Goal: Information Seeking & Learning: Learn about a topic

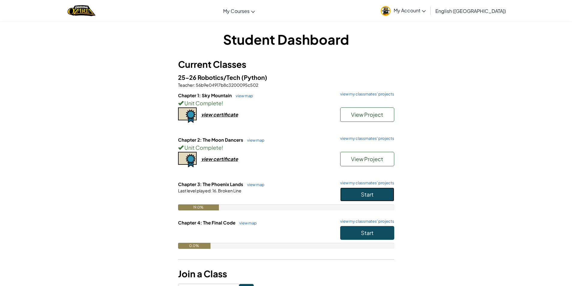
click at [377, 198] on button "Start" at bounding box center [367, 195] width 54 height 14
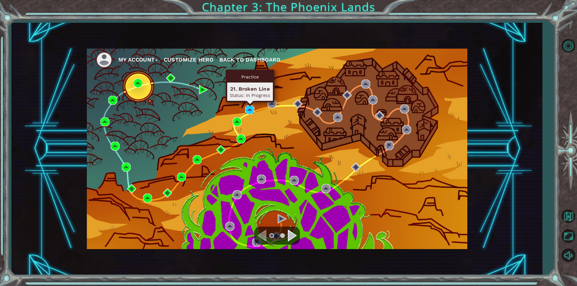
click at [254, 111] on img at bounding box center [249, 109] width 9 height 9
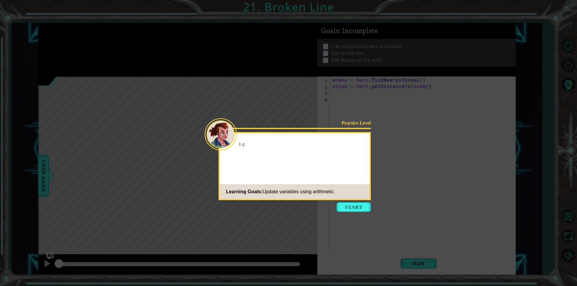
drag, startPoint x: 351, startPoint y: 209, endPoint x: 347, endPoint y: 206, distance: 4.4
click at [351, 209] on button "Start" at bounding box center [354, 208] width 34 height 10
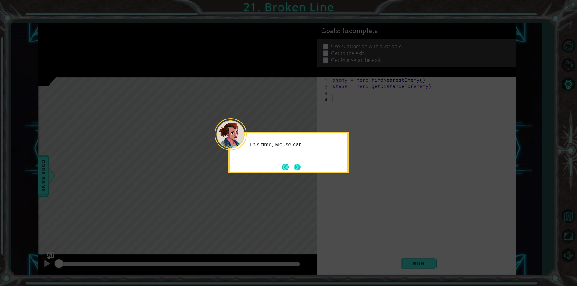
click at [301, 166] on button "Next" at bounding box center [297, 168] width 10 height 10
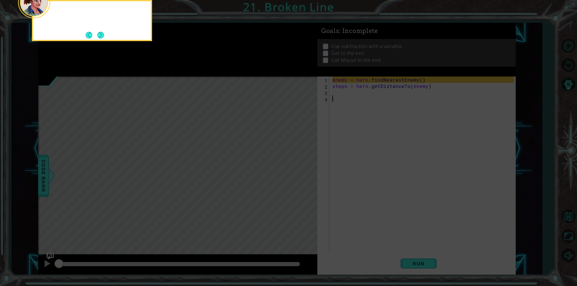
click at [301, 166] on icon at bounding box center [288, 42] width 577 height 487
drag, startPoint x: 102, startPoint y: 32, endPoint x: 103, endPoint y: 35, distance: 3.0
click at [103, 35] on button "Next" at bounding box center [100, 34] width 11 height 11
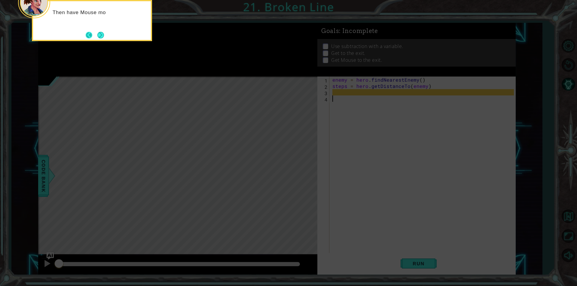
click at [94, 35] on button "Back" at bounding box center [92, 35] width 12 height 7
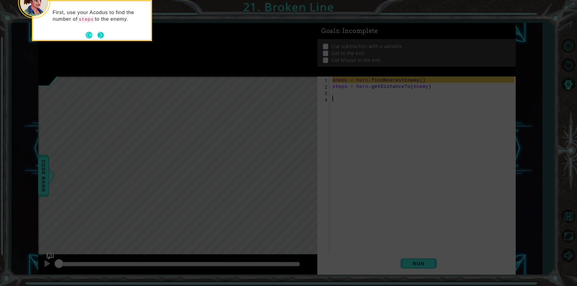
click at [105, 33] on button "Next" at bounding box center [101, 35] width 10 height 10
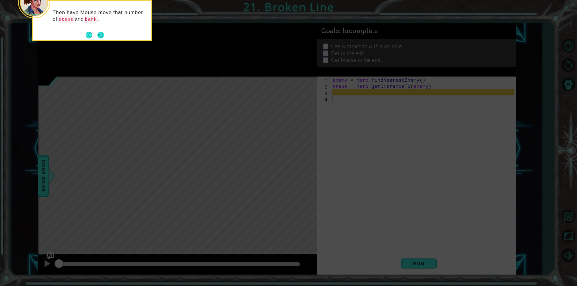
click at [100, 36] on button "Next" at bounding box center [100, 35] width 11 height 11
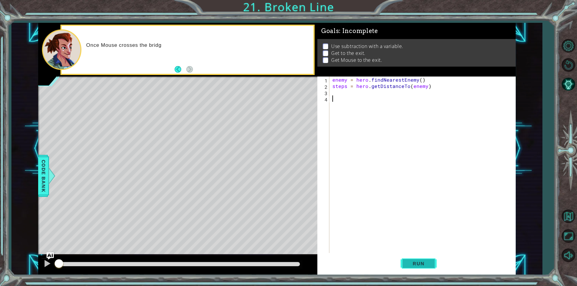
click at [402, 266] on button "Run" at bounding box center [419, 264] width 36 height 20
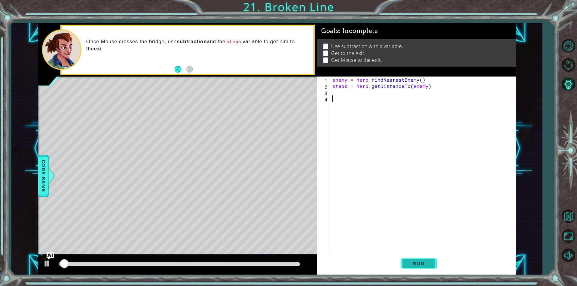
click at [418, 265] on span "Run" at bounding box center [419, 264] width 24 height 6
click at [419, 264] on span "Run" at bounding box center [419, 264] width 24 height 6
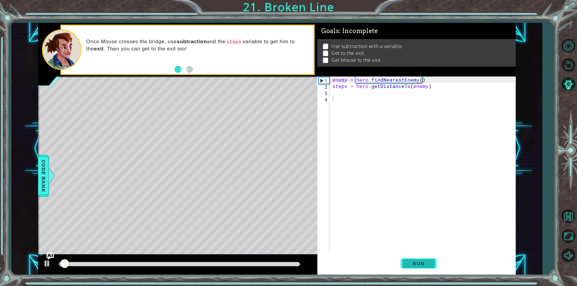
click at [419, 264] on span "Run" at bounding box center [419, 264] width 24 height 6
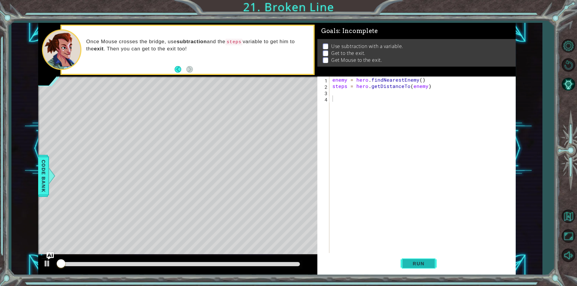
click at [419, 264] on span "Run" at bounding box center [419, 264] width 24 height 6
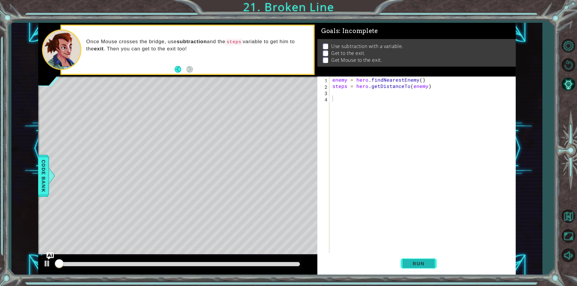
click at [419, 264] on span "Run" at bounding box center [419, 264] width 24 height 6
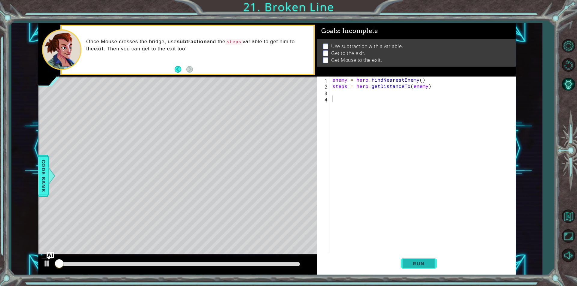
click at [419, 264] on span "Run" at bounding box center [419, 264] width 24 height 6
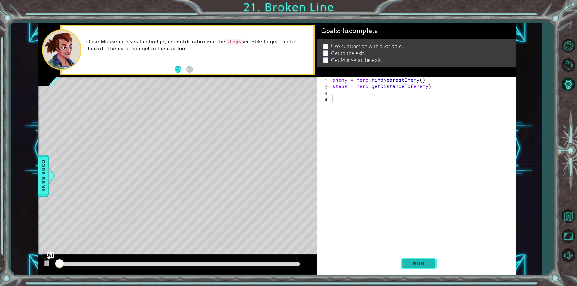
click at [419, 264] on span "Run" at bounding box center [419, 264] width 24 height 6
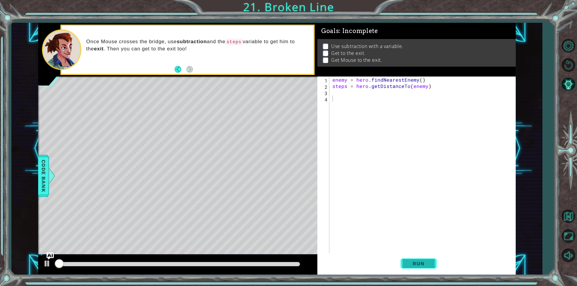
click at [419, 264] on span "Run" at bounding box center [419, 264] width 24 height 6
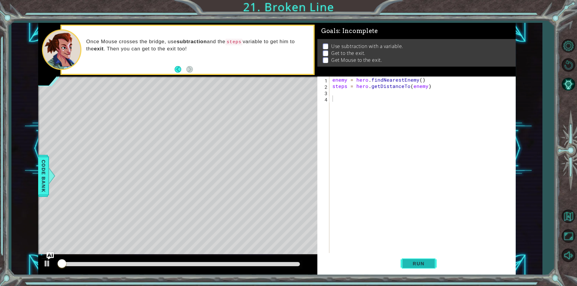
click at [419, 264] on span "Run" at bounding box center [419, 264] width 24 height 6
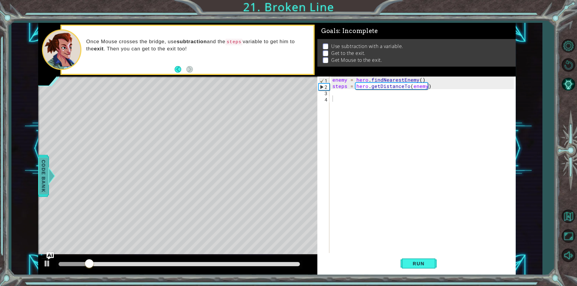
click at [46, 180] on span "Code Bank" at bounding box center [44, 176] width 10 height 37
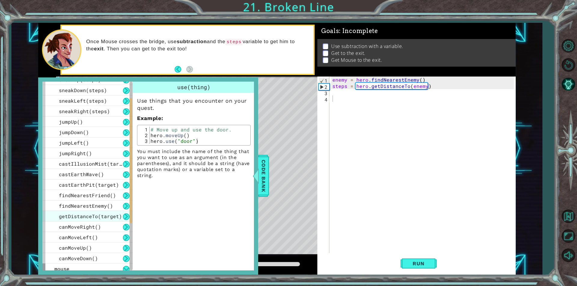
scroll to position [116, 0]
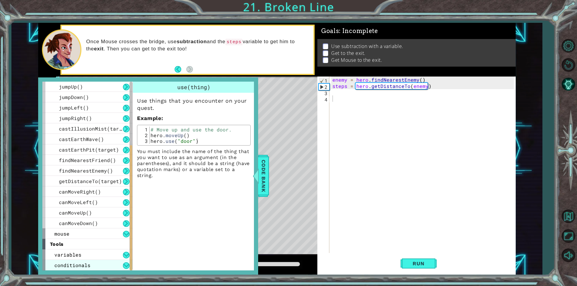
click at [88, 261] on div "conditionals" at bounding box center [87, 265] width 90 height 11
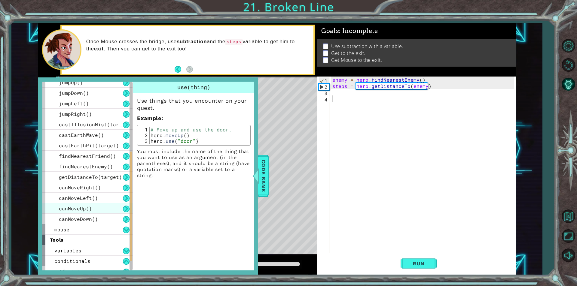
scroll to position [137, 0]
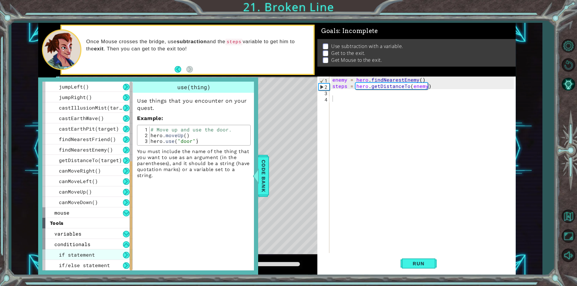
click at [80, 253] on span "if statement" at bounding box center [77, 255] width 36 height 6
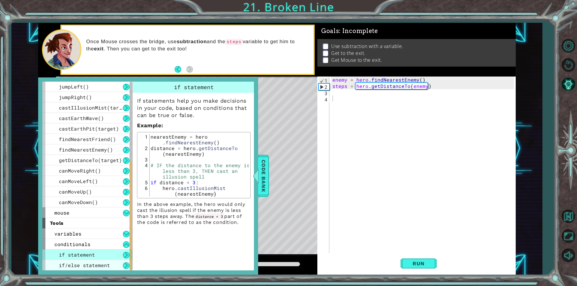
click at [88, 265] on span "if/else statement" at bounding box center [84, 265] width 51 height 6
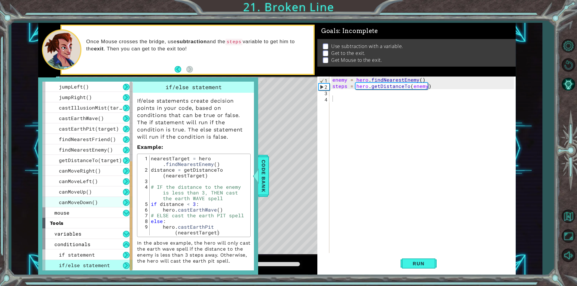
click at [87, 206] on div "canMoveDown()" at bounding box center [87, 202] width 90 height 11
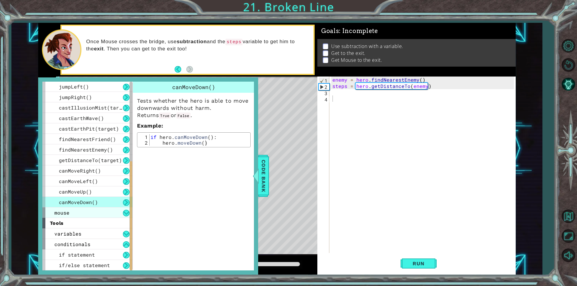
click at [85, 212] on div "mouse" at bounding box center [87, 213] width 90 height 11
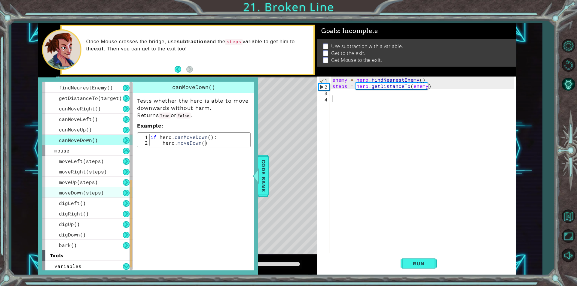
scroll to position [232, 0]
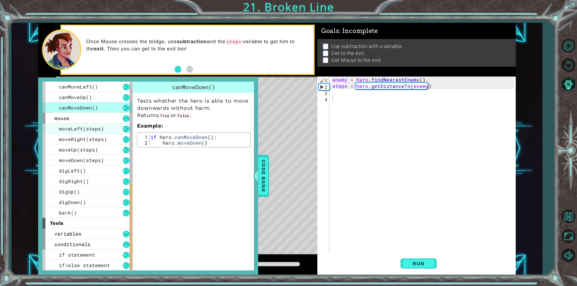
click at [99, 130] on span "moveLeft(steps)" at bounding box center [81, 129] width 45 height 6
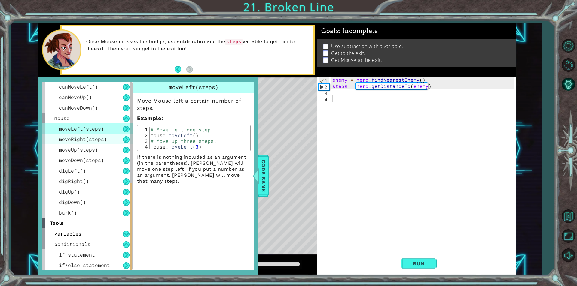
click at [102, 136] on div "moveRight(steps)" at bounding box center [87, 139] width 90 height 11
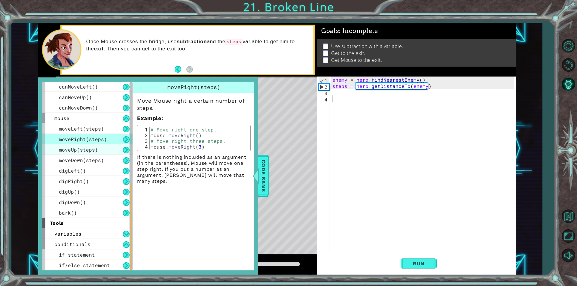
click at [102, 148] on div "moveUp(steps)" at bounding box center [87, 150] width 90 height 11
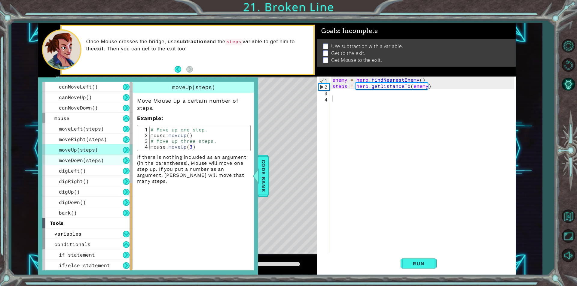
click at [99, 157] on span "moveDown(steps)" at bounding box center [81, 160] width 45 height 6
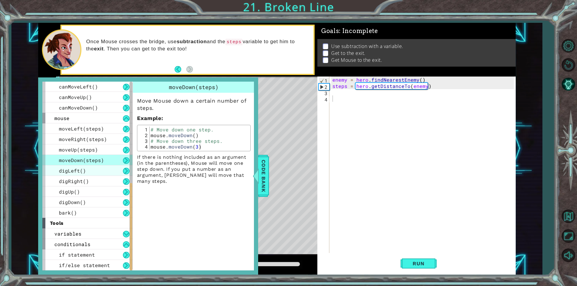
click at [96, 168] on div "digLeft()" at bounding box center [87, 171] width 90 height 11
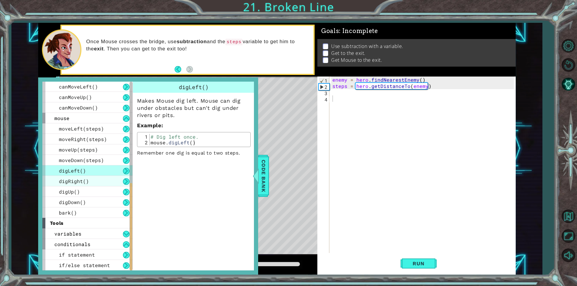
click at [93, 179] on div "digRight()" at bounding box center [87, 181] width 90 height 11
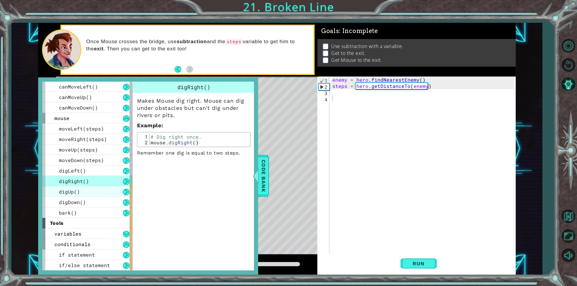
click at [90, 196] on div "digUp()" at bounding box center [87, 192] width 90 height 11
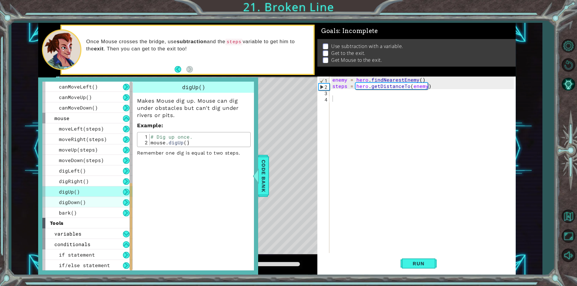
click at [91, 202] on div "digDown()" at bounding box center [87, 202] width 90 height 11
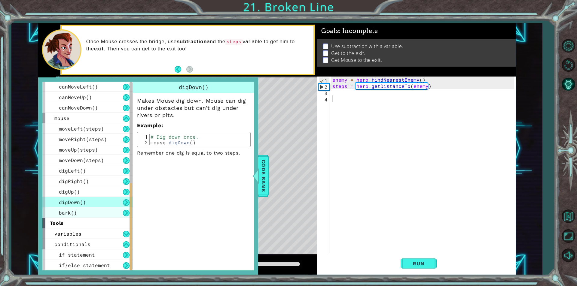
click at [91, 211] on div "bark()" at bounding box center [87, 213] width 90 height 11
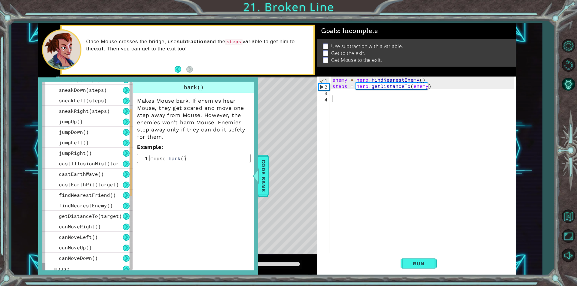
scroll to position [51, 0]
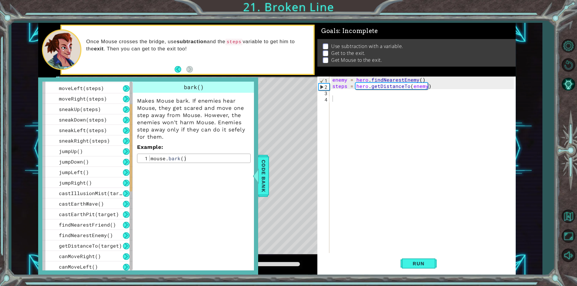
click at [91, 211] on span "castEarthPit(target)" at bounding box center [89, 214] width 60 height 6
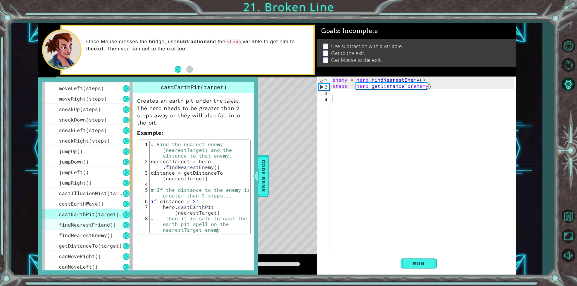
click at [99, 227] on span "findNearestFriend()" at bounding box center [87, 225] width 57 height 6
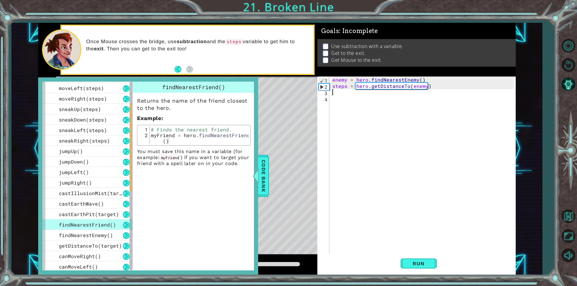
click at [344, 95] on div "enemy = hero . findNearestEnemy ( ) steps = hero . getDistanceTo ( enemy )" at bounding box center [424, 171] width 186 height 189
click at [572, 217] on button "Back to Map" at bounding box center [568, 216] width 17 height 17
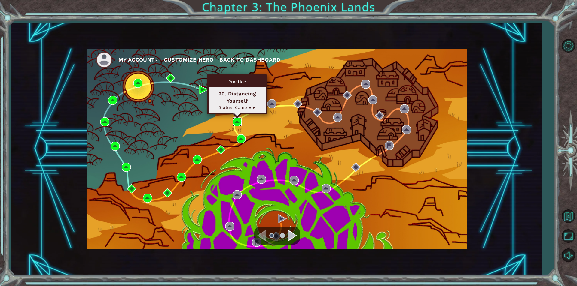
click at [238, 120] on img at bounding box center [237, 122] width 9 height 9
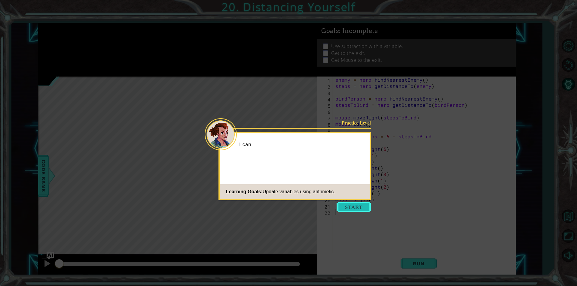
click at [348, 207] on button "Start" at bounding box center [354, 208] width 34 height 10
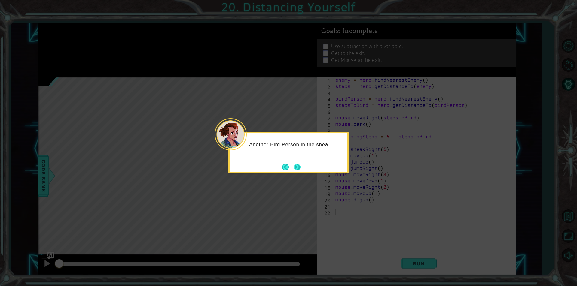
click at [296, 166] on button "Next" at bounding box center [297, 167] width 10 height 10
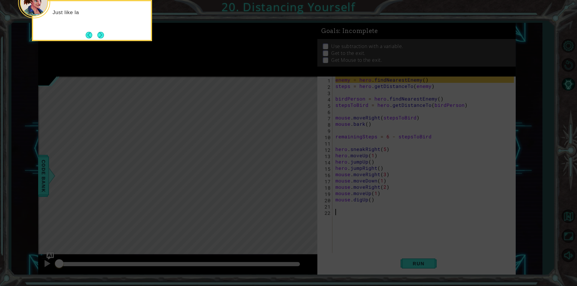
click at [356, 98] on icon at bounding box center [288, 42] width 577 height 487
click at [101, 36] on button "Next" at bounding box center [101, 35] width 10 height 10
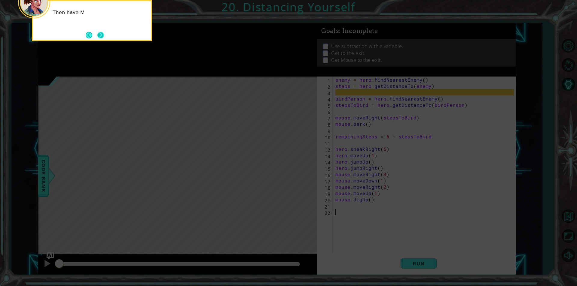
click at [104, 36] on button "Next" at bounding box center [100, 35] width 9 height 9
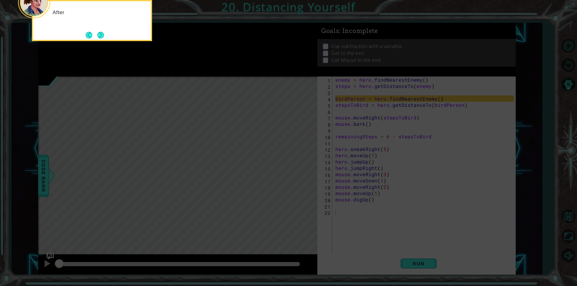
click at [104, 36] on button "Next" at bounding box center [100, 35] width 9 height 9
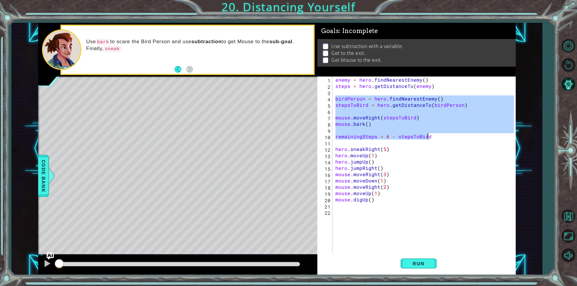
drag, startPoint x: 335, startPoint y: 99, endPoint x: 438, endPoint y: 134, distance: 108.7
click at [438, 134] on div "enemy = hero . findNearestEnemy ( ) steps = hero . getDistanceTo ( enemy ) bird…" at bounding box center [425, 171] width 183 height 189
type textarea "remainingSteps = 6 - stepsToBird"
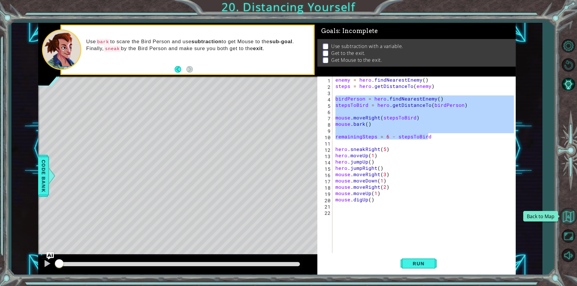
click at [570, 218] on button "Back to Map" at bounding box center [568, 216] width 17 height 17
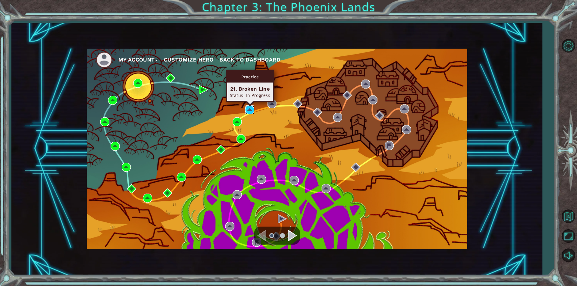
click at [248, 108] on img at bounding box center [249, 109] width 9 height 9
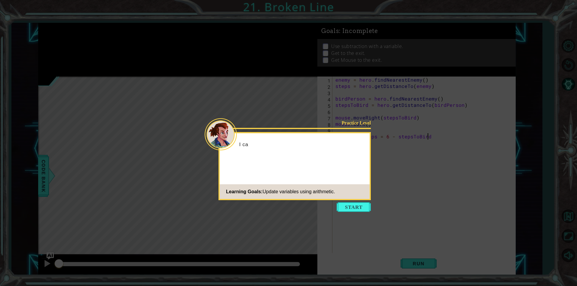
click at [344, 209] on button "Start" at bounding box center [354, 208] width 34 height 10
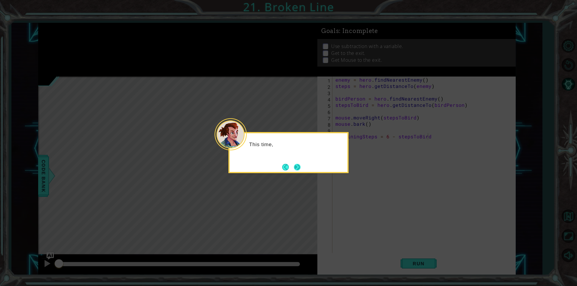
click at [300, 168] on button "Next" at bounding box center [297, 167] width 7 height 7
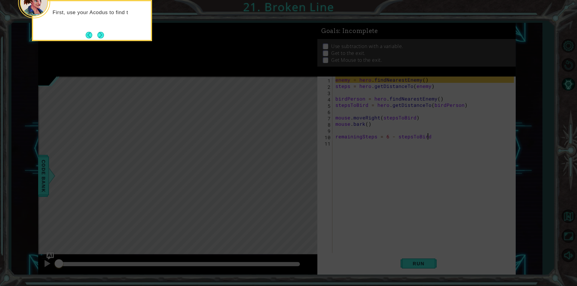
drag, startPoint x: 99, startPoint y: 33, endPoint x: 99, endPoint y: 37, distance: 4.0
click at [99, 37] on button "Next" at bounding box center [101, 35] width 8 height 8
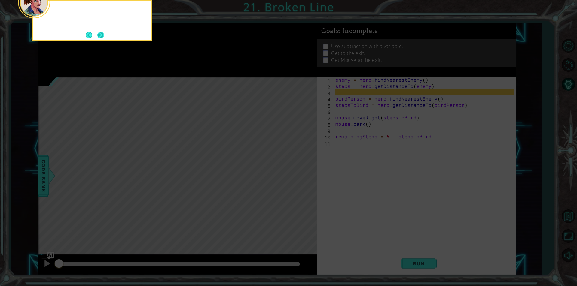
click at [102, 34] on button "Next" at bounding box center [101, 35] width 8 height 8
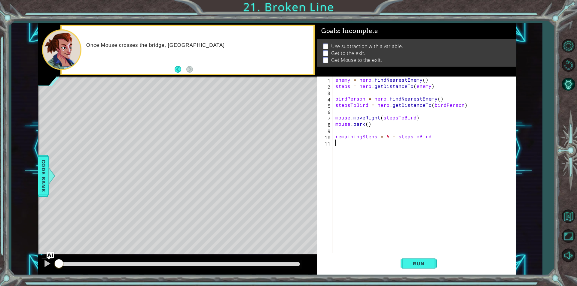
click at [377, 153] on div "enemy = hero . findNearestEnemy ( ) steps = hero . getDistanceTo ( enemy ) bird…" at bounding box center [425, 171] width 183 height 189
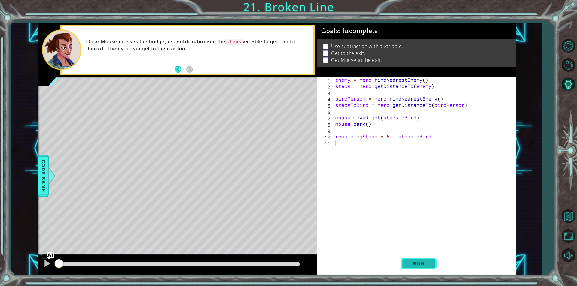
click at [423, 267] on button "Run" at bounding box center [419, 264] width 36 height 20
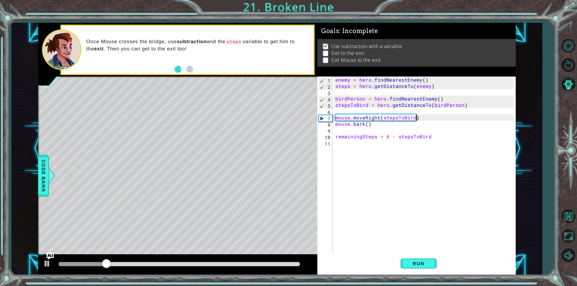
click at [426, 117] on div "enemy = hero . findNearestEnemy ( ) steps = hero . getDistanceTo ( enemy ) bird…" at bounding box center [425, 171] width 183 height 189
click at [379, 119] on div "enemy = hero . findNearestEnemy ( ) steps = hero . getDistanceTo ( enemy ) bird…" at bounding box center [425, 171] width 183 height 189
click at [406, 126] on div "mouse.moveUp press enter" at bounding box center [388, 132] width 114 height 22
click at [376, 120] on div "enemy = hero . findNearestEnemy ( ) steps = hero . getDistanceTo ( enemy ) bird…" at bounding box center [425, 171] width 183 height 189
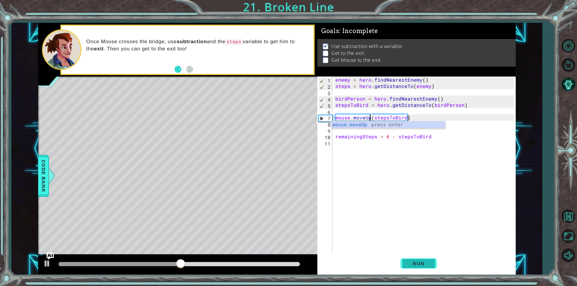
type textarea "mouse.moveUp(stepsToBird)"
click at [421, 264] on span "Run" at bounding box center [419, 264] width 24 height 6
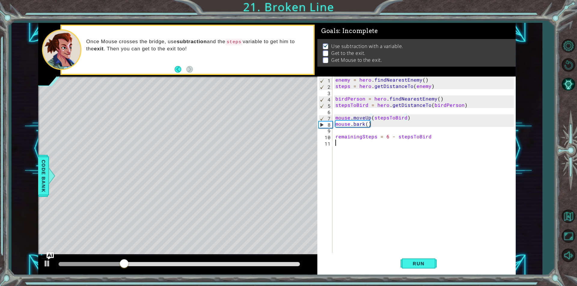
click at [350, 150] on div "enemy = hero . findNearestEnemy ( ) steps = hero . getDistanceTo ( enemy ) bird…" at bounding box center [425, 171] width 183 height 189
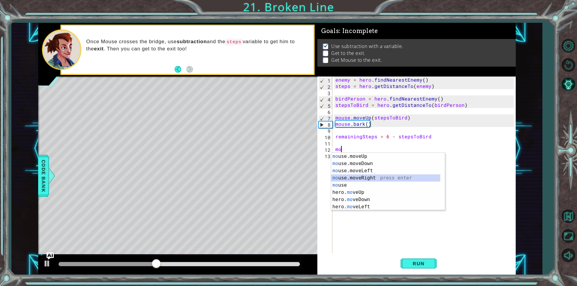
click at [370, 177] on div "mo use.moveUp press enter mo use.moveDown press enter mo use.moveLeft press ent…" at bounding box center [385, 189] width 109 height 72
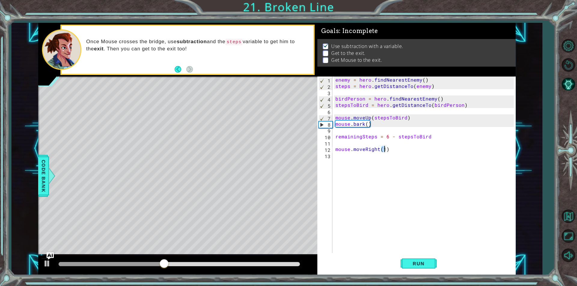
type textarea "mouse.moveRight(2)"
click at [368, 165] on div "enemy = hero . findNearestEnemy ( ) steps = hero . getDistanceTo ( enemy ) bird…" at bounding box center [425, 171] width 183 height 189
type textarea "mouse.digRight()"
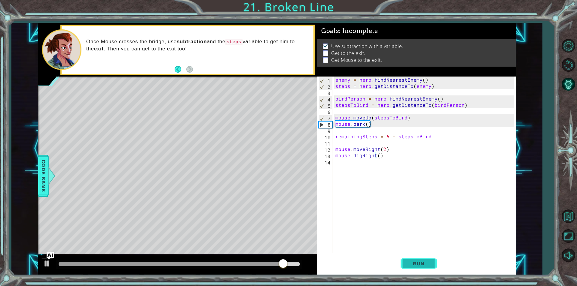
click at [417, 263] on span "Run" at bounding box center [419, 264] width 24 height 6
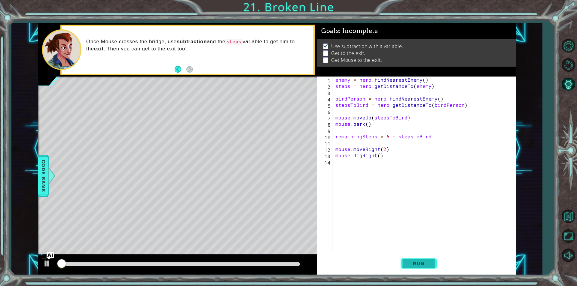
click at [418, 263] on span "Run" at bounding box center [419, 264] width 24 height 6
click at [417, 264] on span "Run" at bounding box center [419, 264] width 24 height 6
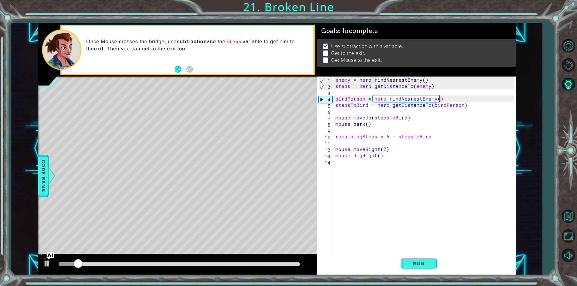
click at [355, 169] on div "enemy = hero . findNearestEnemy ( ) steps = hero . getDistanceTo ( enemy ) bird…" at bounding box center [425, 171] width 183 height 189
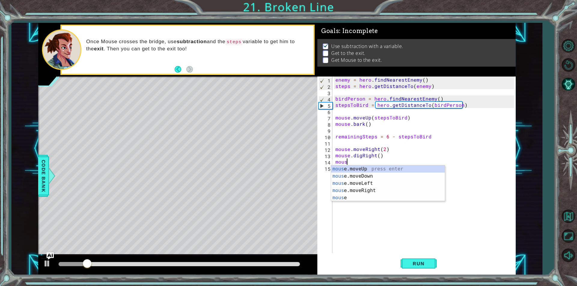
scroll to position [0, 1]
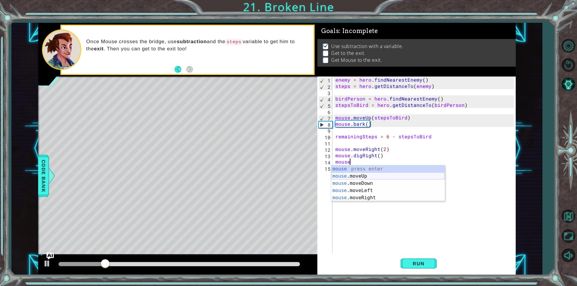
click at [374, 176] on div "mouse press enter mouse .moveUp press enter mouse .moveDown press enter mouse .…" at bounding box center [388, 191] width 114 height 50
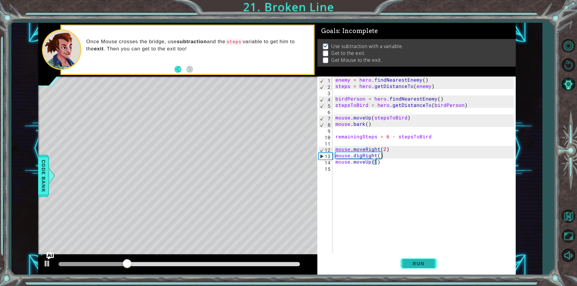
scroll to position [0, 2]
type textarea "mouse.moveUp(2)"
click at [420, 265] on span "Run" at bounding box center [419, 264] width 24 height 6
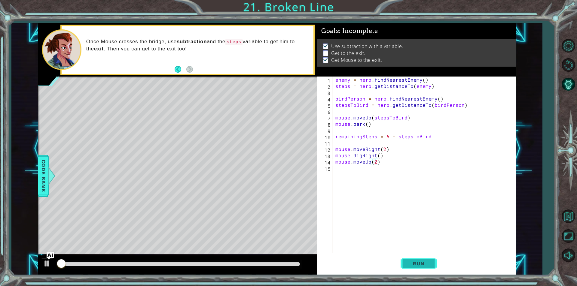
click at [420, 264] on span "Run" at bounding box center [419, 264] width 24 height 6
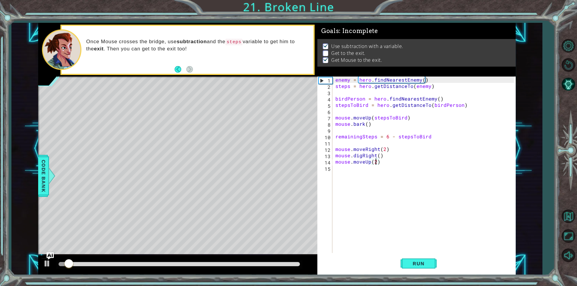
click at [356, 168] on div "enemy = hero . findNearestEnemy ( ) steps = hero . getDistanceTo ( enemy ) bird…" at bounding box center [425, 171] width 183 height 189
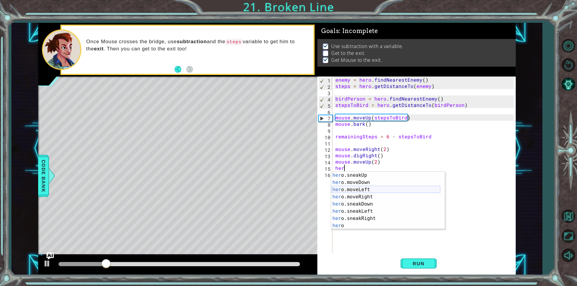
scroll to position [36, 0]
click at [385, 197] on div "her o.sneakUp press enter her o.moveDown press enter her o.moveLeft press enter…" at bounding box center [385, 208] width 109 height 72
type textarea "hero.moveRight(1)"
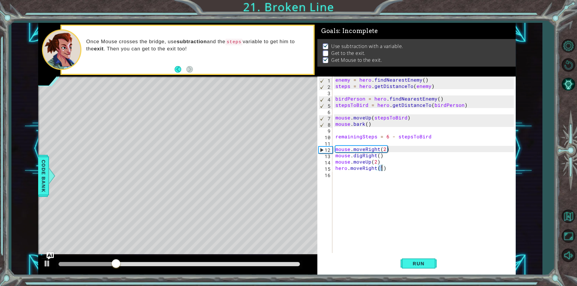
click at [348, 181] on div "enemy = hero . findNearestEnemy ( ) steps = hero . getDistanceTo ( enemy ) bird…" at bounding box center [425, 171] width 183 height 189
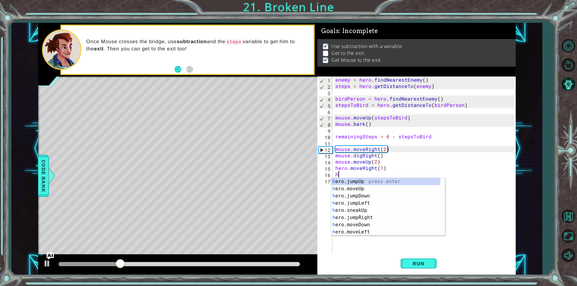
scroll to position [0, 0]
type textarea "her"
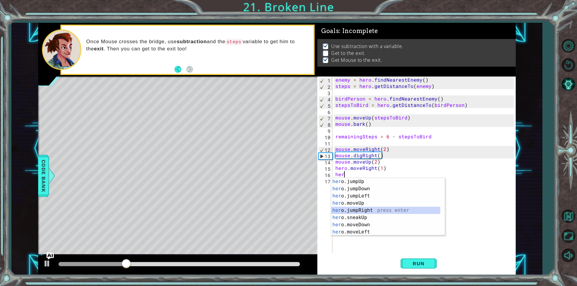
click at [371, 211] on div "her o.jumpUp press enter her o.jumpDown press enter her o.jumpLeft press enter …" at bounding box center [385, 214] width 109 height 72
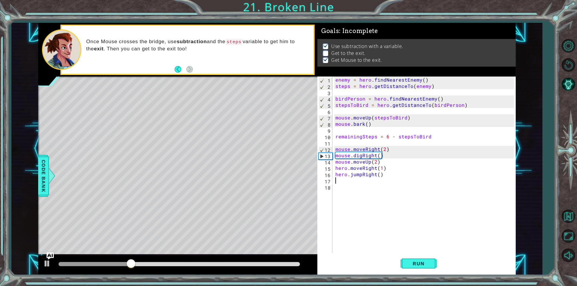
click at [363, 188] on div "enemy = hero . findNearestEnemy ( ) steps = hero . getDistanceTo ( enemy ) bird…" at bounding box center [425, 171] width 183 height 189
click at [353, 183] on div "enemy = hero . findNearestEnemy ( ) steps = hero . getDistanceTo ( enemy ) bird…" at bounding box center [425, 171] width 183 height 189
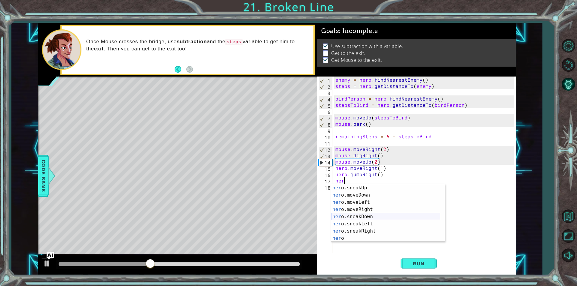
scroll to position [36, 0]
click at [378, 211] on div "her o.sneakUp press enter her o.moveDown press enter her o.moveLeft press enter…" at bounding box center [385, 221] width 109 height 72
type textarea "hero.moveRight(1)"
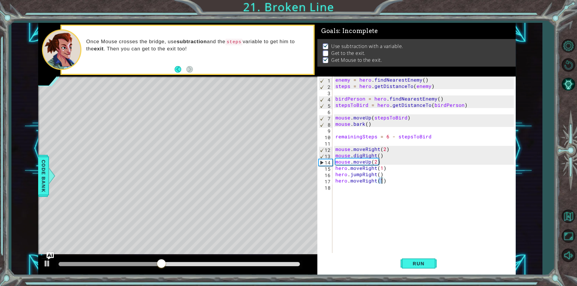
click at [340, 195] on div "enemy = hero . findNearestEnemy ( ) steps = hero . getDistanceTo ( enemy ) bird…" at bounding box center [425, 171] width 183 height 189
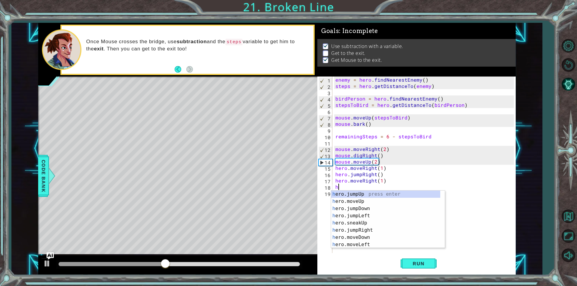
scroll to position [0, 0]
type textarea "her"
click at [373, 223] on div "her o.jumpUp press enter her o.jumpDown press enter her o.jumpLeft press enter …" at bounding box center [385, 227] width 109 height 72
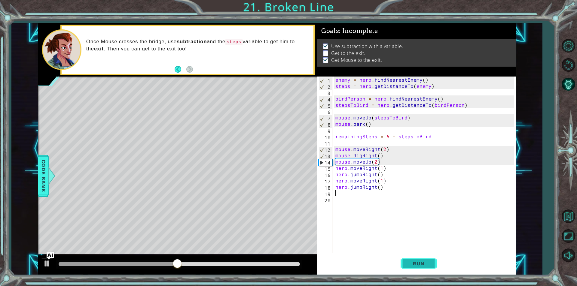
click at [405, 264] on button "Run" at bounding box center [419, 264] width 36 height 20
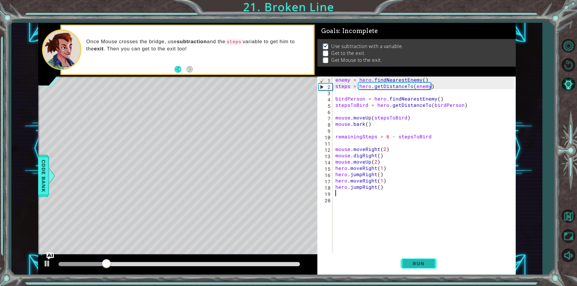
click at [405, 261] on button "Run" at bounding box center [419, 264] width 36 height 20
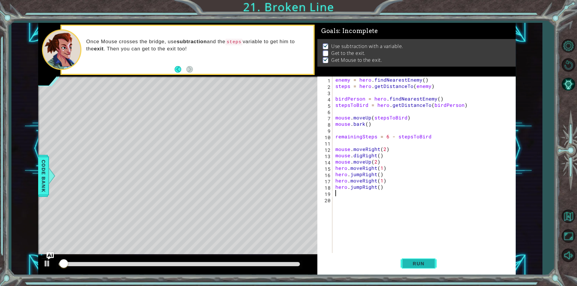
click at [404, 258] on button "Run" at bounding box center [419, 264] width 36 height 20
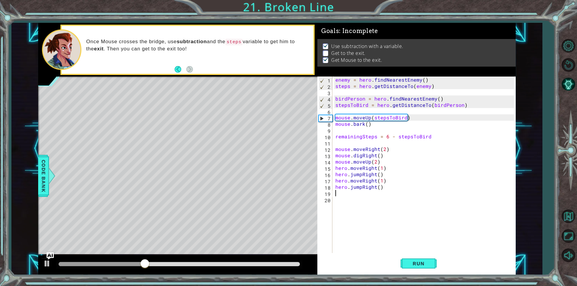
click at [386, 179] on div "enemy = hero . findNearestEnemy ( ) steps = hero . getDistanceTo ( enemy ) bird…" at bounding box center [425, 171] width 183 height 189
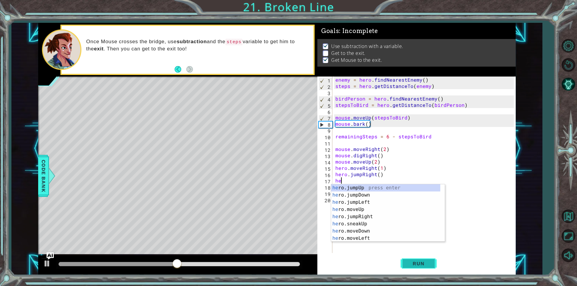
type textarea "h"
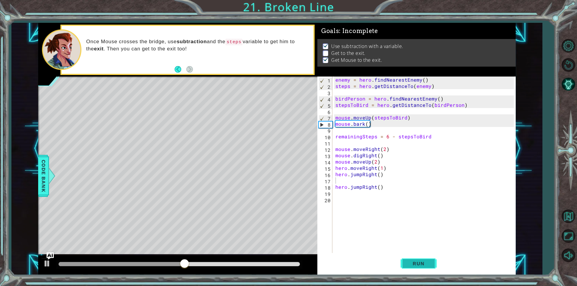
click at [424, 263] on span "Run" at bounding box center [419, 264] width 24 height 6
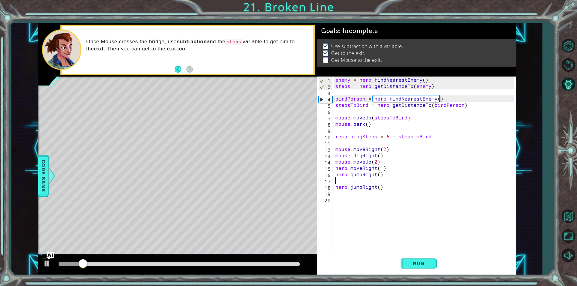
click at [376, 161] on div "enemy = hero . findNearestEnemy ( ) steps = hero . getDistanceTo ( enemy ) bird…" at bounding box center [425, 171] width 183 height 189
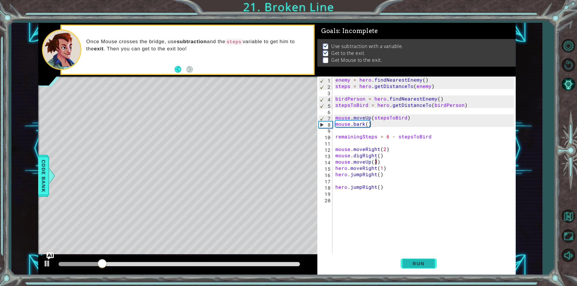
scroll to position [0, 2]
type textarea "mouse.moveUp(3)"
click at [411, 267] on button "Run" at bounding box center [419, 264] width 36 height 20
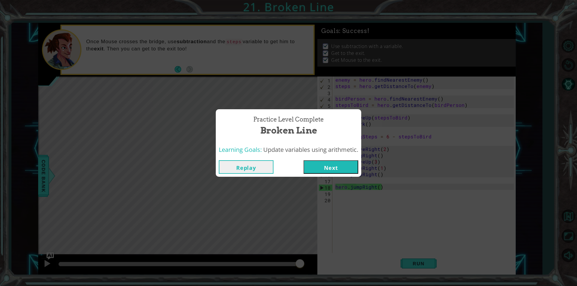
click at [333, 168] on button "Next" at bounding box center [331, 167] width 55 height 14
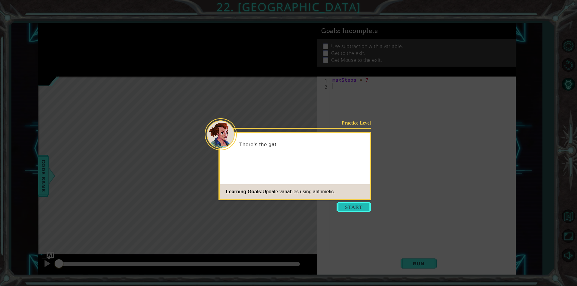
click at [343, 206] on button "Start" at bounding box center [354, 208] width 34 height 10
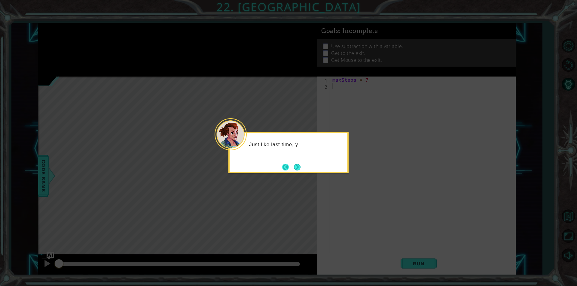
click at [291, 166] on button "Back" at bounding box center [288, 167] width 12 height 7
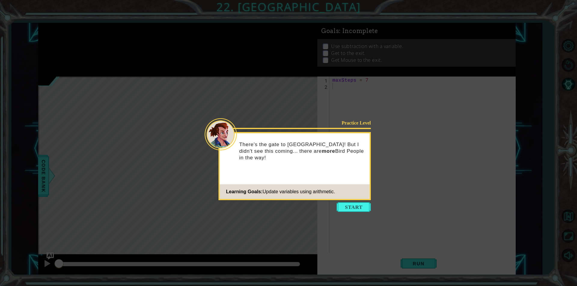
click at [297, 168] on div "Practice Level There's the gate to [GEOGRAPHIC_DATA]! But I didn't see this com…" at bounding box center [294, 166] width 152 height 68
click at [356, 210] on button "Start" at bounding box center [354, 208] width 34 height 10
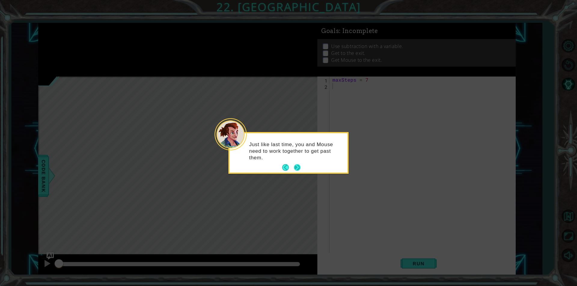
click at [301, 167] on button "Next" at bounding box center [297, 167] width 9 height 9
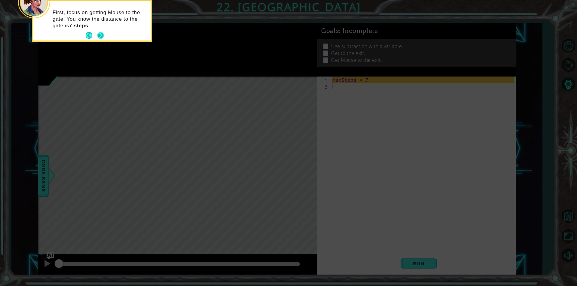
click at [99, 37] on button "Next" at bounding box center [100, 35] width 9 height 9
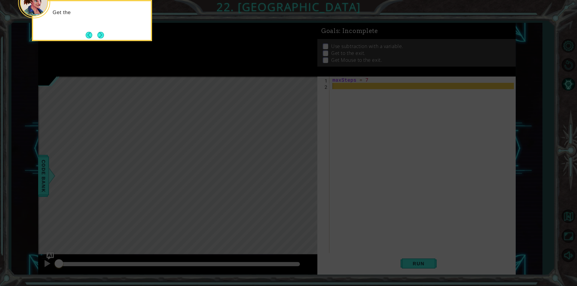
click at [99, 37] on button "Next" at bounding box center [100, 34] width 11 height 11
click at [99, 37] on button "Next" at bounding box center [100, 35] width 8 height 8
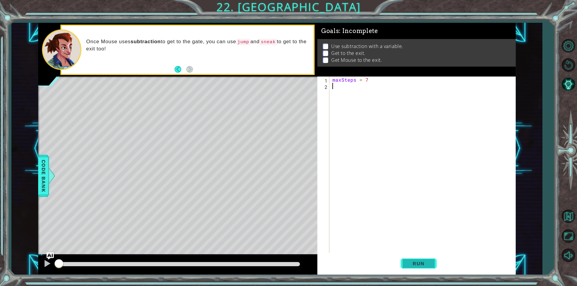
click at [426, 267] on button "Run" at bounding box center [419, 264] width 36 height 20
click at [343, 81] on div "maxSteps = 7" at bounding box center [424, 171] width 186 height 189
type textarea "maxSteps = 7"
click at [342, 87] on div "maxSteps = 7" at bounding box center [424, 171] width 186 height 189
paste textarea "remainingSteps = 6 - stepsToBird"
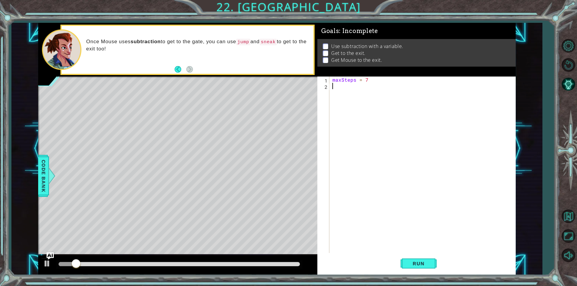
type textarea "remainingSteps = 6 - stepsToBird"
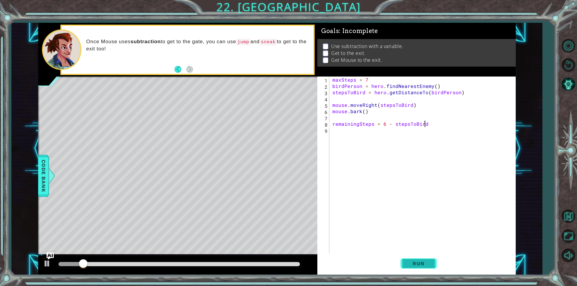
click at [419, 264] on span "Run" at bounding box center [419, 264] width 24 height 6
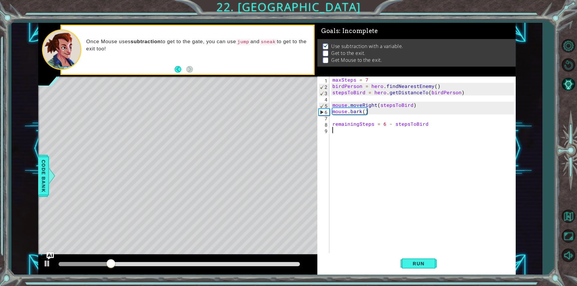
click at [357, 131] on div "maxSteps = 7 birdPerson = hero . findNearestEnemy ( ) stepsToBird = hero . getD…" at bounding box center [424, 171] width 186 height 189
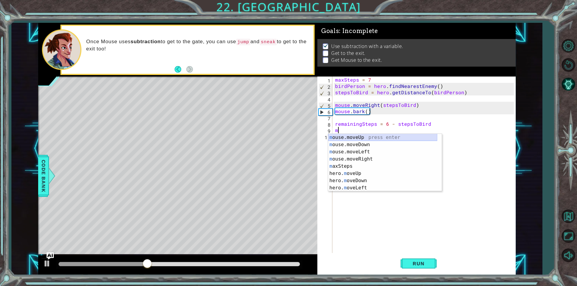
click at [358, 136] on div "m ouse.moveUp press enter m ouse.moveDown press enter m ouse.moveLeft press ent…" at bounding box center [382, 170] width 109 height 72
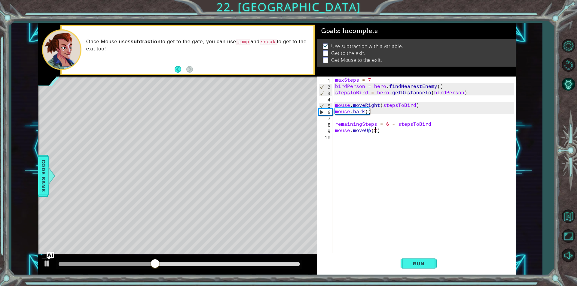
scroll to position [0, 2]
type textarea "mouse.moveUp(2)"
click at [428, 264] on span "Run" at bounding box center [419, 264] width 24 height 6
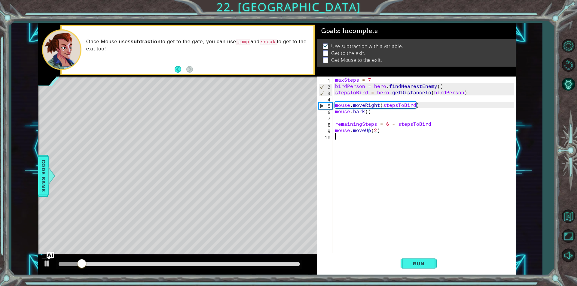
click at [349, 136] on div "maxSteps = 7 birdPerson = hero . findNearestEnemy ( ) stepsToBird = hero . getD…" at bounding box center [425, 171] width 183 height 189
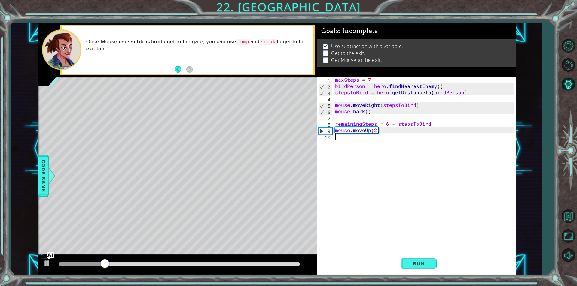
click at [349, 136] on div "maxSteps = 7 birdPerson = hero . findNearestEnemy ( ) stepsToBird = hero . getD…" at bounding box center [425, 171] width 183 height 189
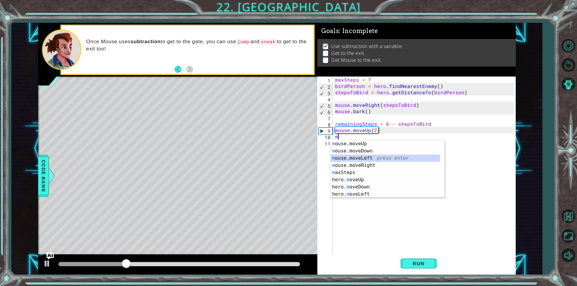
click at [357, 158] on div "m ouse.moveUp press enter m ouse.moveDown press enter m ouse.moveLeft press ent…" at bounding box center [385, 176] width 109 height 72
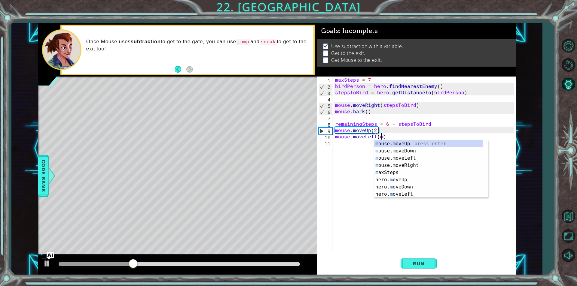
scroll to position [0, 3]
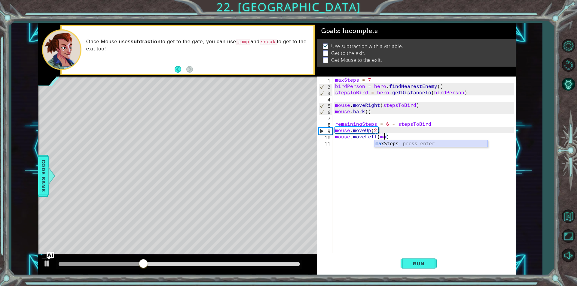
click at [397, 146] on div "ma xSteps press enter" at bounding box center [431, 151] width 114 height 22
click at [422, 261] on span "Run" at bounding box center [419, 264] width 24 height 6
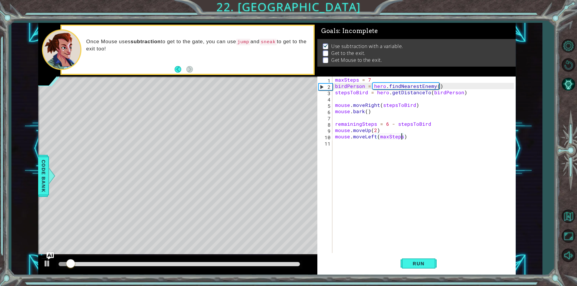
click at [374, 138] on div "maxSteps = 7 birdPerson = hero . findNearestEnemy ( ) stepsToBird = hero . getD…" at bounding box center [425, 171] width 183 height 189
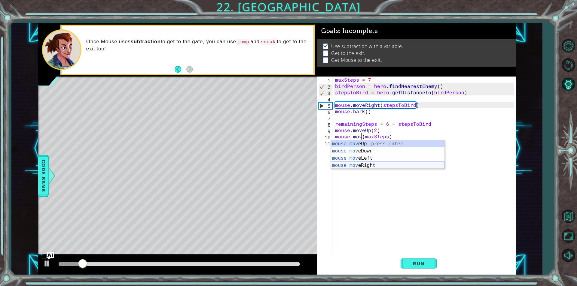
click at [374, 164] on div "mouse.mov eUp press enter mouse.mov eDown press enter mouse.mov eLeft press ent…" at bounding box center [388, 161] width 114 height 43
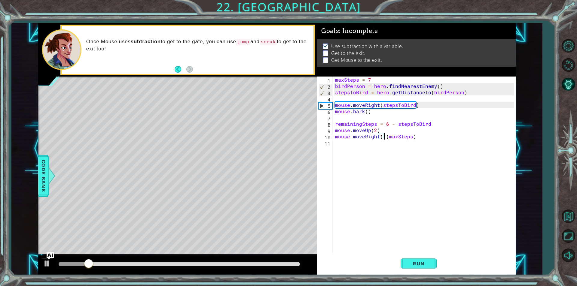
click at [383, 138] on div "maxSteps = 7 birdPerson = hero . findNearestEnemy ( ) stepsToBird = hero . getD…" at bounding box center [425, 171] width 183 height 189
click at [409, 269] on button "Run" at bounding box center [419, 264] width 36 height 20
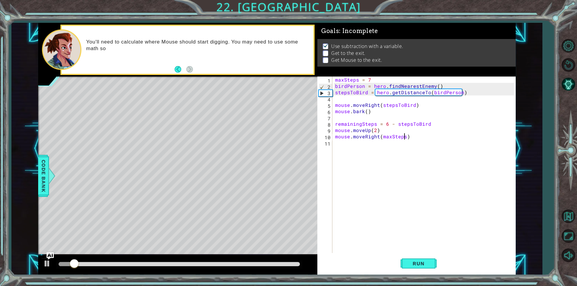
click at [403, 137] on div "maxSteps = 7 birdPerson = hero . findNearestEnemy ( ) stepsToBird = hero . getD…" at bounding box center [425, 171] width 183 height 189
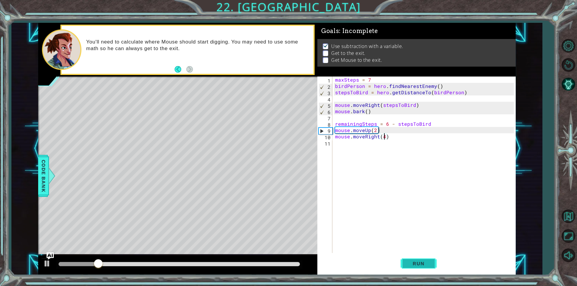
type textarea "mouse.moveRight(4)"
click at [426, 260] on button "Run" at bounding box center [419, 264] width 36 height 20
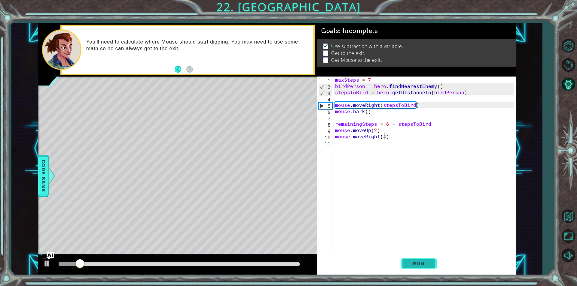
click at [417, 261] on span "Run" at bounding box center [419, 264] width 24 height 6
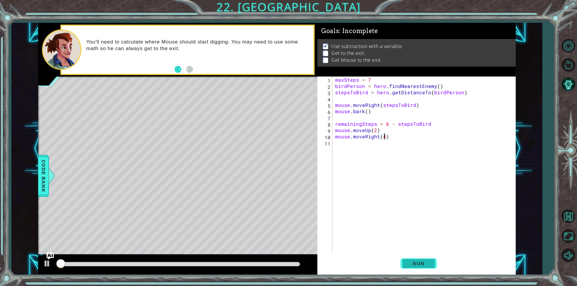
click at [417, 261] on span "Run" at bounding box center [419, 264] width 24 height 6
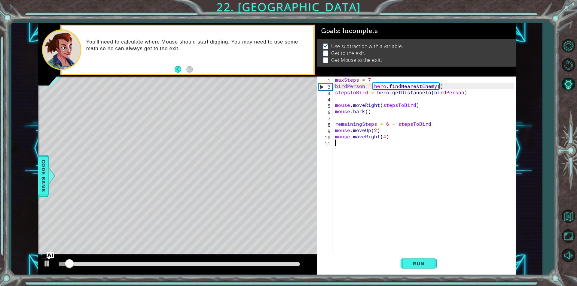
click at [349, 145] on div "maxSteps = 7 birdPerson = hero . findNearestEnemy ( ) stepsToBird = hero . getD…" at bounding box center [425, 171] width 183 height 189
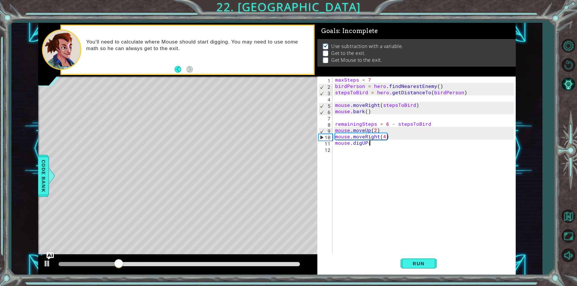
scroll to position [0, 2]
click at [366, 145] on div "maxSteps = 7 birdPerson = hero . findNearestEnemy ( ) stepsToBird = hero . getD…" at bounding box center [425, 171] width 183 height 189
click at [428, 259] on button "Run" at bounding box center [419, 264] width 36 height 20
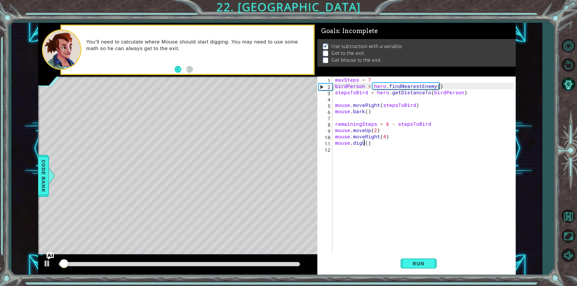
type textarea "mouse.digUp()"
drag, startPoint x: 419, startPoint y: 252, endPoint x: 420, endPoint y: 260, distance: 8.2
click at [420, 258] on div "mouse.digUp() 1 2 3 4 5 6 7 8 9 10 11 12 maxSteps = 7 birdPerson = hero . findN…" at bounding box center [416, 176] width 198 height 198
click at [421, 264] on span "Run" at bounding box center [419, 264] width 24 height 6
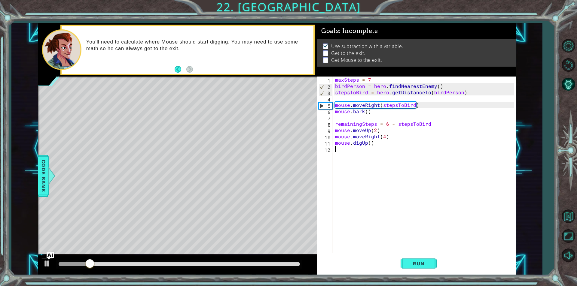
click at [386, 135] on div "maxSteps = 7 birdPerson = hero . findNearestEnemy ( ) stepsToBird = hero . getD…" at bounding box center [425, 171] width 183 height 189
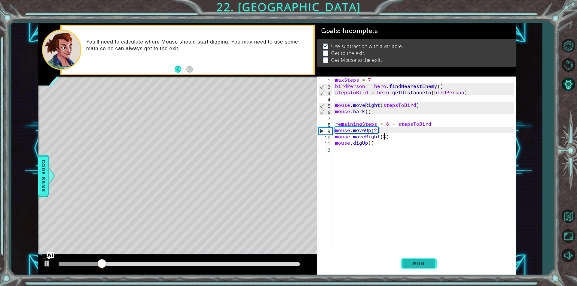
type textarea "mouse.moveRight(3)"
click at [413, 266] on span "Run" at bounding box center [419, 264] width 24 height 6
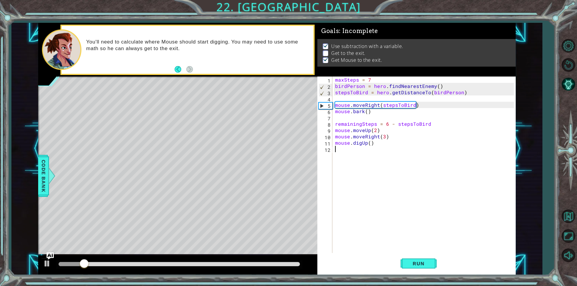
click at [343, 151] on div "maxSteps = 7 birdPerson = hero . findNearestEnemy ( ) stepsToBird = hero . getD…" at bounding box center [425, 171] width 183 height 189
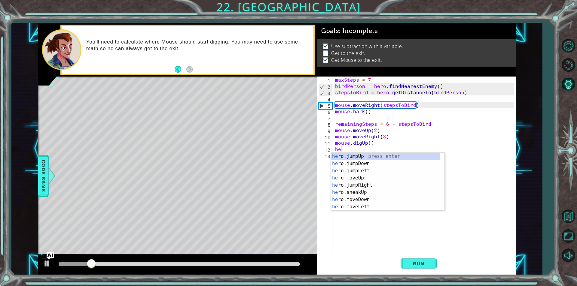
type textarea "her"
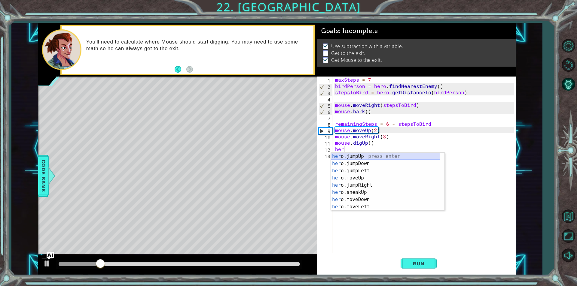
click at [372, 156] on div "her o.jumpUp press enter her o.jumpDown press enter her o.jumpLeft press enter …" at bounding box center [385, 189] width 109 height 72
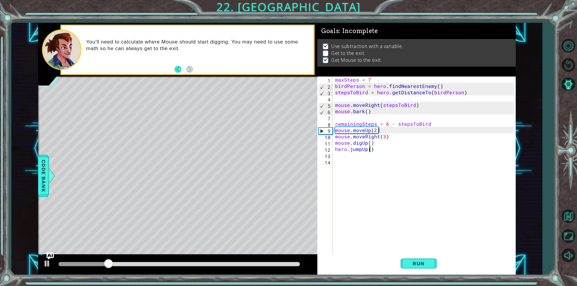
click at [368, 151] on div "maxSteps = 7 birdPerson = hero . findNearestEnemy ( ) stepsToBird = hero . getD…" at bounding box center [425, 171] width 183 height 189
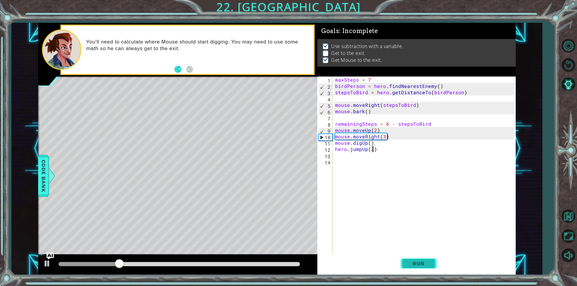
click at [432, 261] on button "Run" at bounding box center [419, 264] width 36 height 20
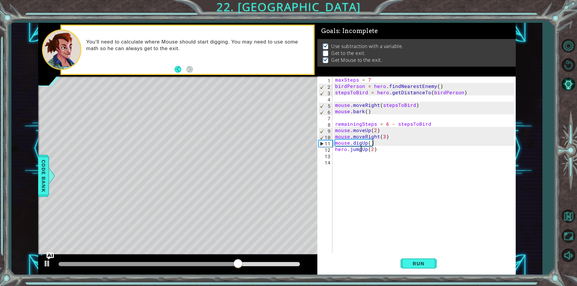
click at [361, 152] on div "maxSteps = 7 birdPerson = hero . findNearestEnemy ( ) stepsToBird = hero . getD…" at bounding box center [425, 171] width 183 height 189
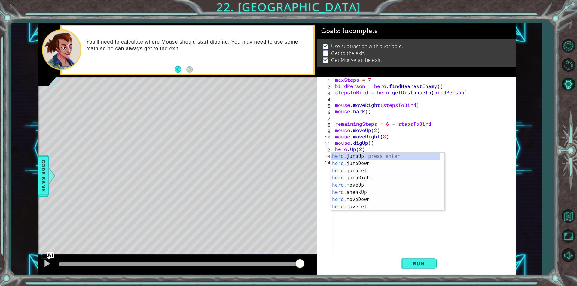
scroll to position [0, 1]
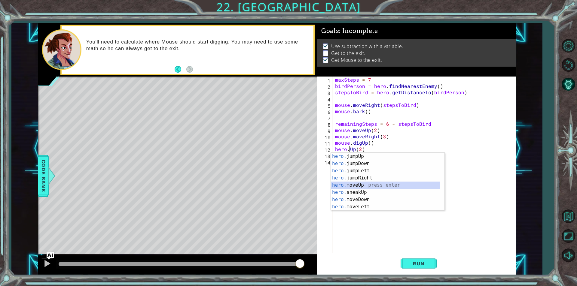
click at [378, 187] on div "hero. jumpUp press enter hero. jumpDown press enter hero. jumpLeft press enter …" at bounding box center [385, 189] width 109 height 72
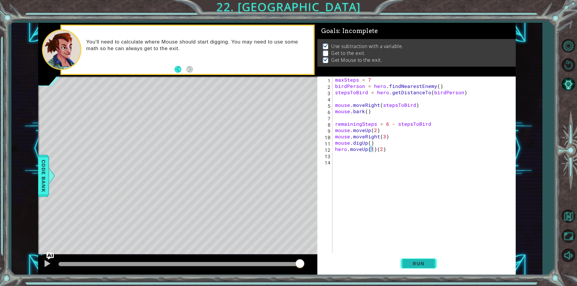
click at [420, 270] on button "Run" at bounding box center [419, 264] width 36 height 20
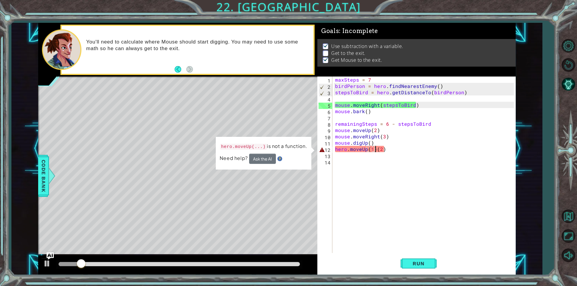
click at [377, 151] on div "maxSteps = 7 birdPerson = hero . findNearestEnemy ( ) stepsToBird = hero . getD…" at bounding box center [425, 171] width 183 height 189
click at [386, 150] on div "maxSteps = 7 birdPerson = hero . findNearestEnemy ( ) stepsToBird = hero . getD…" at bounding box center [425, 171] width 183 height 189
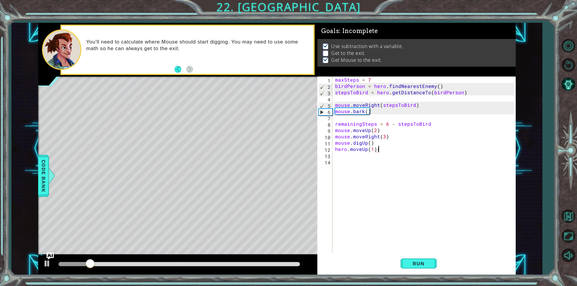
type textarea "hero.moveUp(1)"
click at [343, 158] on div "maxSteps = 7 birdPerson = hero . findNearestEnemy ( ) stepsToBird = hero . getD…" at bounding box center [425, 171] width 183 height 189
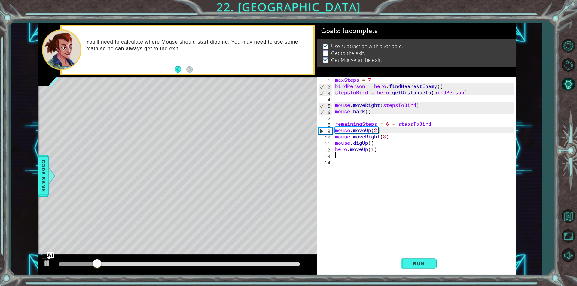
type textarea "h"
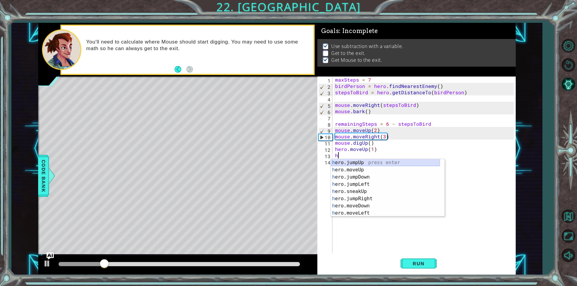
click at [364, 163] on div "h ero.jumpUp press enter h ero.moveUp press enter h ero.jumpDown press enter h …" at bounding box center [385, 195] width 109 height 72
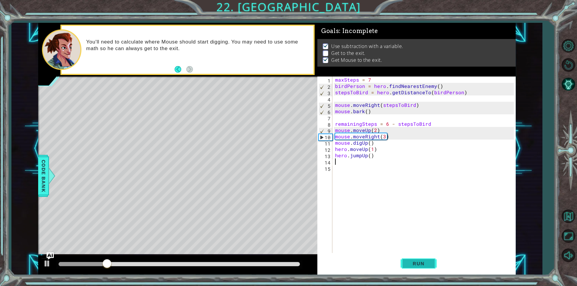
drag, startPoint x: 411, startPoint y: 267, endPoint x: 408, endPoint y: 263, distance: 4.9
click at [408, 264] on button "Run" at bounding box center [419, 264] width 36 height 20
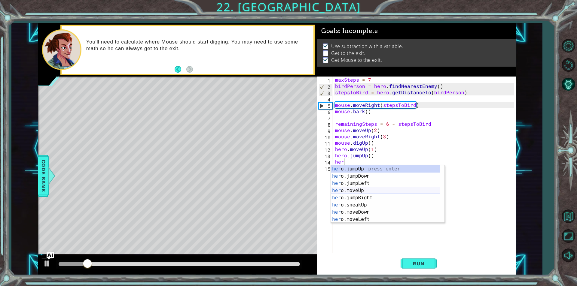
click at [362, 190] on div "her o.jumpUp press enter her o.jumpDown press enter her o.jumpLeft press enter …" at bounding box center [385, 202] width 109 height 72
type textarea "hero.moveUp(1)"
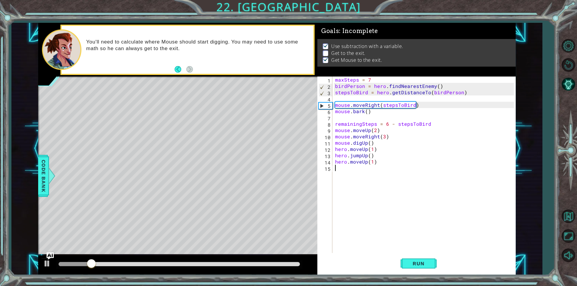
click at [348, 173] on div "maxSteps = 7 birdPerson = hero . findNearestEnemy ( ) stepsToBird = hero . getD…" at bounding box center [425, 171] width 183 height 189
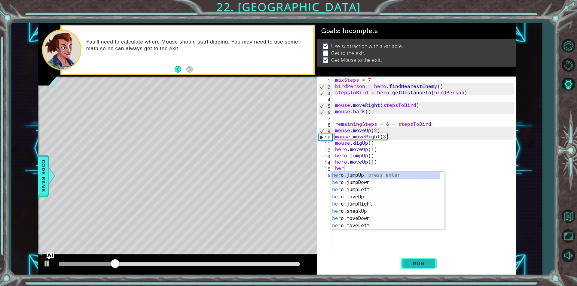
click at [414, 265] on span "Run" at bounding box center [419, 264] width 24 height 6
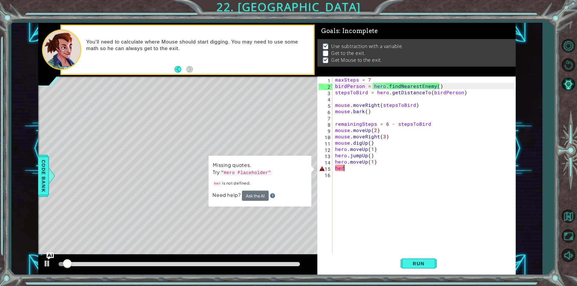
click at [368, 163] on div "maxSteps = 7 birdPerson = hero . findNearestEnemy ( ) stepsToBird = hero . getD…" at bounding box center [425, 171] width 183 height 189
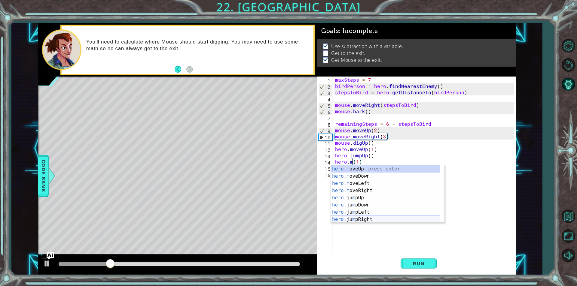
click at [387, 221] on div "hero.m oveUp press enter hero.m oveDown press enter hero.m oveLeft press enter …" at bounding box center [385, 202] width 109 height 72
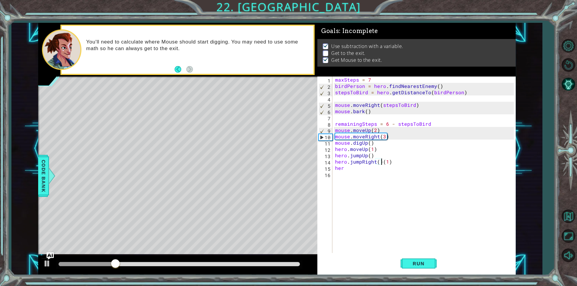
click at [352, 170] on div "maxSteps = 7 birdPerson = hero . findNearestEnemy ( ) stepsToBird = hero . getD…" at bounding box center [425, 171] width 183 height 189
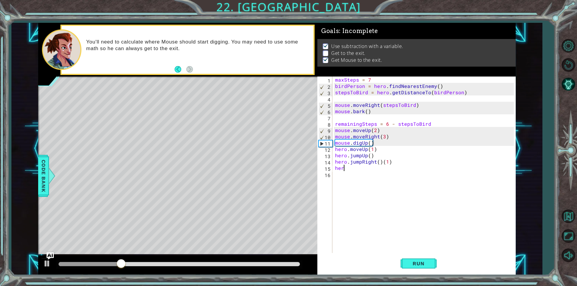
click at [389, 166] on div "maxSteps = 7 birdPerson = hero . findNearestEnemy ( ) stepsToBird = hero . getD…" at bounding box center [425, 171] width 183 height 189
click at [392, 161] on div "maxSteps = 7 birdPerson = hero . findNearestEnemy ( ) stepsToBird = hero . getD…" at bounding box center [425, 171] width 183 height 189
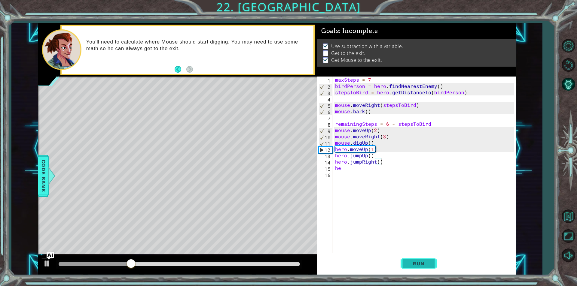
click at [431, 267] on button "Run" at bounding box center [419, 264] width 36 height 20
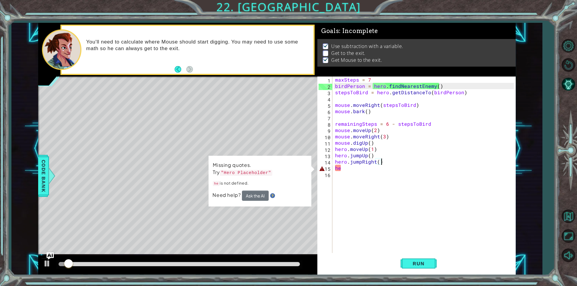
click at [345, 168] on div "maxSteps = 7 birdPerson = hero . findNearestEnemy ( ) stepsToBird = hero . getD…" at bounding box center [425, 171] width 183 height 189
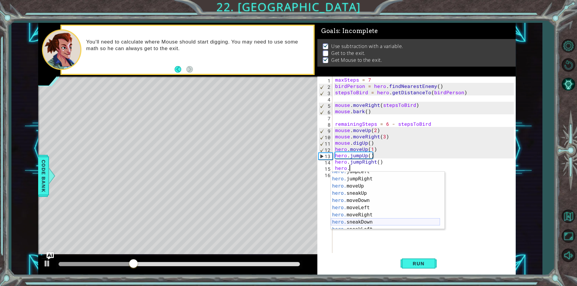
scroll to position [18, 0]
click at [380, 215] on div "hero. jumpLeft press enter hero. jumpRight press enter hero. moveUp press enter…" at bounding box center [385, 204] width 109 height 72
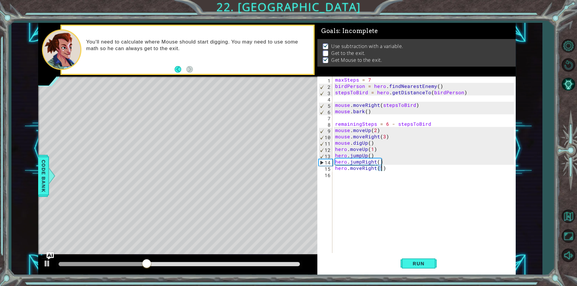
scroll to position [0, 3]
click at [407, 259] on button "Run" at bounding box center [419, 264] width 36 height 20
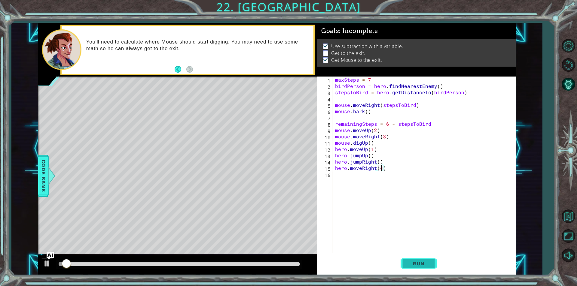
click at [407, 258] on button "Run" at bounding box center [419, 264] width 36 height 20
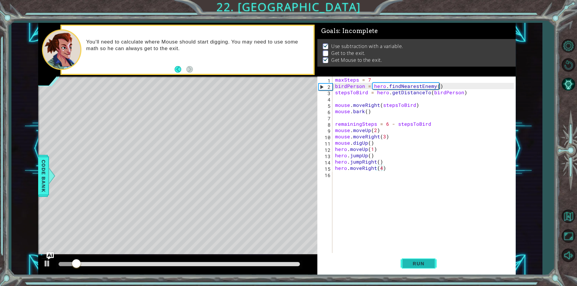
click at [410, 261] on span "Run" at bounding box center [419, 264] width 24 height 6
click at [412, 260] on button "Run" at bounding box center [419, 264] width 36 height 20
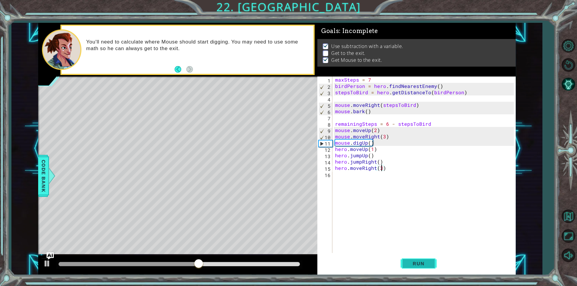
type textarea "hero.moveRight(3)"
click at [410, 264] on span "Run" at bounding box center [419, 264] width 24 height 6
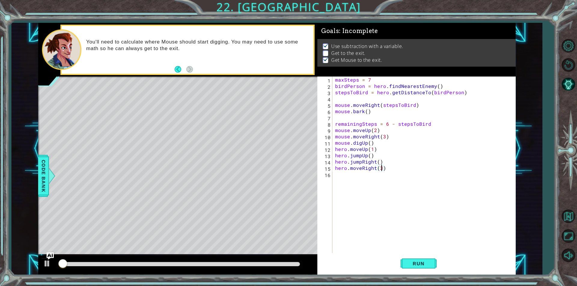
click at [343, 177] on div "maxSteps = 7 birdPerson = hero . findNearestEnemy ( ) stepsToBird = hero . getD…" at bounding box center [425, 171] width 183 height 189
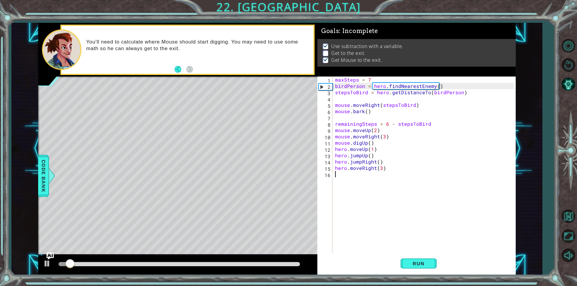
scroll to position [0, 0]
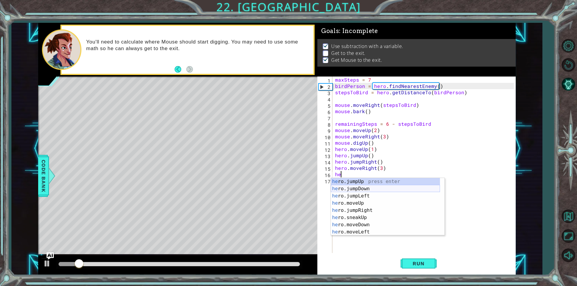
type textarea "her"
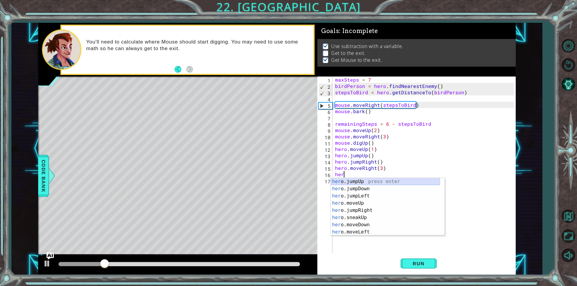
click at [366, 179] on div "her o.jumpUp press enter her o.jumpDown press enter her o.jumpLeft press enter …" at bounding box center [385, 214] width 109 height 72
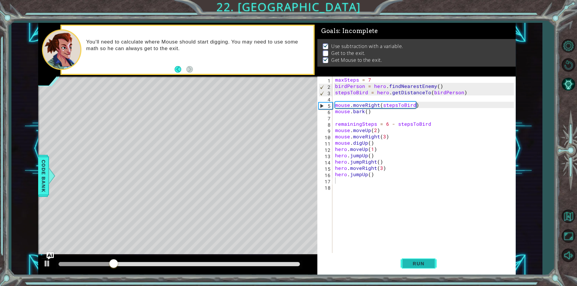
click at [404, 262] on button "Run" at bounding box center [419, 264] width 36 height 20
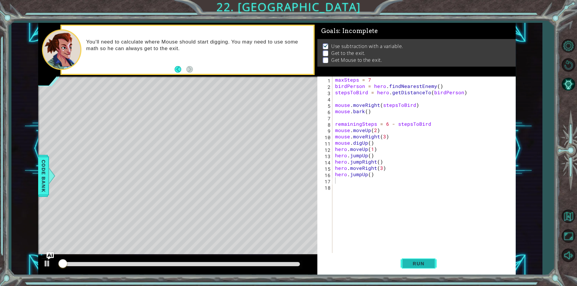
click at [407, 265] on button "Run" at bounding box center [419, 264] width 36 height 20
click at [407, 263] on span "Run" at bounding box center [419, 264] width 24 height 6
click at [407, 262] on span "Run" at bounding box center [419, 264] width 24 height 6
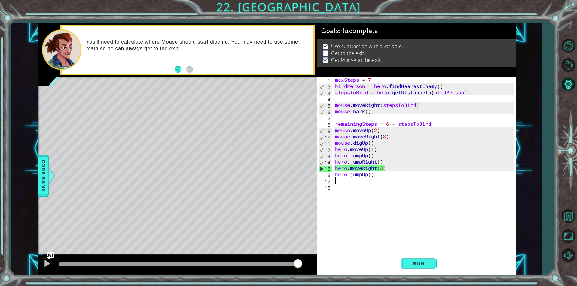
click at [375, 170] on div "maxSteps = 7 birdPerson = hero . findNearestEnemy ( ) stepsToBird = hero . getD…" at bounding box center [425, 171] width 183 height 189
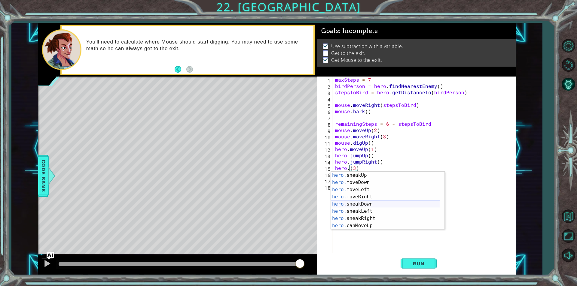
scroll to position [36, 0]
click at [374, 218] on div "hero. sneakUp press enter hero. moveDown press enter hero. moveLeft press enter…" at bounding box center [385, 208] width 109 height 72
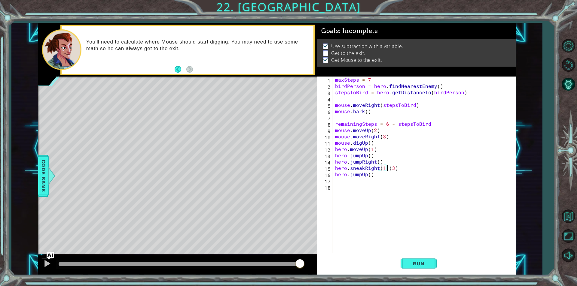
click at [386, 168] on div "maxSteps = 7 birdPerson = hero . findNearestEnemy ( ) stepsToBird = hero . getD…" at bounding box center [425, 171] width 183 height 189
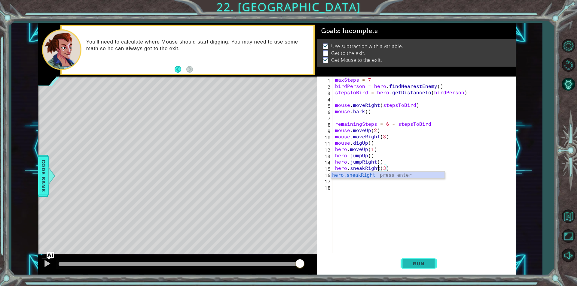
click at [420, 261] on span "Run" at bounding box center [419, 264] width 24 height 6
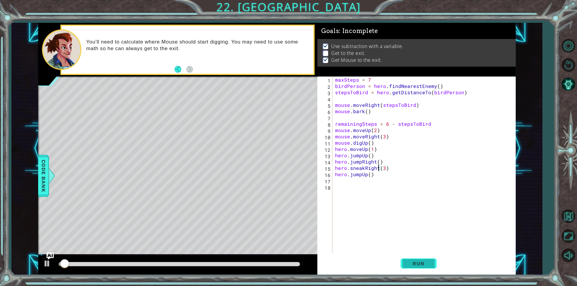
click at [420, 259] on button "Run" at bounding box center [419, 264] width 36 height 20
click at [416, 259] on button "Run" at bounding box center [419, 264] width 36 height 20
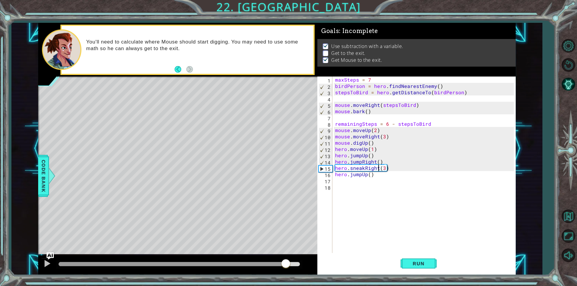
click at [285, 264] on div at bounding box center [179, 264] width 241 height 4
click at [46, 266] on div at bounding box center [47, 264] width 8 height 8
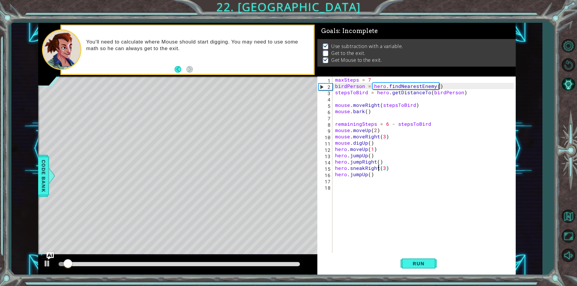
click at [231, 265] on div at bounding box center [179, 264] width 241 height 4
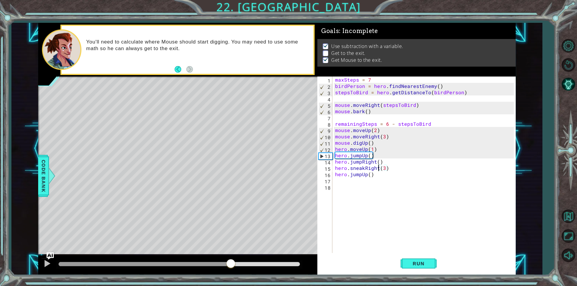
drag, startPoint x: 74, startPoint y: 275, endPoint x: 66, endPoint y: 277, distance: 8.0
drag, startPoint x: 66, startPoint y: 277, endPoint x: 48, endPoint y: 268, distance: 19.9
click at [48, 268] on button at bounding box center [47, 264] width 12 height 12
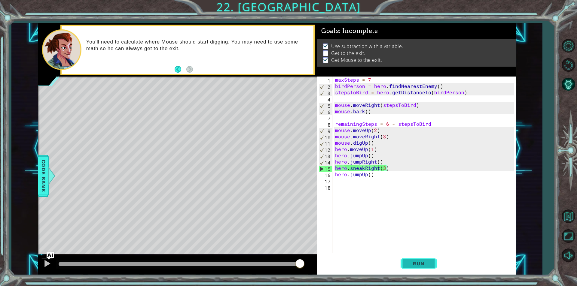
click at [428, 261] on span "Run" at bounding box center [419, 264] width 24 height 6
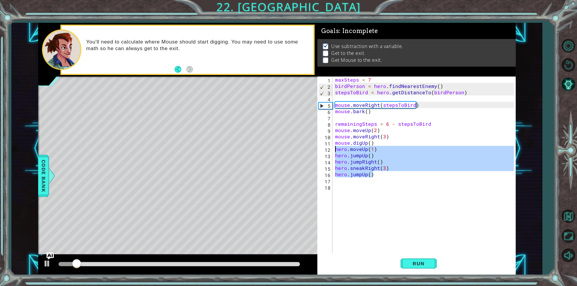
drag, startPoint x: 387, startPoint y: 175, endPoint x: 332, endPoint y: 148, distance: 61.7
click at [332, 148] on div "hero.sneakRight(3) 1 2 3 4 5 6 7 8 9 10 11 12 13 14 15 16 17 18 maxSteps = 7 bi…" at bounding box center [415, 165] width 197 height 177
type textarea "hero.moveUp(1) hero.jumpUp()"
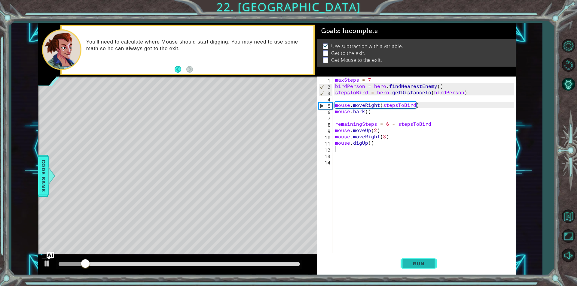
drag, startPoint x: 424, startPoint y: 254, endPoint x: 423, endPoint y: 263, distance: 8.4
click at [423, 257] on button "Run" at bounding box center [419, 264] width 36 height 20
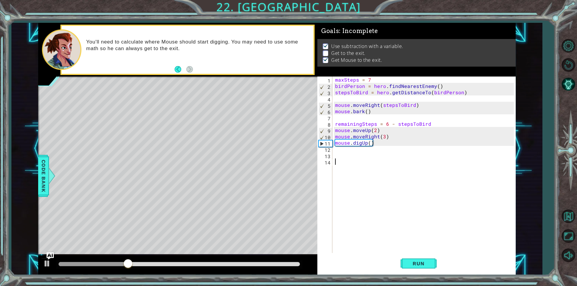
click at [392, 160] on div "maxSteps = 7 birdPerson = hero . findNearestEnemy ( ) stepsToBird = hero . getD…" at bounding box center [425, 171] width 183 height 189
click at [393, 152] on div "maxSteps = 7 birdPerson = hero . findNearestEnemy ( ) stepsToBird = hero . getD…" at bounding box center [425, 171] width 183 height 189
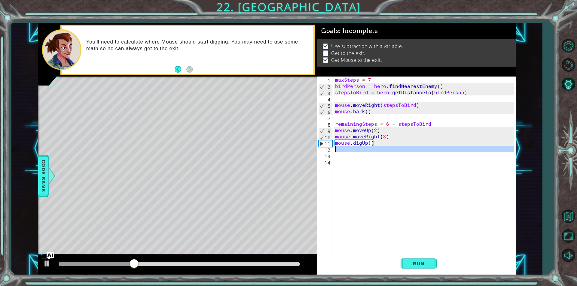
click at [394, 155] on div "maxSteps = 7 birdPerson = hero . findNearestEnemy ( ) stepsToBird = hero . getD…" at bounding box center [424, 165] width 180 height 177
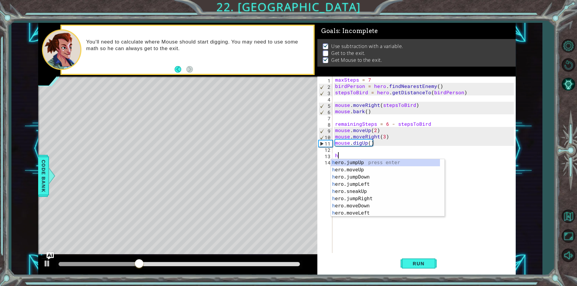
scroll to position [0, 0]
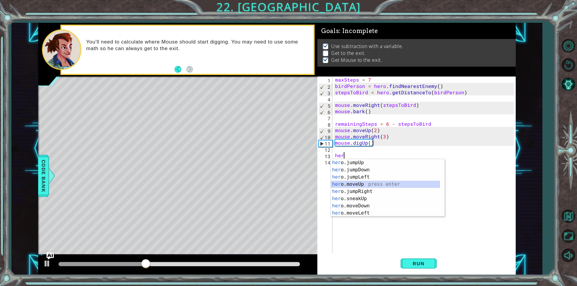
click at [382, 185] on div "her o.jumpUp press enter her o.jumpDown press enter her o.jumpLeft press enter …" at bounding box center [385, 195] width 109 height 72
type textarea "hero.moveUp(1)"
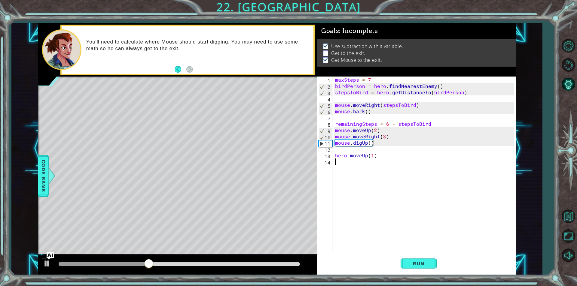
click at [366, 172] on div "maxSteps = 7 birdPerson = hero . findNearestEnemy ( ) stepsToBird = hero . getD…" at bounding box center [425, 171] width 183 height 189
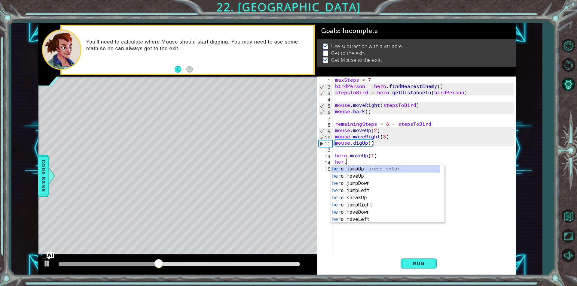
scroll to position [0, 1]
click at [387, 177] on div "her o . jump R ight press enter her o . move R ight press enter her o . sneak R…" at bounding box center [388, 202] width 114 height 72
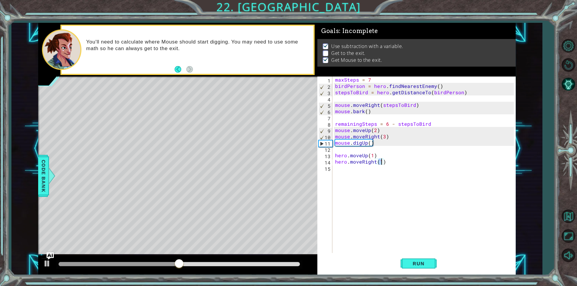
type textarea "hero.moveRight(2)"
click at [365, 170] on div "maxSteps = 7 birdPerson = hero . findNearestEnemy ( ) stepsToBird = hero . getD…" at bounding box center [425, 171] width 183 height 189
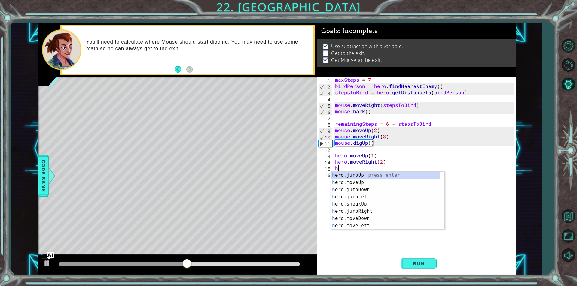
type textarea "her"
click at [368, 176] on div "her o.jumpUp press enter her o.jumpDown press enter her o.jumpLeft press enter …" at bounding box center [385, 208] width 109 height 72
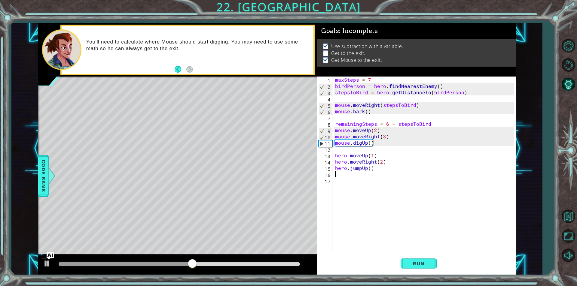
click at [365, 177] on div "maxSteps = 7 birdPerson = hero . findNearestEnemy ( ) stepsToBird = hero . getD…" at bounding box center [425, 171] width 183 height 189
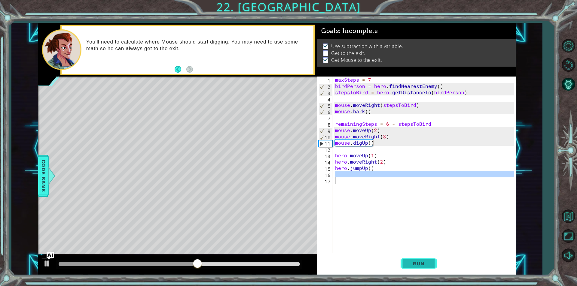
click at [415, 262] on span "Run" at bounding box center [419, 264] width 24 height 6
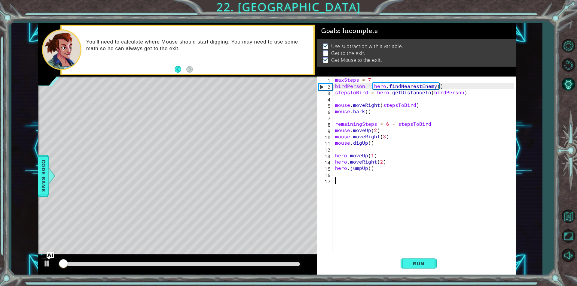
click at [343, 177] on div "maxSteps = 7 birdPerson = hero . findNearestEnemy ( ) stepsToBird = hero . getD…" at bounding box center [425, 171] width 183 height 189
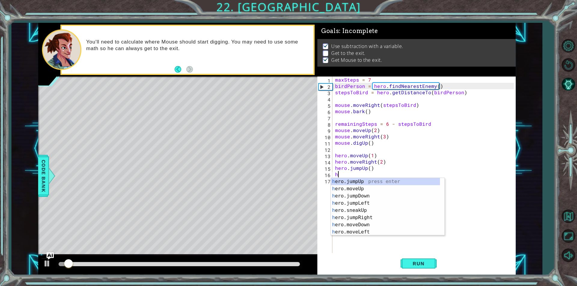
type textarea "her"
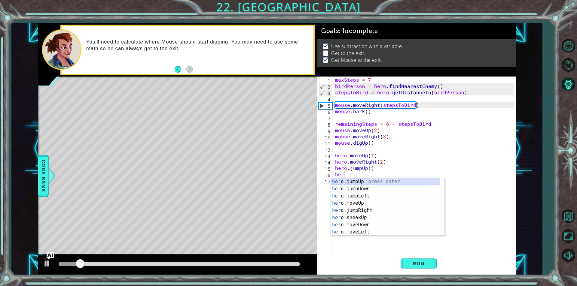
click at [361, 182] on div "her o.jumpUp press enter her o.jumpDown press enter her o.jumpLeft press enter …" at bounding box center [385, 214] width 109 height 72
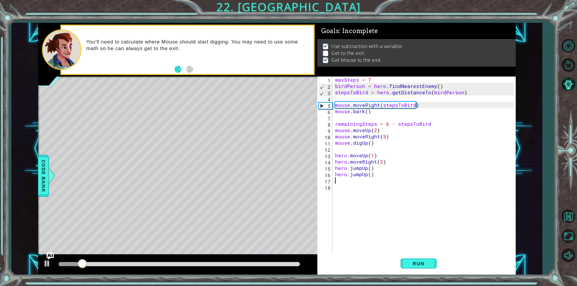
click at [357, 184] on div "maxSteps = 7 birdPerson = hero . findNearestEnemy ( ) stepsToBird = hero . getD…" at bounding box center [425, 171] width 183 height 189
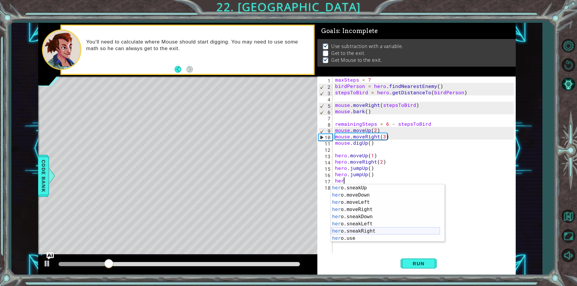
scroll to position [36, 0]
click at [381, 230] on div "her o.sneakUp press enter her o.moveDown press enter her o.moveLeft press enter…" at bounding box center [385, 221] width 109 height 72
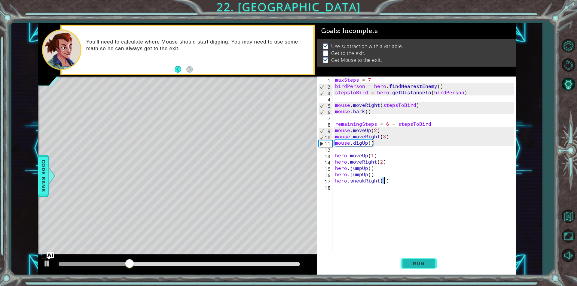
scroll to position [0, 3]
type textarea "hero.sneakRight(4)"
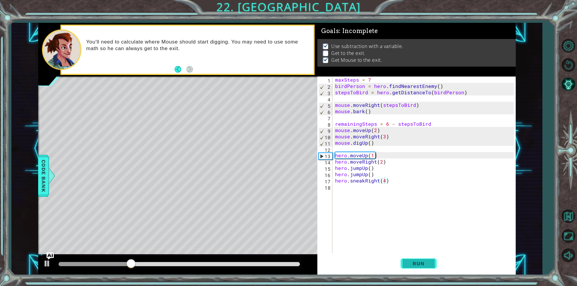
click at [426, 263] on span "Run" at bounding box center [419, 264] width 24 height 6
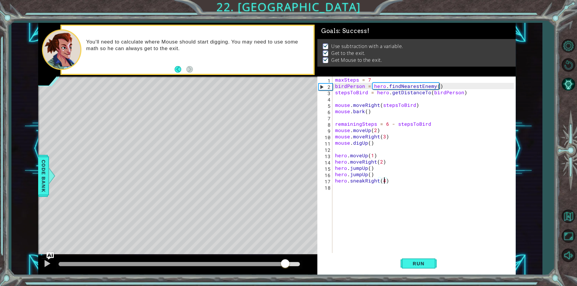
click at [285, 263] on div at bounding box center [179, 264] width 241 height 4
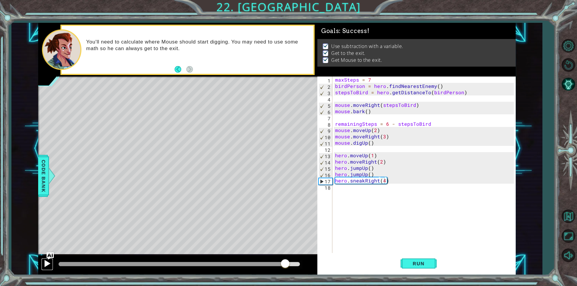
click at [42, 267] on button at bounding box center [47, 264] width 12 height 12
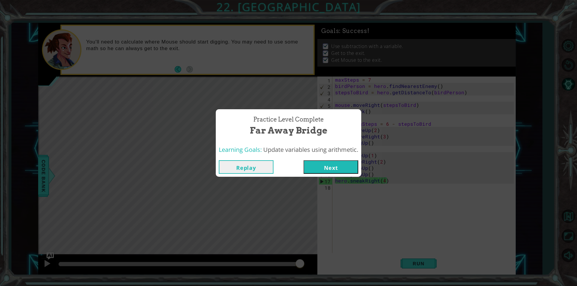
click at [315, 162] on button "Next" at bounding box center [331, 167] width 55 height 14
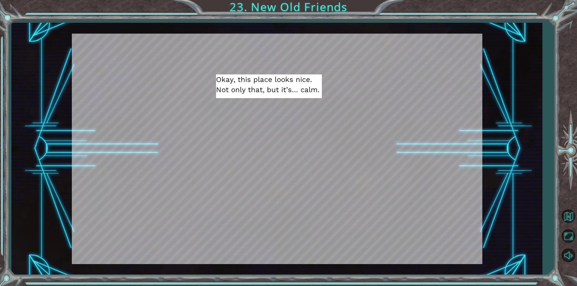
click at [301, 252] on div at bounding box center [298, 254] width 14 height 12
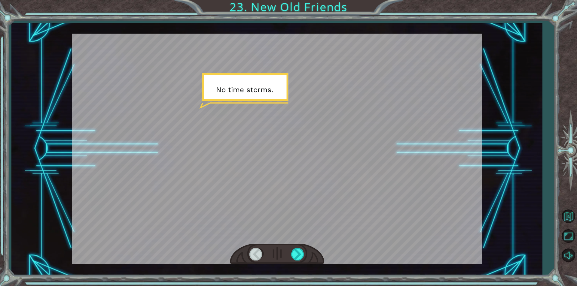
click at [305, 252] on div at bounding box center [277, 254] width 94 height 21
click at [302, 253] on div at bounding box center [277, 254] width 94 height 21
click at [302, 252] on div at bounding box center [298, 254] width 14 height 12
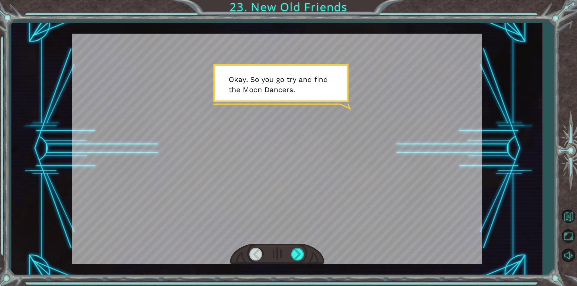
click at [304, 247] on div at bounding box center [277, 254] width 94 height 21
click at [303, 255] on div at bounding box center [298, 254] width 14 height 12
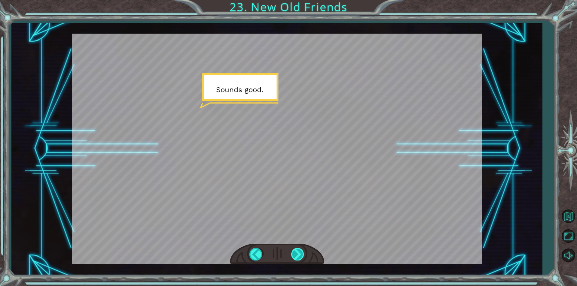
click at [303, 255] on div at bounding box center [298, 254] width 14 height 12
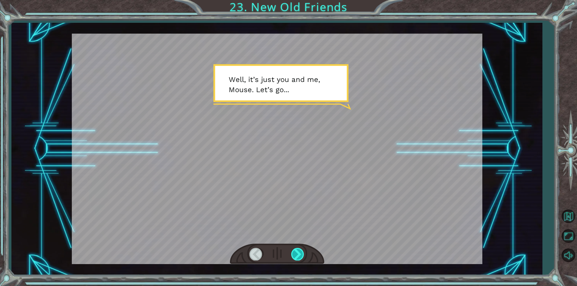
click at [304, 255] on div at bounding box center [298, 254] width 14 height 12
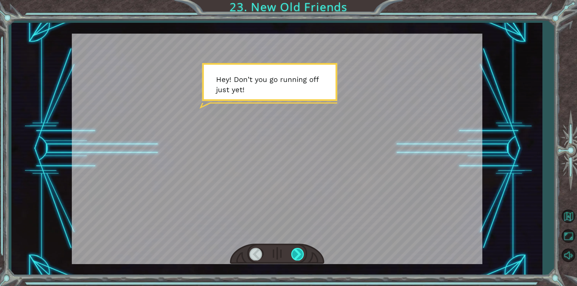
click at [303, 249] on div at bounding box center [298, 254] width 14 height 12
click at [303, 254] on div at bounding box center [298, 254] width 14 height 12
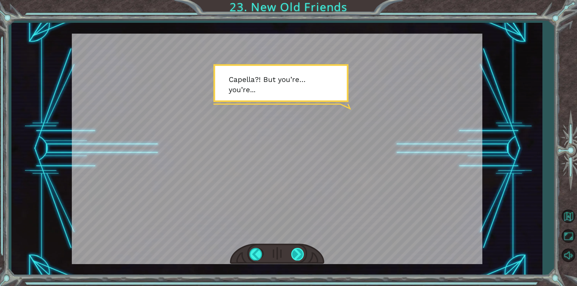
click at [303, 254] on div at bounding box center [298, 254] width 14 height 12
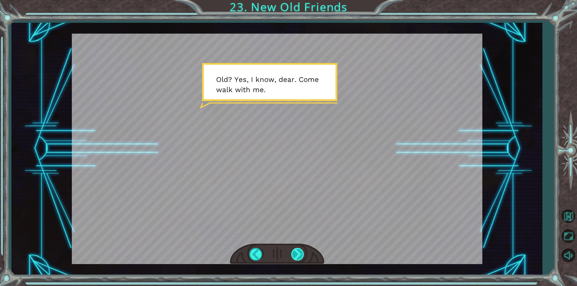
click at [303, 254] on div at bounding box center [298, 254] width 14 height 12
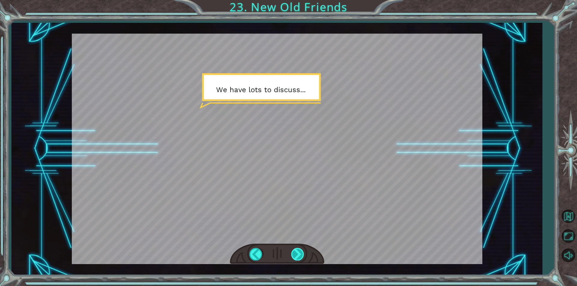
click at [304, 251] on div at bounding box center [298, 254] width 14 height 12
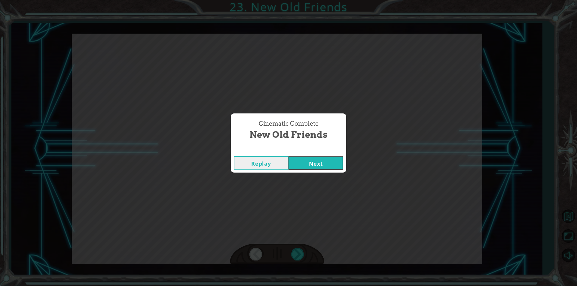
click at [323, 155] on div "Replay Next" at bounding box center [288, 163] width 115 height 20
click at [325, 163] on button "Next" at bounding box center [315, 163] width 55 height 14
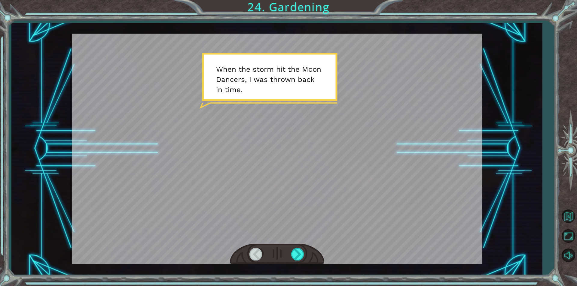
click at [299, 245] on div at bounding box center [277, 254] width 94 height 21
click at [298, 255] on div at bounding box center [298, 254] width 14 height 12
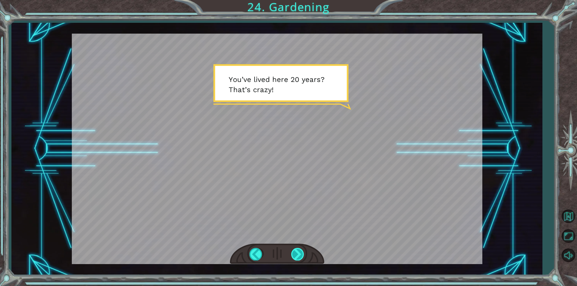
click at [303, 253] on div at bounding box center [298, 254] width 14 height 12
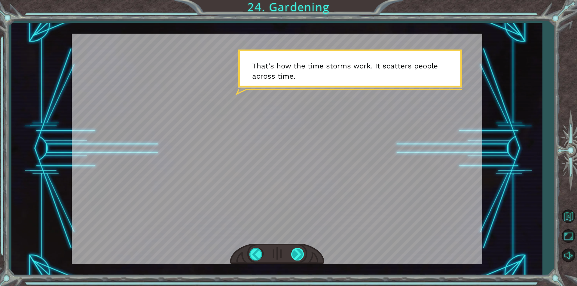
click at [303, 249] on div at bounding box center [298, 254] width 14 height 12
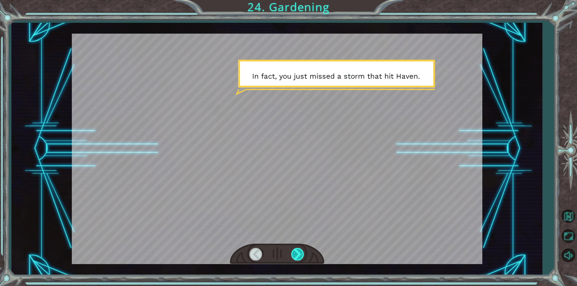
click at [302, 249] on div at bounding box center [298, 254] width 14 height 12
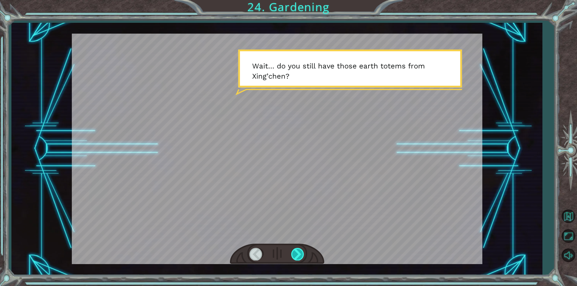
click at [302, 249] on div at bounding box center [298, 254] width 14 height 12
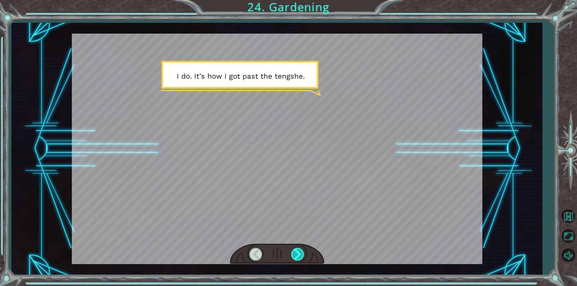
click at [302, 249] on div at bounding box center [298, 254] width 14 height 12
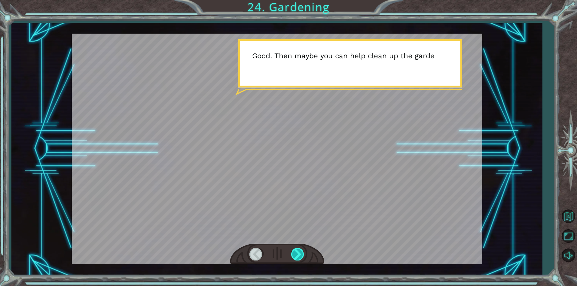
click at [302, 249] on div at bounding box center [298, 254] width 14 height 12
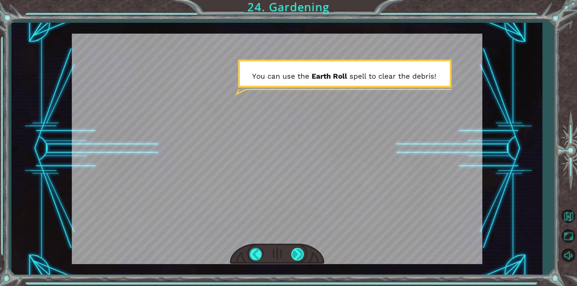
click at [302, 249] on div at bounding box center [298, 254] width 14 height 12
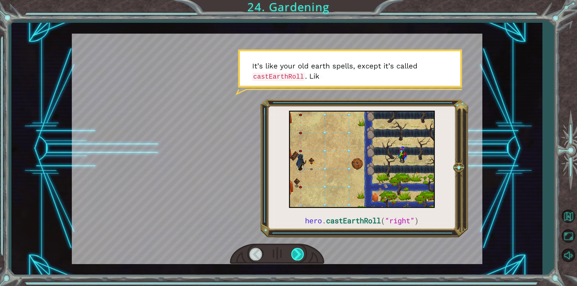
click at [302, 249] on div at bounding box center [298, 254] width 14 height 12
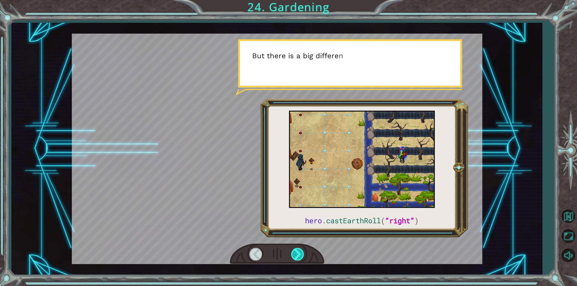
click at [302, 249] on div at bounding box center [298, 254] width 14 height 12
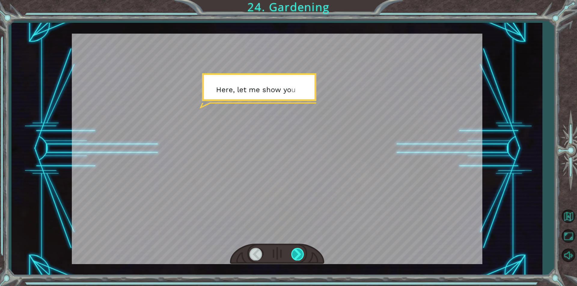
click at [302, 249] on div at bounding box center [298, 254] width 14 height 12
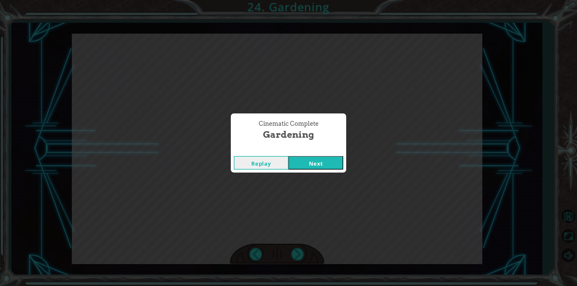
click at [314, 163] on button "Next" at bounding box center [315, 163] width 55 height 14
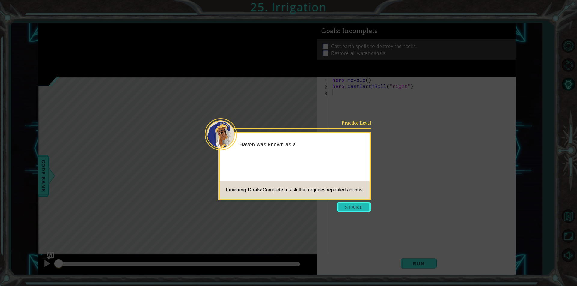
click at [346, 203] on button "Start" at bounding box center [354, 208] width 34 height 10
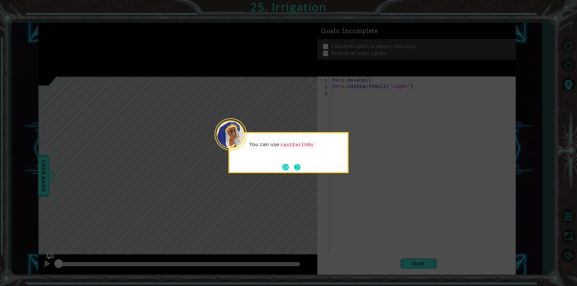
click at [298, 167] on button "Next" at bounding box center [297, 167] width 11 height 11
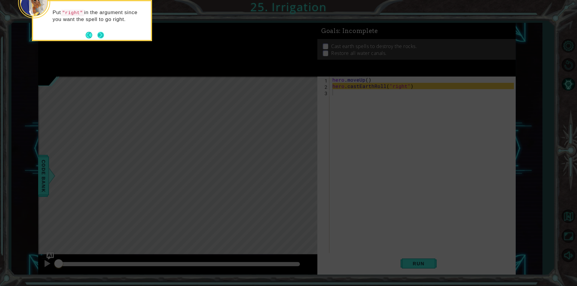
click at [102, 34] on button "Next" at bounding box center [100, 35] width 7 height 7
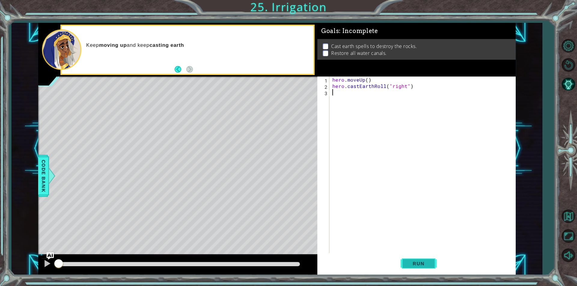
click at [432, 268] on button "Run" at bounding box center [419, 264] width 36 height 20
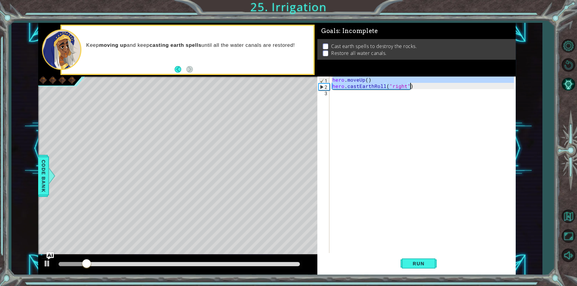
drag, startPoint x: 332, startPoint y: 80, endPoint x: 420, endPoint y: 88, distance: 88.7
click at [420, 88] on div "hero . moveUp ( ) hero . castEarthRoll ( "right" )" at bounding box center [424, 171] width 186 height 189
type textarea "hero.moveUp() hero.castEarthRoll("right")"
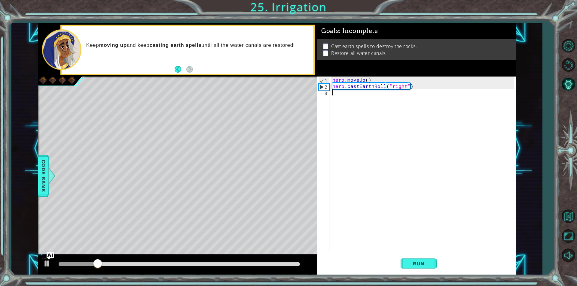
click at [343, 102] on div "hero . moveUp ( ) hero . castEarthRoll ( "right" )" at bounding box center [424, 171] width 186 height 189
paste textarea "hero.castEarthRoll("right")"
type textarea "hero.castEarthRoll("right")"
click at [339, 109] on div "hero . moveUp ( ) hero . [PERSON_NAME] ( "right" ) hero . moveUp ( ) hero . cas…" at bounding box center [424, 171] width 186 height 189
paste textarea "hero.castEarthRoll("right")"
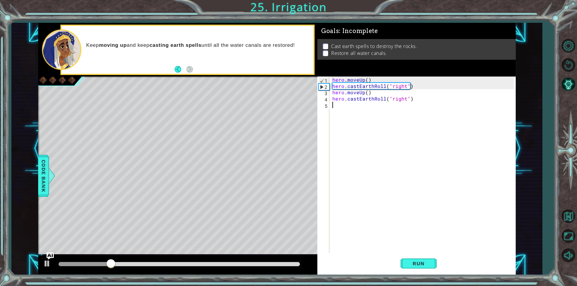
type textarea "hero.castEarthRoll("right")"
click at [340, 118] on div "hero . moveUp ( ) hero . [PERSON_NAME] ( "right" ) hero . moveUp ( ) hero . [PE…" at bounding box center [424, 171] width 186 height 189
paste textarea "hero.castEarthRoll("right")"
type textarea "hero.castEarthRoll("right")"
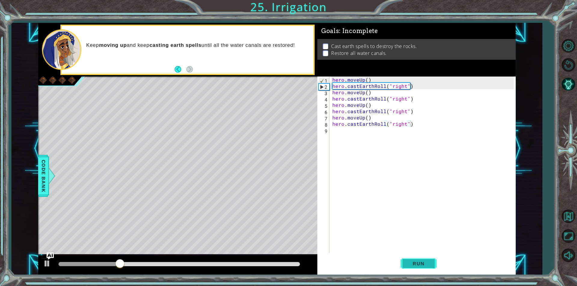
click at [423, 263] on span "Run" at bounding box center [419, 264] width 24 height 6
click at [363, 131] on div "hero . moveUp ( ) hero . [PERSON_NAME] ( "right" ) hero . moveUp ( ) hero . [PE…" at bounding box center [424, 171] width 186 height 189
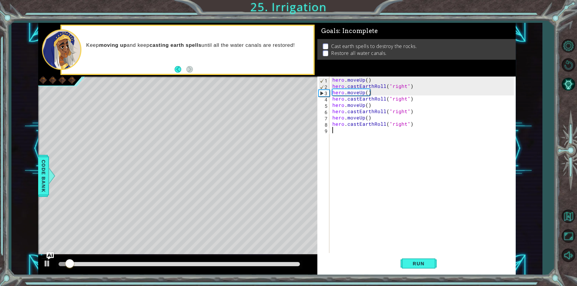
paste textarea "hero.castEarthRoll("right")"
type textarea "hero.castEarthRoll("right")"
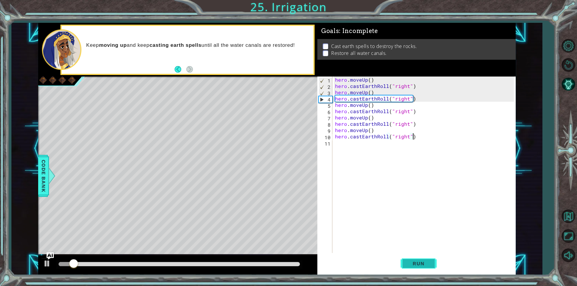
click at [414, 264] on span "Run" at bounding box center [419, 264] width 24 height 6
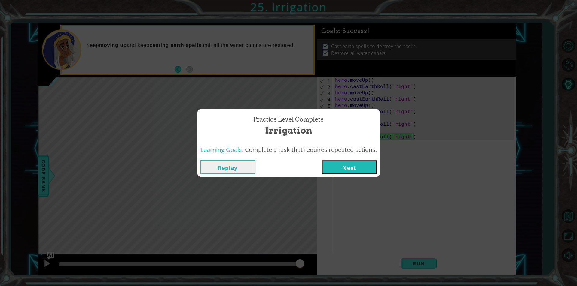
click at [352, 166] on button "Next" at bounding box center [349, 167] width 55 height 14
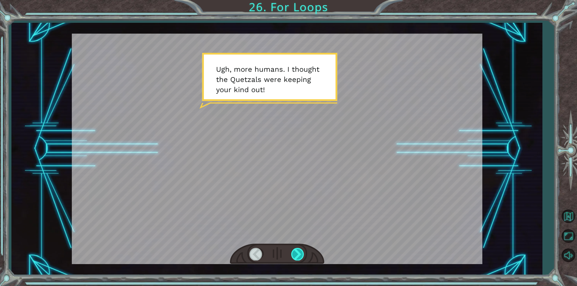
click at [295, 258] on div at bounding box center [298, 254] width 14 height 12
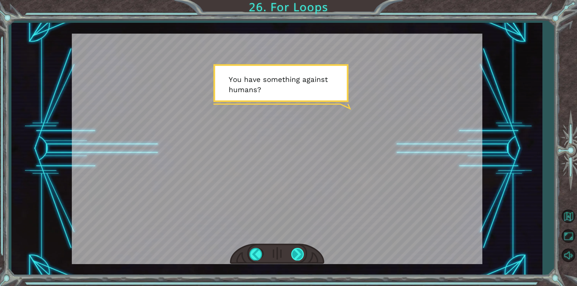
click at [295, 258] on div at bounding box center [298, 254] width 14 height 12
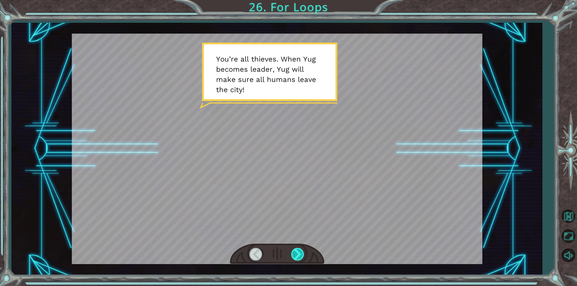
click at [298, 254] on div at bounding box center [298, 254] width 14 height 12
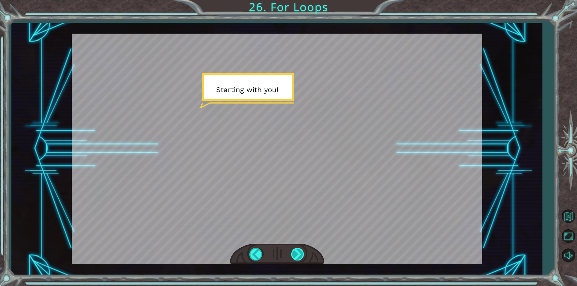
click at [298, 254] on div at bounding box center [298, 254] width 14 height 12
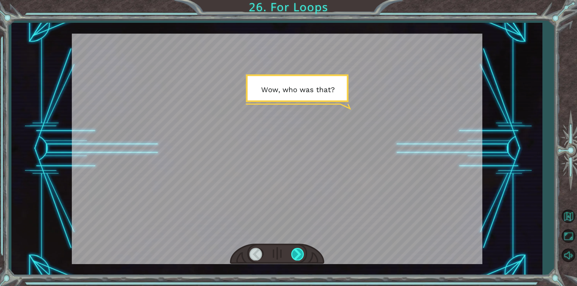
click at [298, 254] on div at bounding box center [298, 254] width 14 height 12
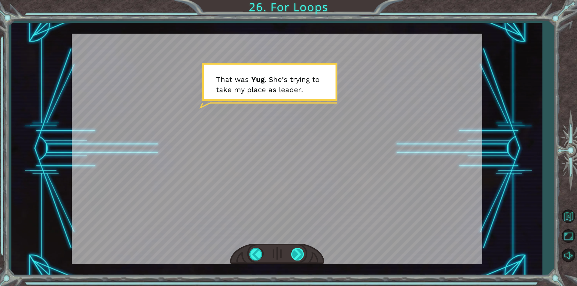
click at [298, 254] on div at bounding box center [298, 254] width 14 height 12
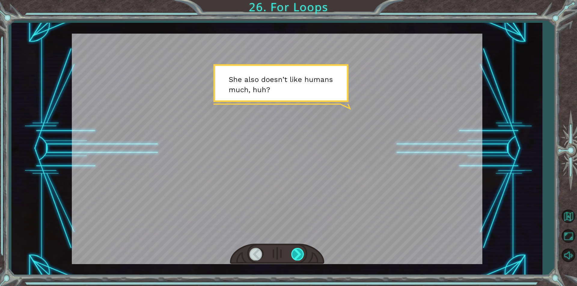
click at [298, 254] on div at bounding box center [298, 254] width 14 height 12
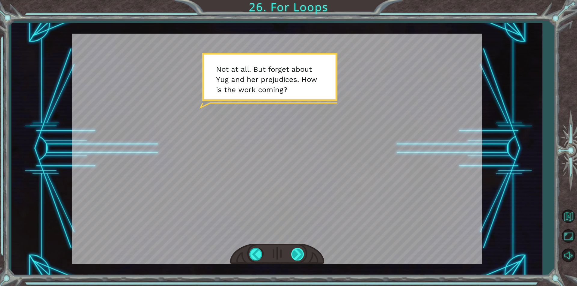
click at [300, 253] on div at bounding box center [298, 254] width 14 height 12
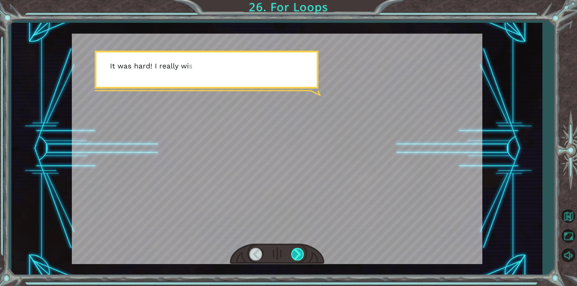
click at [300, 253] on div at bounding box center [298, 254] width 14 height 12
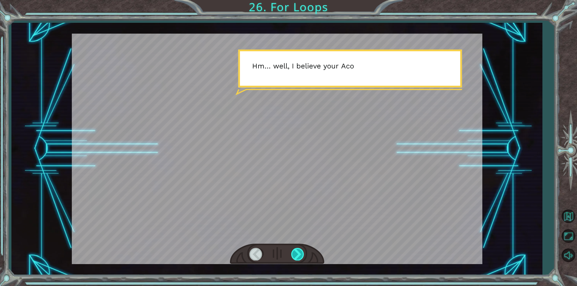
click at [300, 253] on div at bounding box center [298, 254] width 14 height 12
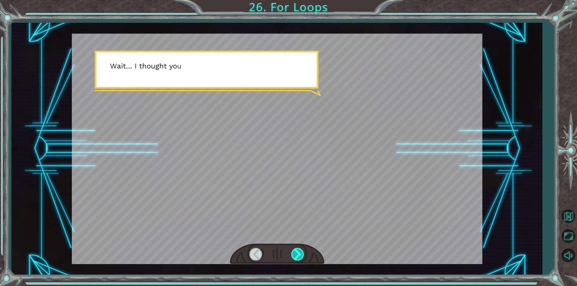
click at [300, 253] on div at bounding box center [298, 254] width 14 height 12
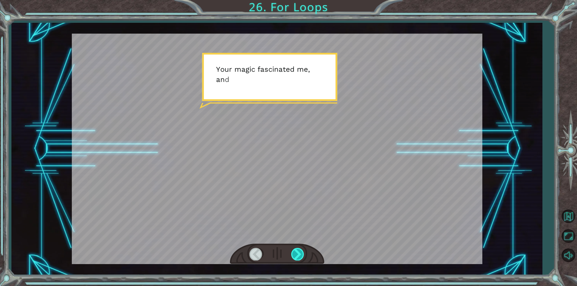
click at [300, 253] on div at bounding box center [298, 254] width 14 height 12
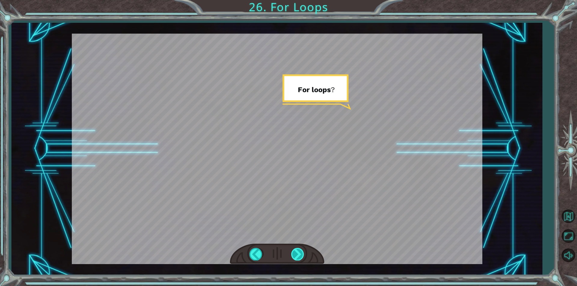
click at [300, 253] on div at bounding box center [298, 254] width 14 height 12
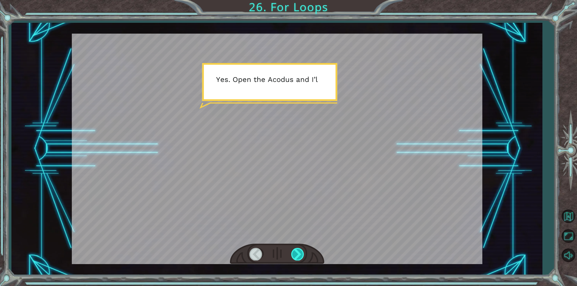
click at [300, 253] on div at bounding box center [298, 254] width 14 height 12
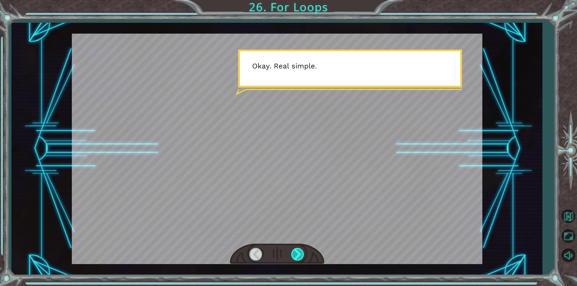
click at [300, 253] on div at bounding box center [298, 254] width 14 height 12
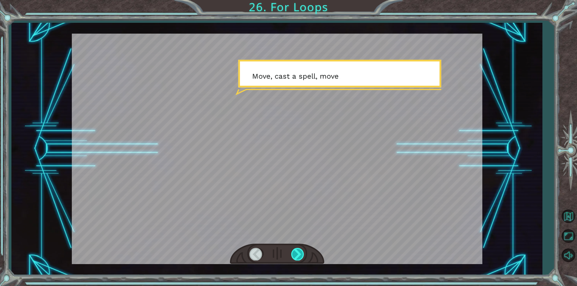
click at [302, 252] on div at bounding box center [298, 254] width 14 height 12
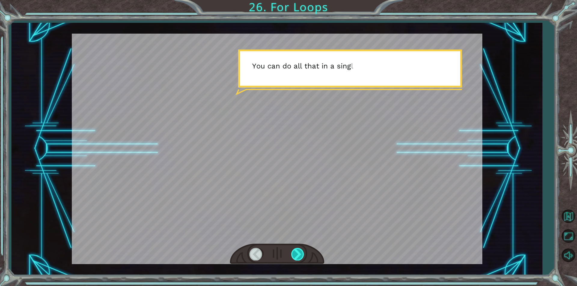
click at [301, 253] on div at bounding box center [298, 254] width 14 height 12
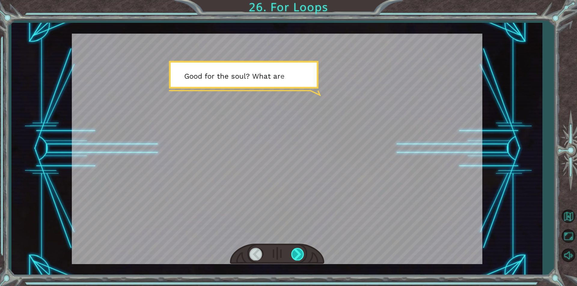
click at [301, 253] on div at bounding box center [298, 254] width 14 height 12
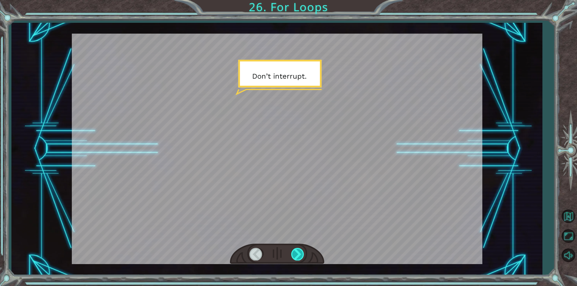
click at [301, 253] on div at bounding box center [298, 254] width 14 height 12
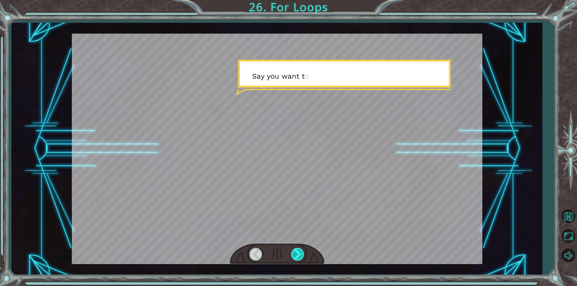
click at [301, 253] on div at bounding box center [298, 254] width 14 height 12
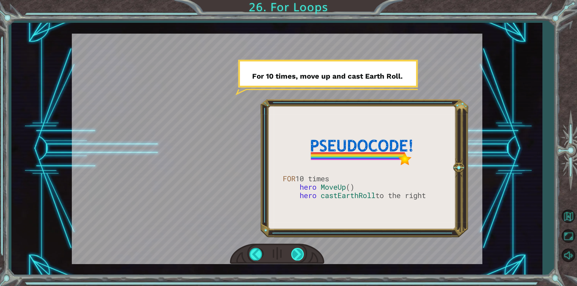
click at [301, 253] on div at bounding box center [298, 254] width 14 height 12
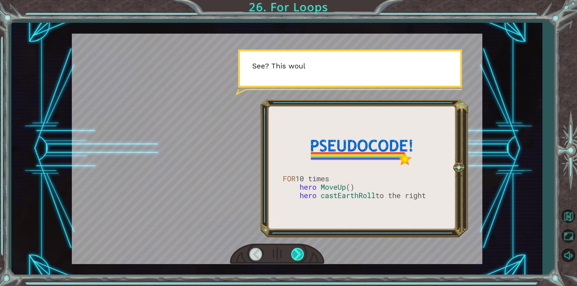
click at [301, 253] on div at bounding box center [298, 254] width 14 height 12
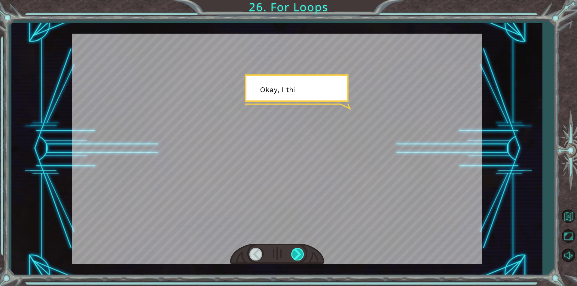
click at [301, 253] on div at bounding box center [298, 254] width 14 height 12
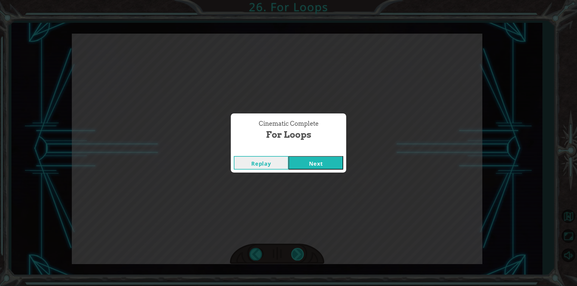
click at [301, 253] on div "Cinematic Complete For Loops Replay Next" at bounding box center [288, 143] width 577 height 286
click at [312, 160] on button "Next" at bounding box center [315, 163] width 55 height 14
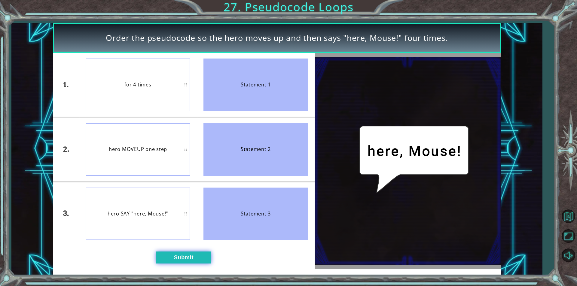
click at [194, 254] on button "Submit" at bounding box center [183, 258] width 55 height 12
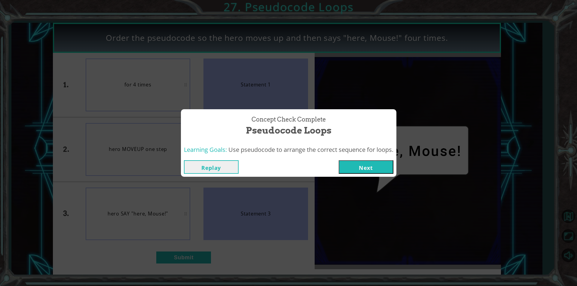
click at [348, 163] on button "Next" at bounding box center [366, 167] width 55 height 14
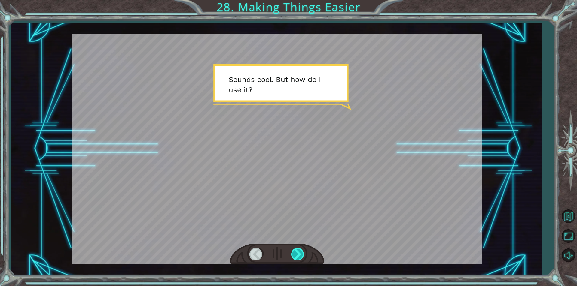
click at [302, 260] on div at bounding box center [298, 254] width 14 height 12
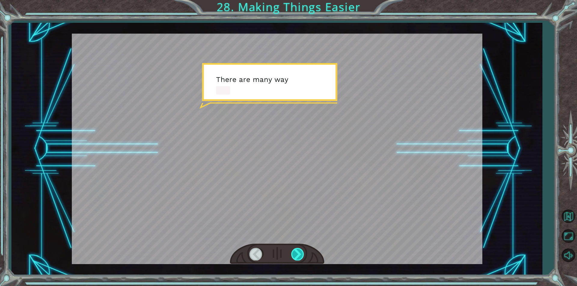
click at [302, 260] on div at bounding box center [298, 254] width 14 height 12
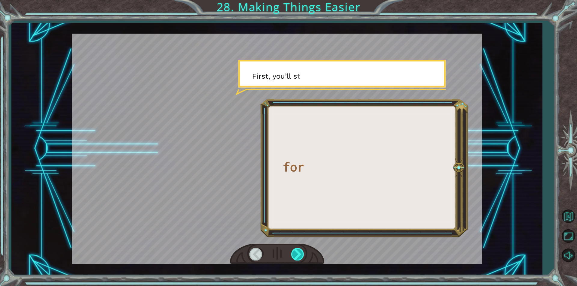
click at [302, 260] on div at bounding box center [298, 254] width 14 height 12
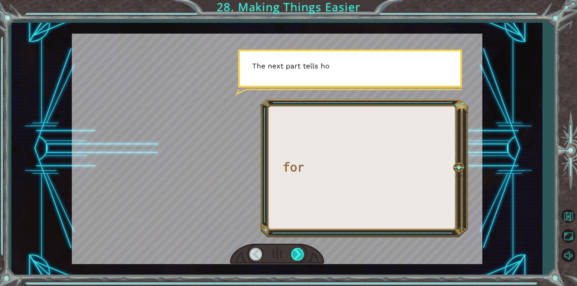
click at [302, 260] on div at bounding box center [298, 254] width 14 height 12
click at [298, 255] on div at bounding box center [298, 254] width 14 height 12
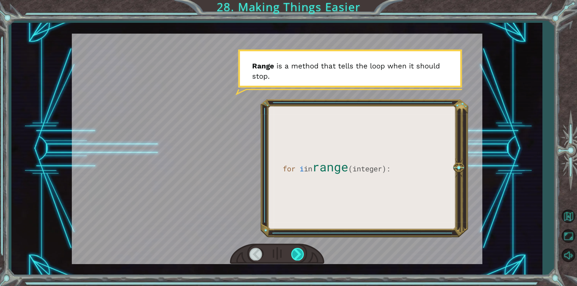
click at [301, 252] on div at bounding box center [298, 254] width 14 height 12
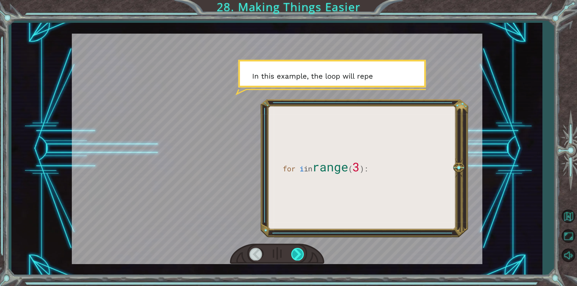
click at [301, 252] on div at bounding box center [298, 254] width 14 height 12
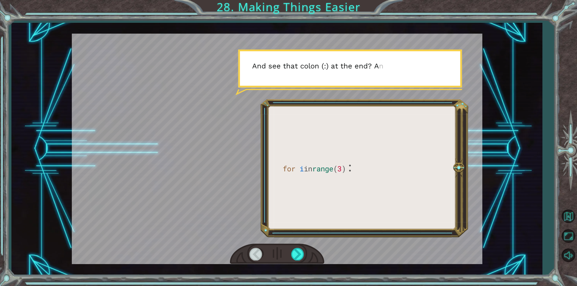
click at [305, 249] on div at bounding box center [277, 254] width 94 height 21
click at [301, 251] on div at bounding box center [298, 254] width 14 height 12
click at [298, 255] on div at bounding box center [298, 254] width 14 height 12
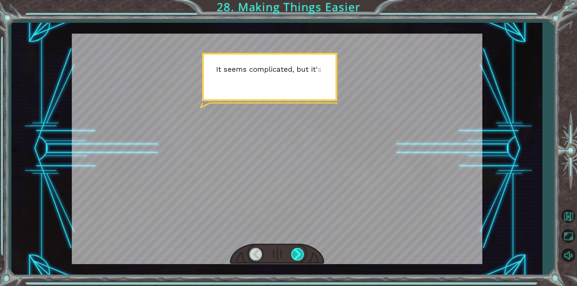
click at [298, 255] on div at bounding box center [298, 254] width 14 height 12
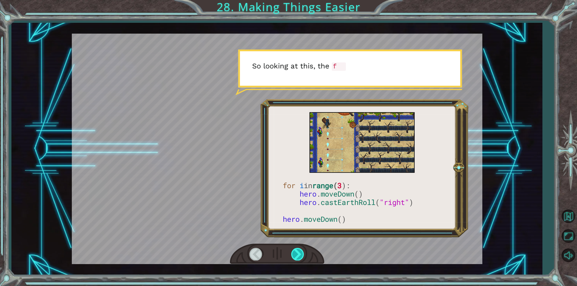
click at [298, 255] on div at bounding box center [298, 254] width 14 height 12
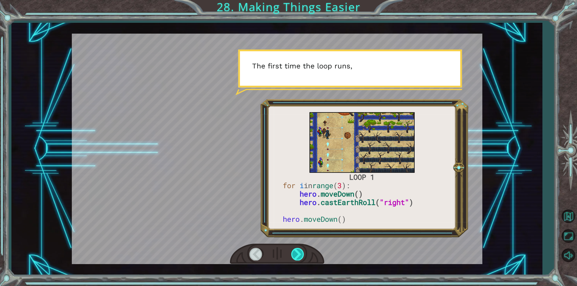
click at [298, 255] on div at bounding box center [298, 254] width 14 height 12
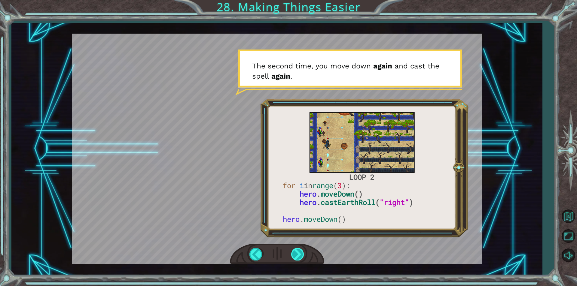
click at [298, 255] on div at bounding box center [298, 254] width 14 height 12
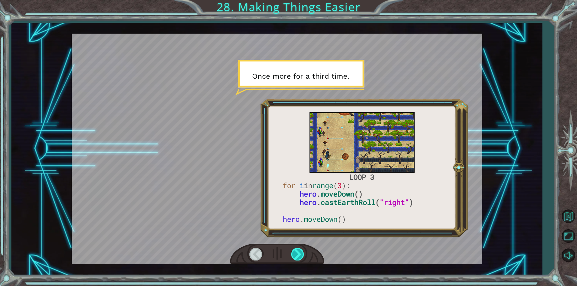
click at [299, 255] on div at bounding box center [298, 254] width 14 height 12
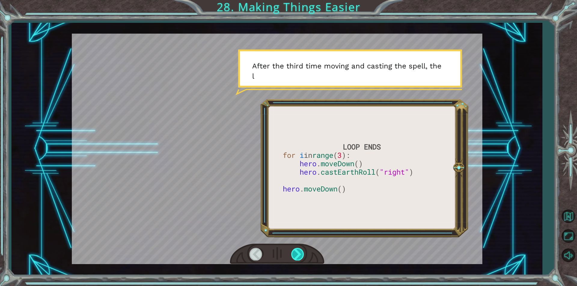
click at [299, 255] on div at bounding box center [298, 254] width 14 height 12
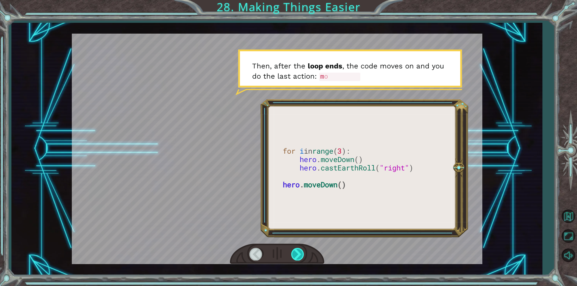
click at [299, 255] on div at bounding box center [298, 254] width 14 height 12
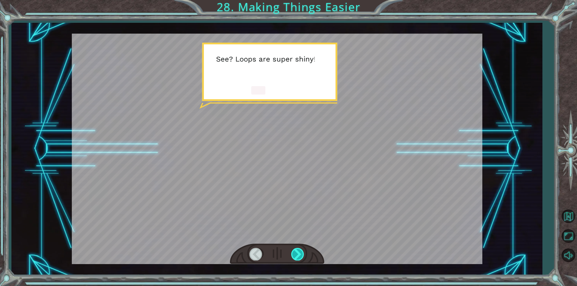
click at [299, 255] on div at bounding box center [298, 254] width 14 height 12
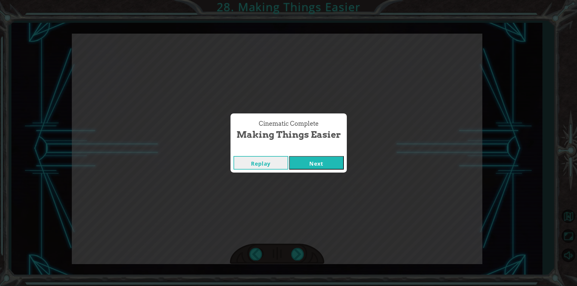
click at [291, 163] on button "Next" at bounding box center [316, 163] width 55 height 14
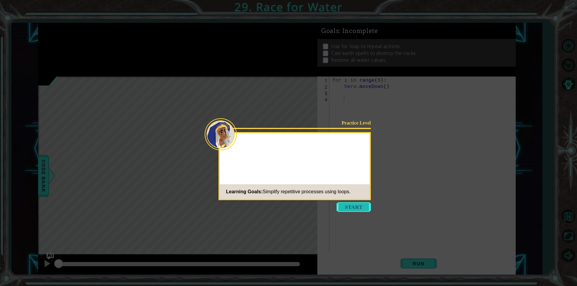
click at [350, 209] on button "Start" at bounding box center [354, 208] width 34 height 10
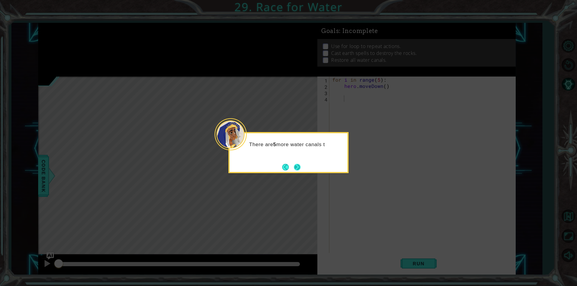
click at [295, 164] on button "Next" at bounding box center [297, 167] width 11 height 11
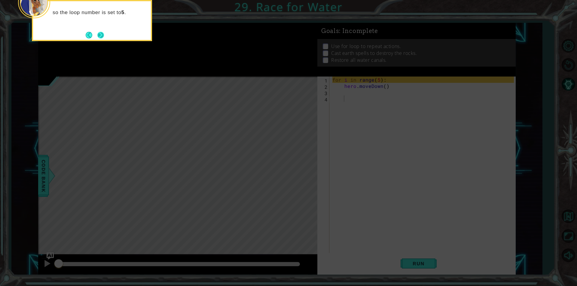
click at [98, 39] on button "Next" at bounding box center [100, 34] width 11 height 11
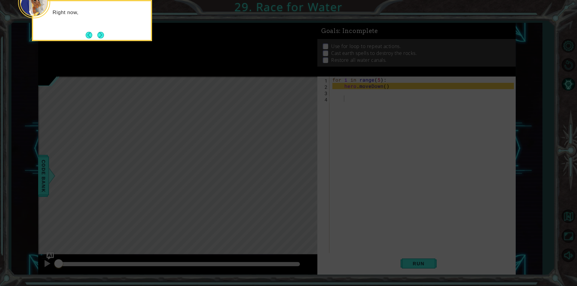
click at [101, 29] on div "Right now," at bounding box center [92, 20] width 120 height 41
click at [104, 39] on button "Next" at bounding box center [100, 34] width 11 height 11
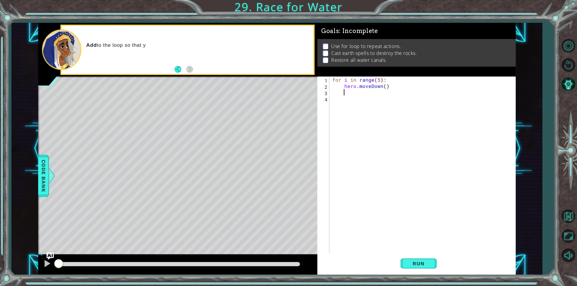
click at [346, 93] on div "for i in range ( 5 ) : hero . moveDown ( )" at bounding box center [424, 171] width 186 height 189
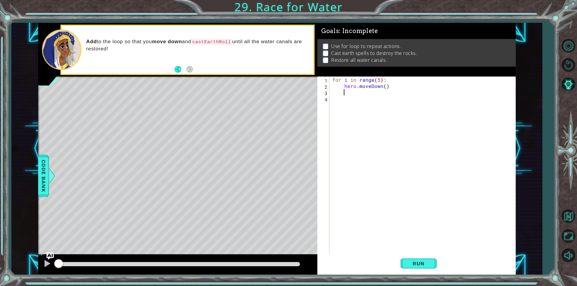
paste textarea "hero.castEarthRoll("right")"
click at [411, 99] on div "for i in range ( 5 ) : hero . moveDown ( ) hero . moveUp ( ) hero . castEarthRo…" at bounding box center [424, 171] width 186 height 189
drag, startPoint x: 385, startPoint y: 94, endPoint x: 338, endPoint y: 92, distance: 47.3
click at [338, 92] on div "for i in range ( 5 ) : hero . moveDown ( ) hero . moveUp ( ) hero . castEarthRo…" at bounding box center [424, 171] width 186 height 189
type textarea "hero.moveUp()"
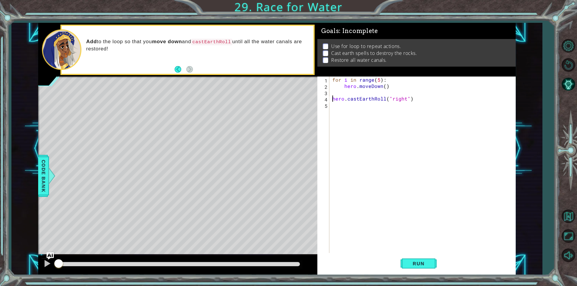
drag, startPoint x: 332, startPoint y: 99, endPoint x: 335, endPoint y: 107, distance: 8.2
click at [332, 102] on div "for i in range ( 5 ) : hero . moveDown ( ) hero . castEarthRoll ( "right" )" at bounding box center [424, 171] width 186 height 189
type textarea "hero.castEarthRoll("right")"
click at [350, 93] on div "for i in range ( 5 ) : hero . moveDown ( )" at bounding box center [424, 171] width 186 height 189
paste textarea "hero.castEarthRoll("right")"
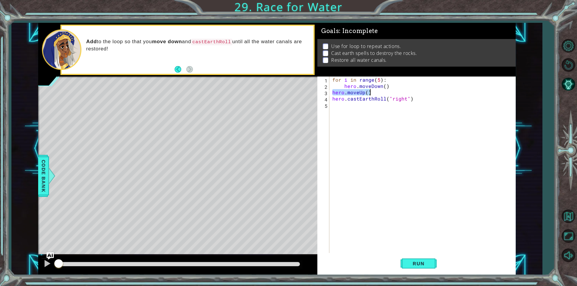
drag, startPoint x: 333, startPoint y: 94, endPoint x: 370, endPoint y: 92, distance: 36.7
click at [370, 92] on div "for i in range ( 5 ) : hero . moveDown ( ) hero . moveUp ( ) hero . castEarthRo…" at bounding box center [424, 171] width 186 height 189
type textarea "hero.moveUp()"
drag, startPoint x: 333, startPoint y: 99, endPoint x: 334, endPoint y: 104, distance: 4.8
click at [332, 99] on div "for i in range ( 5 ) : hero . moveDown ( ) hero . castEarthRoll ( "right" )" at bounding box center [424, 171] width 186 height 189
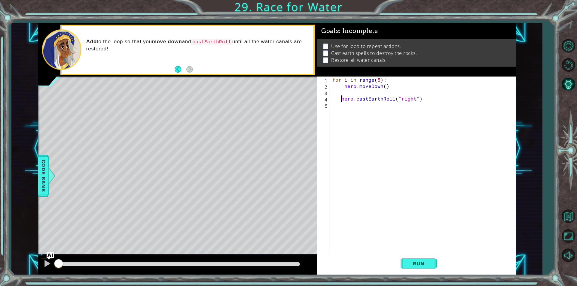
type textarea "hero.castEarthRoll("right")"
click at [386, 92] on div "for i in range ( 5 ) : hero . moveDown ( ) hero . castEarthRoll ( "right" )" at bounding box center [424, 171] width 186 height 189
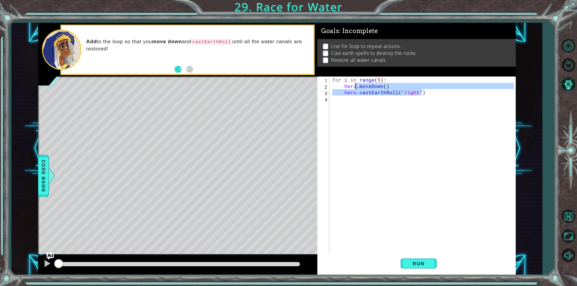
drag, startPoint x: 426, startPoint y: 95, endPoint x: 342, endPoint y: 87, distance: 84.8
click at [342, 87] on div "for i in range ( 5 ) : hero . moveDown ( ) hero . castEarthRoll ( "right" )" at bounding box center [424, 171] width 186 height 189
type textarea "hero.moveDown() hero.castEarthRoll("right")"
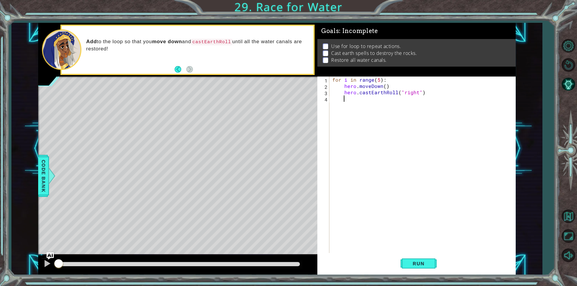
click at [370, 156] on div "for i in range ( 5 ) : hero . moveDown ( ) hero . castEarthRoll ( "right" )" at bounding box center [424, 171] width 186 height 189
click at [425, 259] on button "Run" at bounding box center [419, 264] width 36 height 20
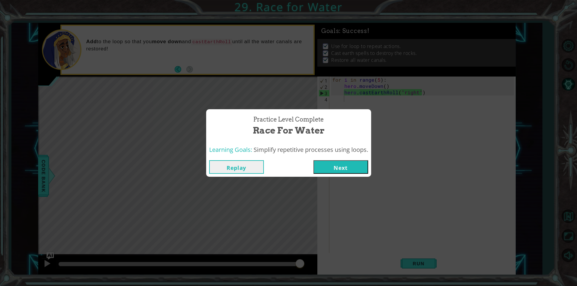
click at [332, 80] on div "Practice Level Complete Race for Water Learning Goals: Simplify repetitive proc…" at bounding box center [288, 143] width 577 height 286
click at [317, 147] on span "Simplify repetitive processes using loops." at bounding box center [311, 150] width 114 height 8
click at [383, 114] on div "Practice Level Complete Race for Water Learning Goals: Simplify repetitive proc…" at bounding box center [288, 143] width 577 height 286
click at [263, 166] on div "Replay Next" at bounding box center [288, 167] width 159 height 14
click at [254, 167] on button "Replay" at bounding box center [236, 167] width 55 height 14
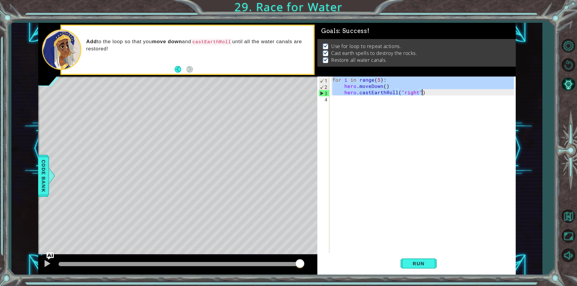
drag, startPoint x: 334, startPoint y: 82, endPoint x: 440, endPoint y: 89, distance: 106.6
click at [439, 89] on div "for i in range ( 5 ) : hero . moveDown ( ) hero . castEarthRoll ( "right" )" at bounding box center [424, 171] width 186 height 189
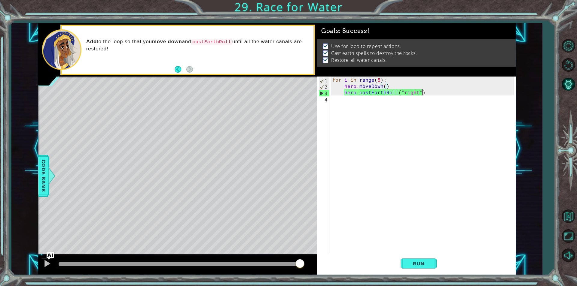
drag, startPoint x: 437, startPoint y: 93, endPoint x: 431, endPoint y: 96, distance: 6.5
click at [436, 93] on div "for i in range ( 5 ) : hero . moveDown ( ) hero . castEarthRoll ( "right" )" at bounding box center [424, 171] width 186 height 189
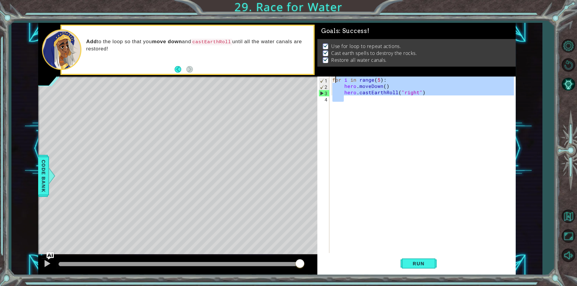
drag, startPoint x: 429, startPoint y: 96, endPoint x: 324, endPoint y: 79, distance: 106.6
click at [324, 79] on div "hero.castEarthRoll("right") 1 2 3 4 for i in range ( 5 ) : hero . moveDown ( ) …" at bounding box center [415, 165] width 197 height 177
click at [411, 268] on button "Run" at bounding box center [419, 264] width 36 height 20
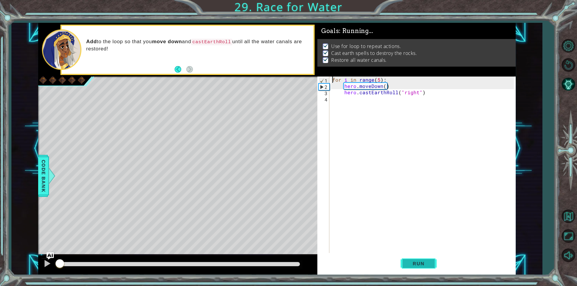
type textarea "for i in range(5):"
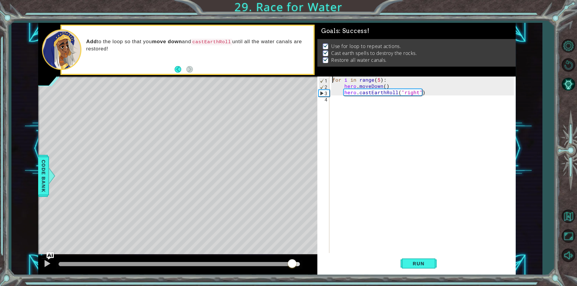
click at [292, 266] on div at bounding box center [179, 264] width 241 height 4
click at [47, 263] on div at bounding box center [47, 264] width 8 height 8
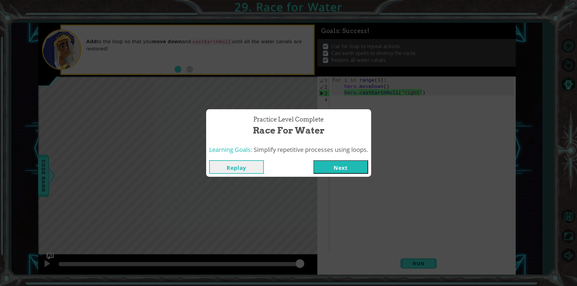
click at [341, 168] on button "Next" at bounding box center [340, 167] width 55 height 14
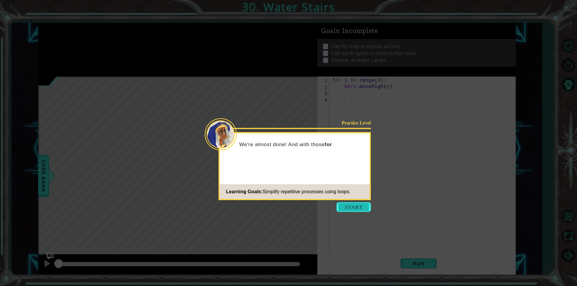
click at [352, 207] on button "Start" at bounding box center [354, 208] width 34 height 10
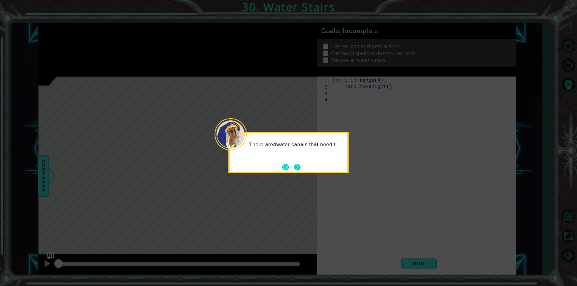
click at [299, 166] on button "Next" at bounding box center [297, 167] width 11 height 11
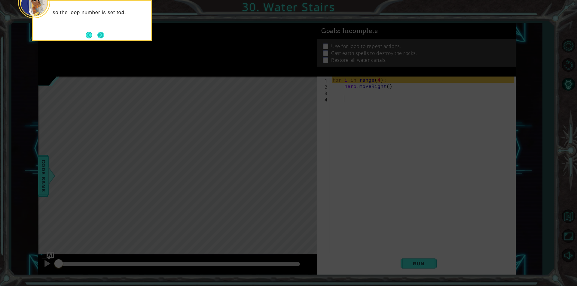
click at [100, 33] on button "Next" at bounding box center [100, 35] width 11 height 11
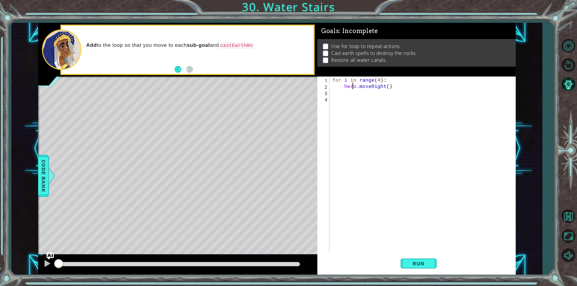
drag, startPoint x: 354, startPoint y: 86, endPoint x: 354, endPoint y: 91, distance: 5.1
click at [353, 86] on div "for i in range ( 4 ) : hero . moveRight ( )" at bounding box center [424, 171] width 186 height 189
type textarea "hero.moveRight()"
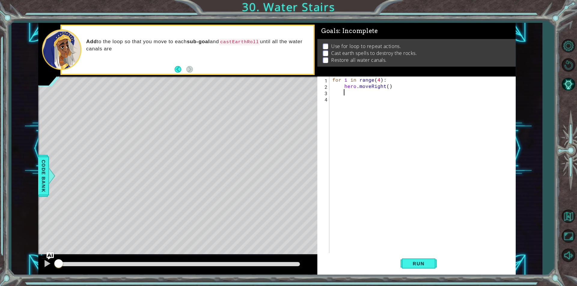
click at [354, 92] on div "for i in range ( 4 ) : hero . moveRight ( )" at bounding box center [424, 171] width 186 height 189
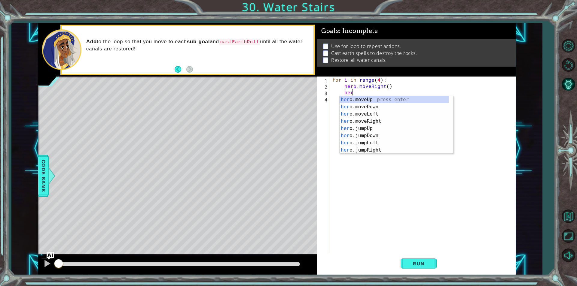
scroll to position [0, 1]
click at [395, 100] on div "her o.moveUp press enter her o.moveDown press enter her o.moveLeft press enter …" at bounding box center [394, 132] width 109 height 72
type textarea "hero.moveUp(1)"
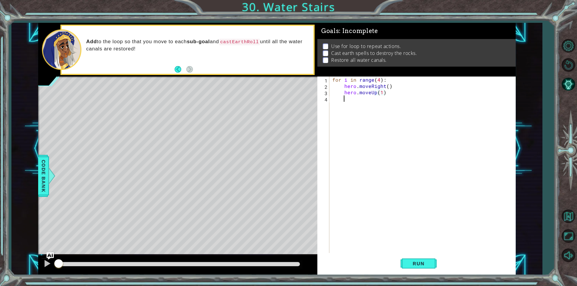
click at [356, 104] on div "for i in range ( 4 ) : hero . moveRight ( ) hero . moveUp ( 1 )" at bounding box center [424, 171] width 186 height 189
click at [380, 95] on div "for i in range ( 4 ) : hero . moveRight ( ) hero . moveUp ( 1 )" at bounding box center [424, 171] width 186 height 189
type textarea "hero.moveUp()"
click at [425, 268] on button "Run" at bounding box center [419, 264] width 36 height 20
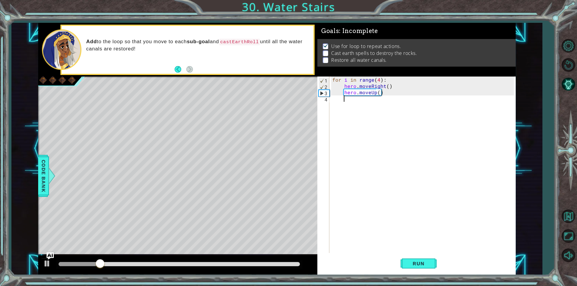
click at [355, 99] on div "for i in range ( 4 ) : hero . moveRight ( ) hero . moveUp ( )" at bounding box center [424, 171] width 186 height 189
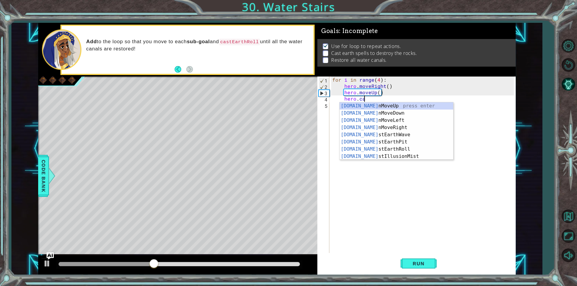
scroll to position [0, 2]
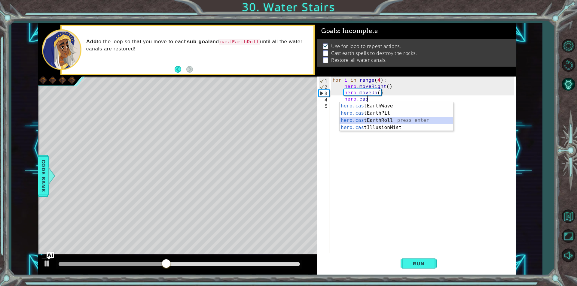
click at [391, 119] on div "hero.cas tEarthWave press enter hero.cas tEarthPit press enter hero.cas tEarthR…" at bounding box center [397, 123] width 114 height 43
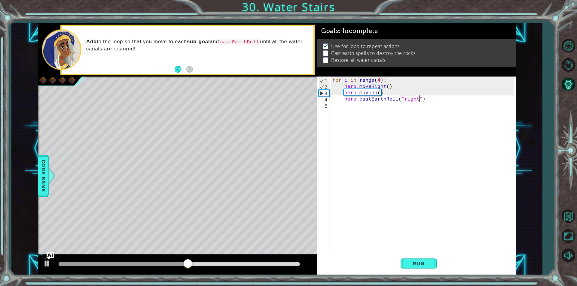
click at [418, 99] on div "for i in range ( 4 ) : hero . moveRight ( ) hero . moveUp ( ) hero . castEarthR…" at bounding box center [424, 171] width 186 height 189
type textarea "hero.castEarthRoll("right")"
click at [432, 267] on button "Run" at bounding box center [419, 264] width 36 height 20
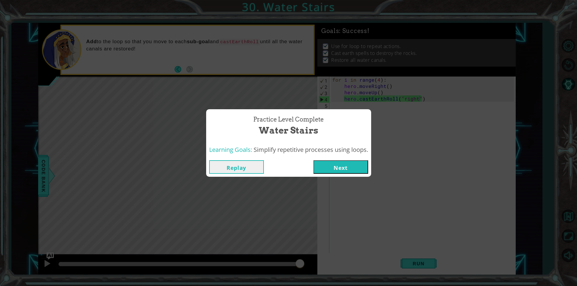
click at [336, 164] on button "Next" at bounding box center [340, 167] width 55 height 14
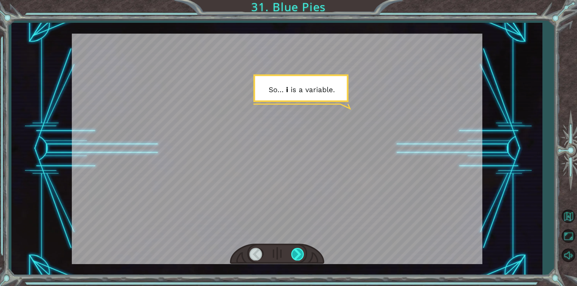
click at [299, 256] on div at bounding box center [298, 254] width 14 height 12
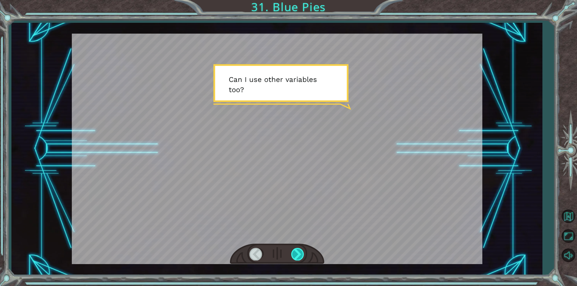
click at [300, 256] on div at bounding box center [298, 254] width 14 height 12
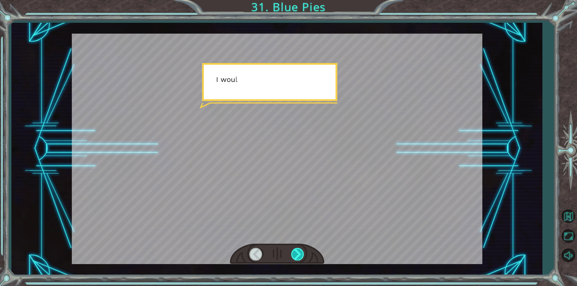
click at [302, 252] on div at bounding box center [298, 254] width 14 height 12
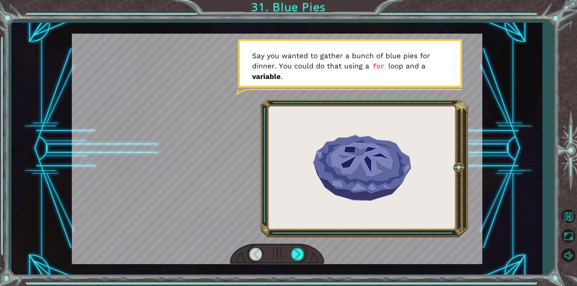
click at [305, 255] on div at bounding box center [277, 254] width 94 height 21
click at [299, 255] on div at bounding box center [298, 254] width 14 height 12
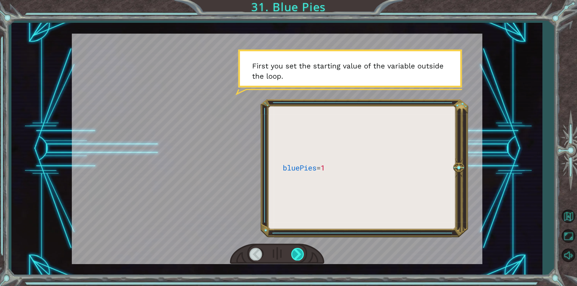
click at [299, 255] on div at bounding box center [298, 254] width 14 height 12
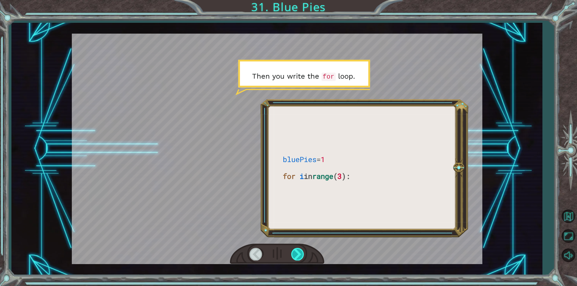
click at [298, 253] on div at bounding box center [298, 254] width 14 height 12
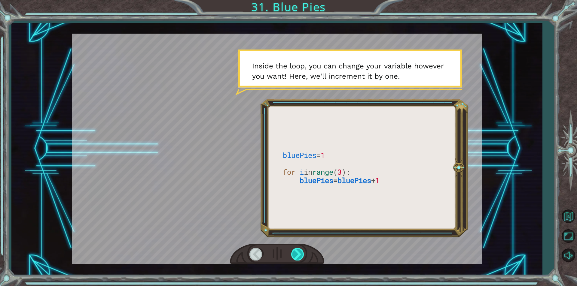
click at [300, 252] on div at bounding box center [298, 254] width 14 height 12
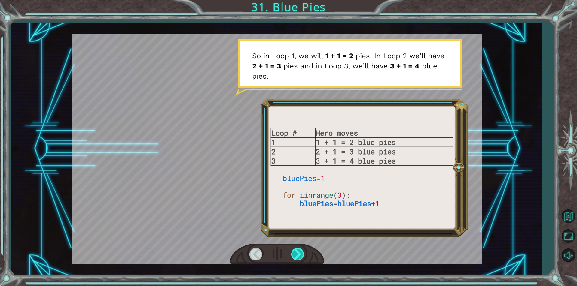
click at [299, 252] on div at bounding box center [298, 254] width 14 height 12
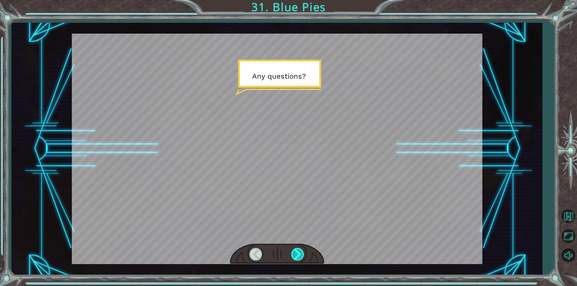
click at [299, 252] on div at bounding box center [298, 254] width 14 height 12
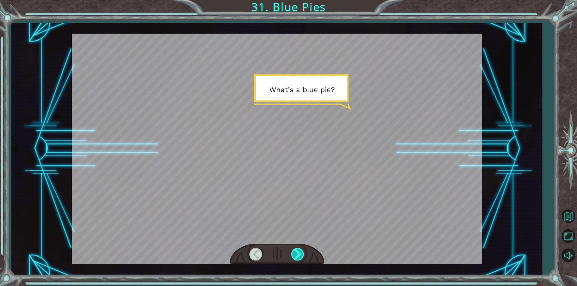
click at [299, 252] on div at bounding box center [298, 254] width 14 height 12
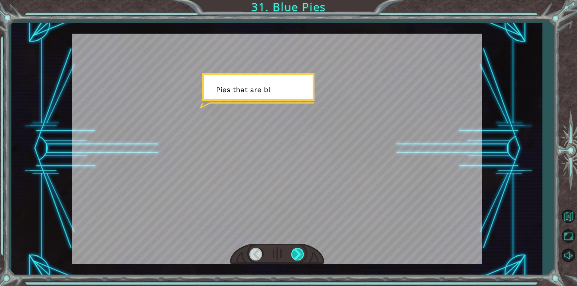
click at [299, 252] on div at bounding box center [298, 254] width 14 height 12
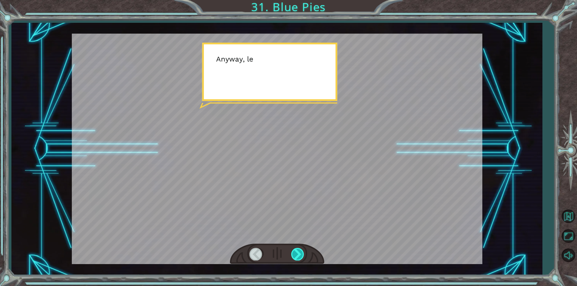
click at [299, 252] on div at bounding box center [298, 254] width 14 height 12
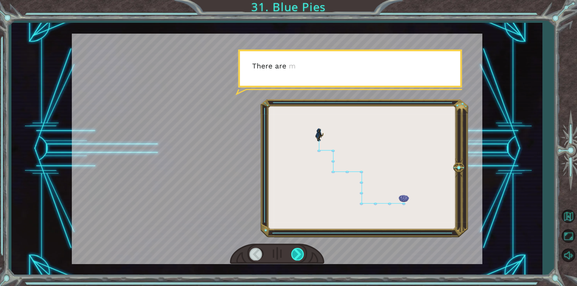
click at [299, 252] on div at bounding box center [298, 254] width 14 height 12
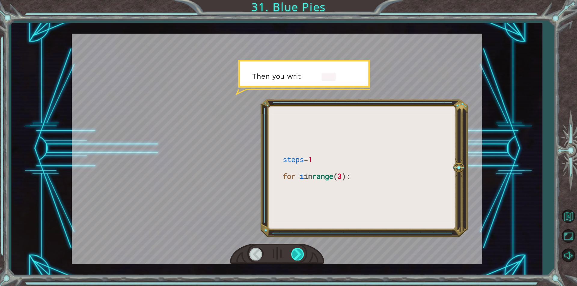
click at [299, 252] on div at bounding box center [298, 254] width 14 height 12
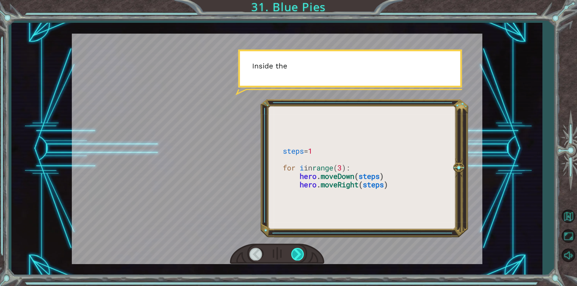
click at [299, 252] on div at bounding box center [298, 254] width 14 height 12
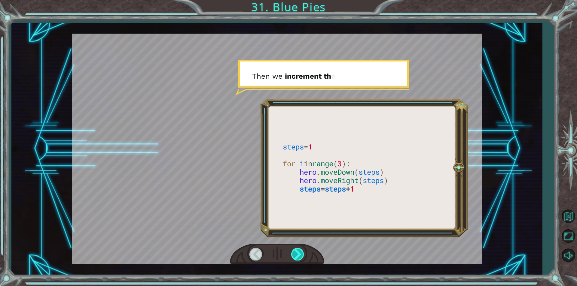
click at [299, 252] on div at bounding box center [298, 254] width 14 height 12
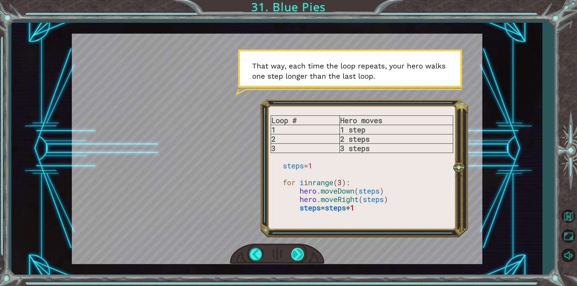
click at [297, 253] on div at bounding box center [298, 254] width 14 height 12
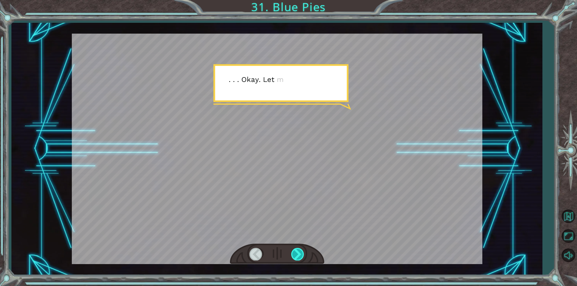
click at [297, 253] on div at bounding box center [298, 254] width 14 height 12
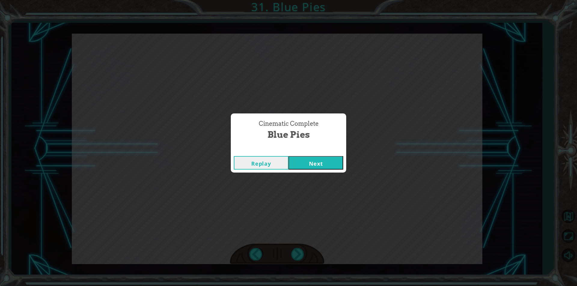
click at [315, 163] on button "Next" at bounding box center [315, 163] width 55 height 14
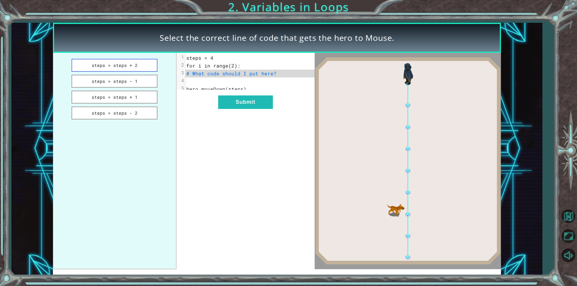
click at [121, 63] on button "steps = steps + 2" at bounding box center [115, 65] width 86 height 13
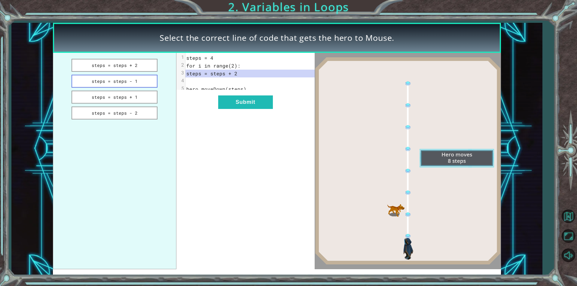
click at [130, 81] on button "steps = steps - 1" at bounding box center [115, 81] width 86 height 13
click at [135, 92] on button "steps = steps + 1" at bounding box center [115, 97] width 86 height 13
click at [251, 107] on button "Submit" at bounding box center [245, 103] width 55 height 14
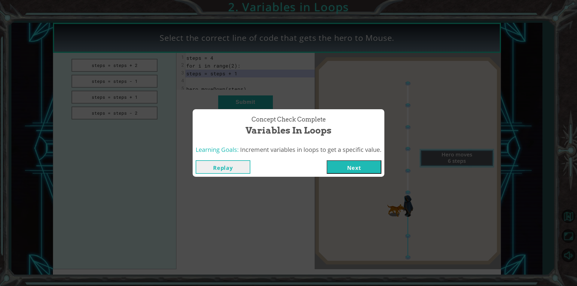
click at [361, 169] on button "Next" at bounding box center [354, 167] width 55 height 14
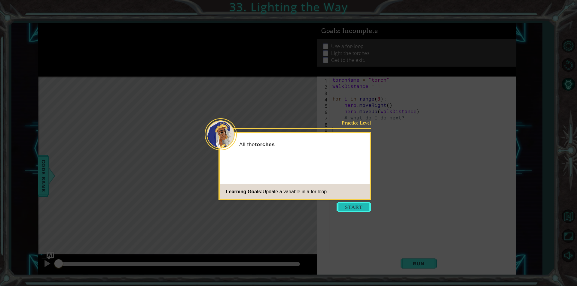
click at [369, 205] on button "Start" at bounding box center [354, 208] width 34 height 10
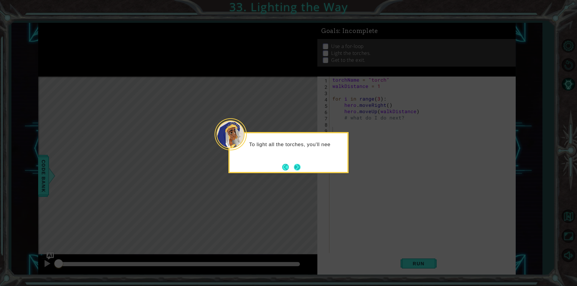
click at [298, 168] on button "Next" at bounding box center [297, 167] width 8 height 8
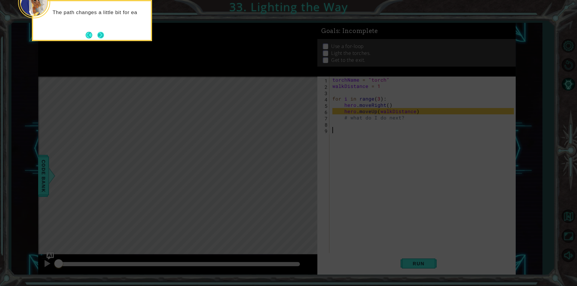
click at [102, 37] on button "Next" at bounding box center [100, 35] width 11 height 11
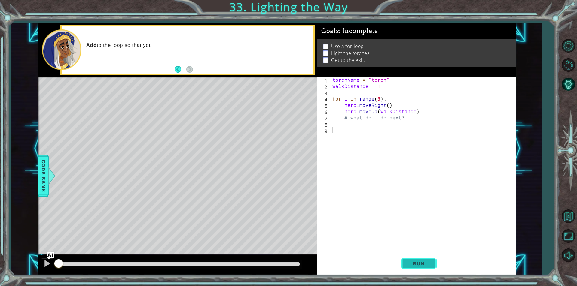
click at [413, 265] on span "Run" at bounding box center [419, 264] width 24 height 6
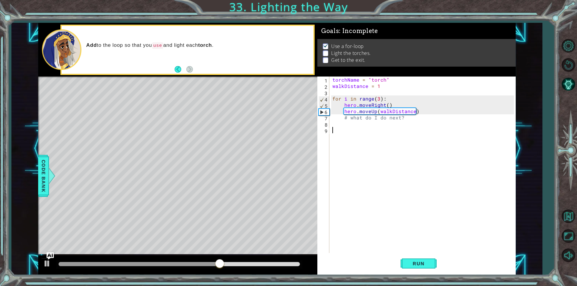
click at [373, 124] on div "torchName = "torch" walkDistance = 1 for i in range ( 3 ) : hero . moveRight ( …" at bounding box center [424, 171] width 186 height 189
click at [393, 104] on div "torchName = "torch" walkDistance = 1 for i in range ( 3 ) : hero . moveRight ( …" at bounding box center [424, 171] width 186 height 189
click at [424, 262] on span "Run" at bounding box center [419, 264] width 24 height 6
click at [420, 110] on div "torchName = "torch" walkDistance = 1 for i in range ( 3 ) : hero . moveRight ( …" at bounding box center [424, 171] width 186 height 189
click at [420, 114] on div "torchName = "torch" walkDistance = 1 for i in range ( 3 ) : hero . moveRight ( …" at bounding box center [424, 171] width 186 height 189
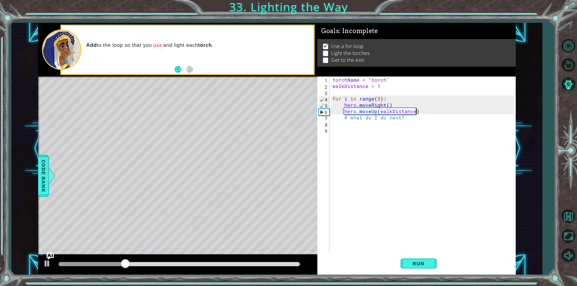
drag, startPoint x: 430, startPoint y: 114, endPoint x: 427, endPoint y: 116, distance: 3.1
click at [428, 115] on div "torchName = "torch" walkDistance = 1 for i in range ( 3 ) : hero . moveRight ( …" at bounding box center [424, 171] width 186 height 189
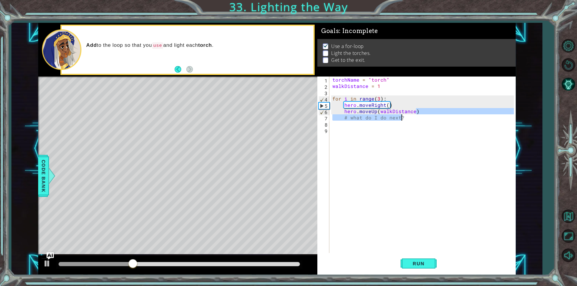
click at [422, 110] on div "torchName = "torch" walkDistance = 1 for i in range ( 3 ) : hero . moveRight ( …" at bounding box center [422, 165] width 183 height 177
type textarea "hero.moveUp(walkDistance)"
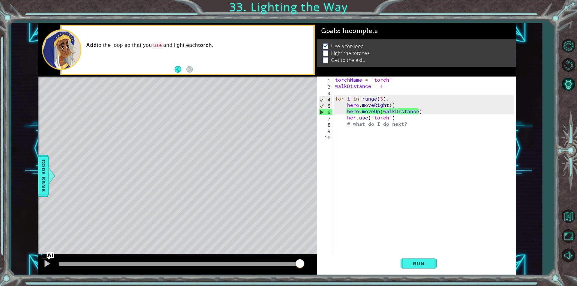
scroll to position [0, 3]
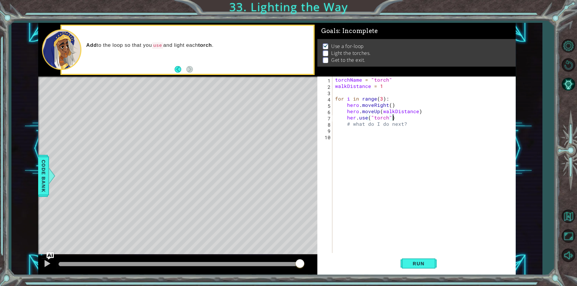
click at [354, 119] on div "torchName = "torch" walkDistance = 1 for i in range ( 3 ) : hero . moveRight ( …" at bounding box center [425, 171] width 183 height 189
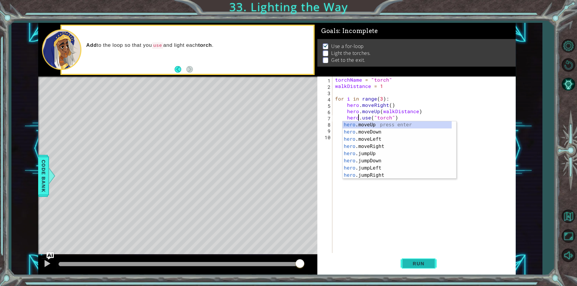
type textarea "hero.use("torch")"
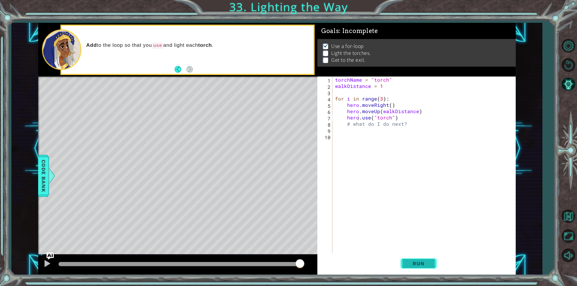
click at [413, 270] on button "Run" at bounding box center [419, 264] width 36 height 20
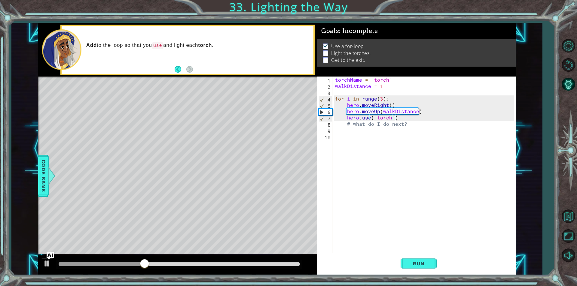
click at [404, 118] on div "torchName = "torch" walkDistance = 1 for i in range ( 3 ) : hero . moveRight ( …" at bounding box center [425, 171] width 183 height 189
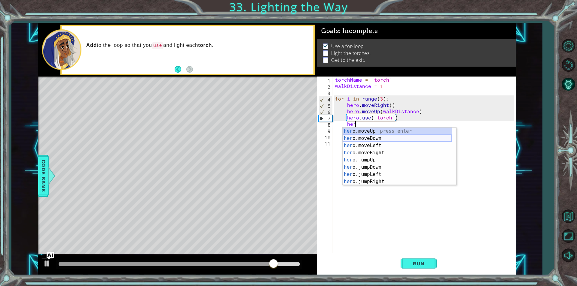
scroll to position [0, 0]
click at [407, 138] on div "her o.moveUp press enter her o.moveDown press enter her o.moveLeft press enter …" at bounding box center [397, 164] width 109 height 72
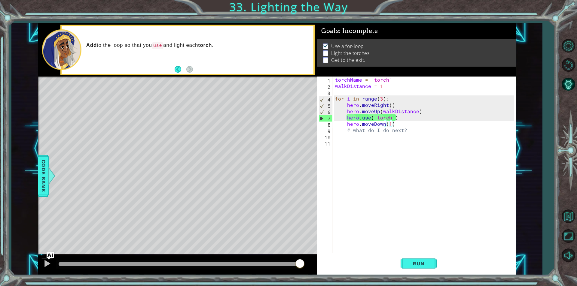
click at [404, 127] on div "torchName = "torch" walkDistance = 1 for i in range ( 3 ) : hero . moveRight ( …" at bounding box center [425, 171] width 183 height 189
click at [389, 126] on div "torchName = "torch" walkDistance = 1 for i in range ( 3 ) : hero . moveRight ( …" at bounding box center [425, 171] width 183 height 189
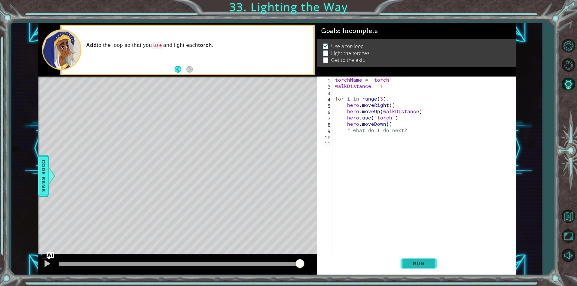
click at [422, 259] on button "Run" at bounding box center [419, 264] width 36 height 20
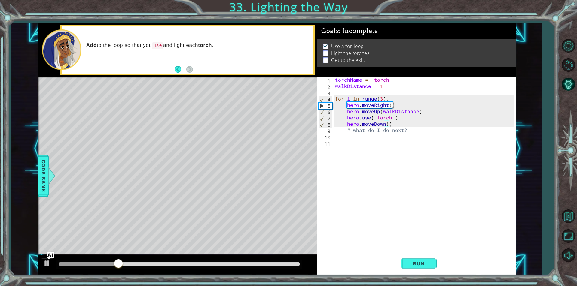
click at [391, 125] on div "torchName = "torch" walkDistance = 1 for i in range ( 3 ) : hero . moveRight ( …" at bounding box center [425, 171] width 183 height 189
click at [397, 120] on div "torchName = "torch" walkDistance = 1 for i in range ( 3 ) : hero . moveRight ( …" at bounding box center [425, 171] width 183 height 189
type textarea "hero.use("torch")"
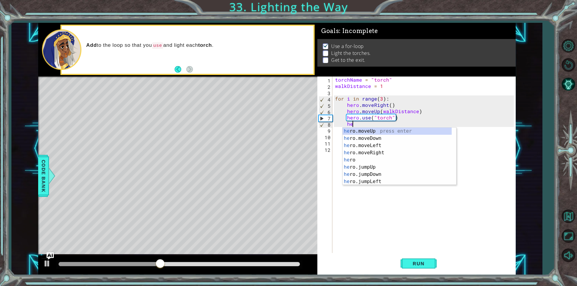
scroll to position [0, 1]
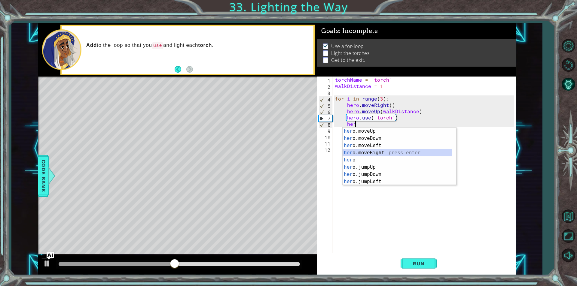
drag, startPoint x: 395, startPoint y: 151, endPoint x: 405, endPoint y: 183, distance: 33.0
click at [395, 152] on div "her o.moveUp press enter her o.moveDown press enter her o.moveLeft press enter …" at bounding box center [397, 164] width 109 height 72
type textarea "hero.moveRight(1)"
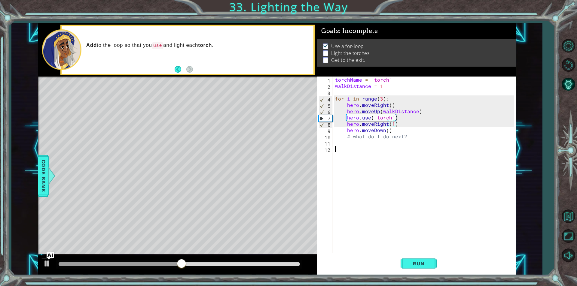
click at [417, 252] on div "torchName = "torch" walkDistance = 1 for i in range ( 3 ) : hero . moveRight ( …" at bounding box center [425, 171] width 183 height 189
click at [421, 265] on span "Run" at bounding box center [419, 264] width 24 height 6
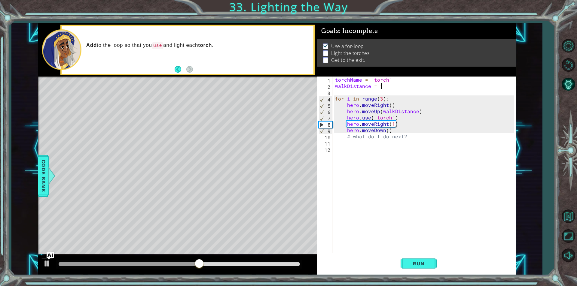
click at [380, 86] on div "torchName = "torch" walkDistance = 1 for i in range ( 3 ) : hero . moveRight ( …" at bounding box center [425, 171] width 183 height 189
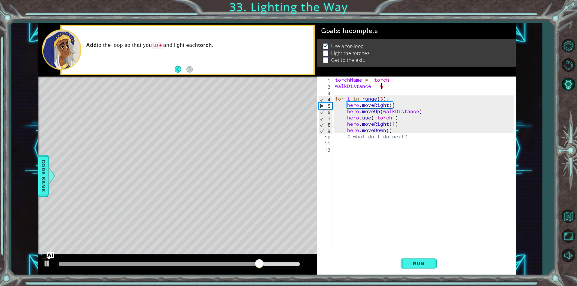
scroll to position [0, 2]
click at [426, 263] on span "Run" at bounding box center [419, 264] width 24 height 6
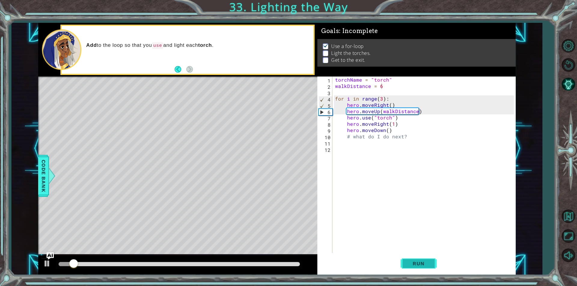
click at [426, 261] on span "Run" at bounding box center [419, 264] width 24 height 6
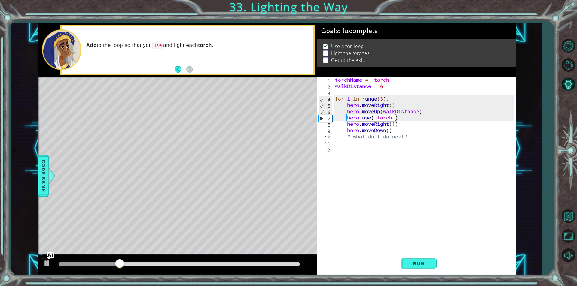
click at [143, 261] on div at bounding box center [179, 265] width 246 height 8
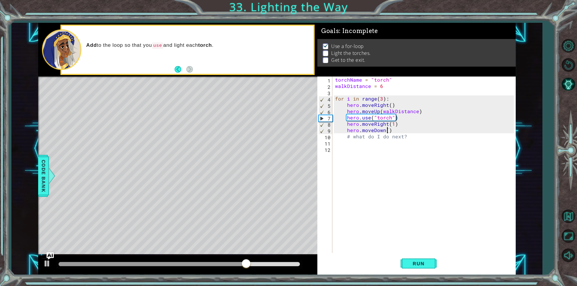
click at [386, 132] on div "torchName = "torch" walkDistance = 6 for i in range ( 3 ) : hero . moveRight ( …" at bounding box center [425, 171] width 183 height 189
click at [387, 132] on div "torchName = "torch" walkDistance = 6 for i in range ( 3 ) : hero . moveRight ( …" at bounding box center [424, 165] width 180 height 177
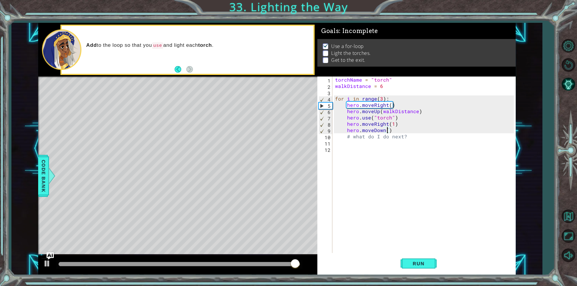
scroll to position [0, 3]
type textarea "hero.moveDown(2)"
click at [421, 267] on button "Run" at bounding box center [419, 264] width 36 height 20
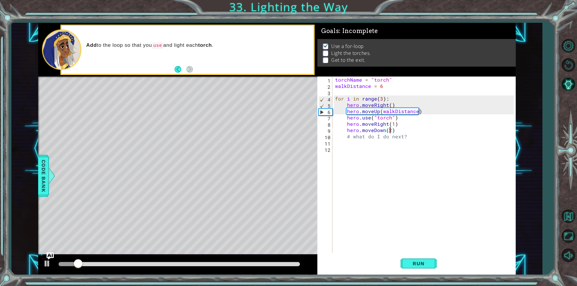
click at [396, 131] on div "torchName = "torch" walkDistance = 6 for i in range ( 3 ) : hero . moveRight ( …" at bounding box center [425, 171] width 183 height 189
click at [403, 257] on button "Run" at bounding box center [419, 264] width 36 height 20
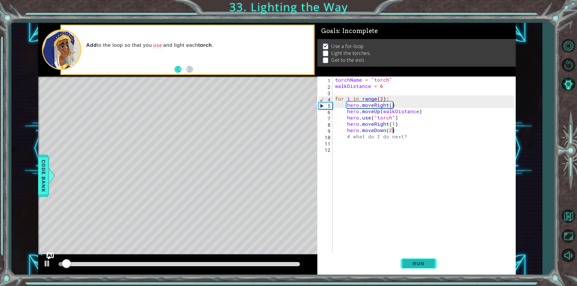
click at [408, 260] on button "Run" at bounding box center [419, 264] width 36 height 20
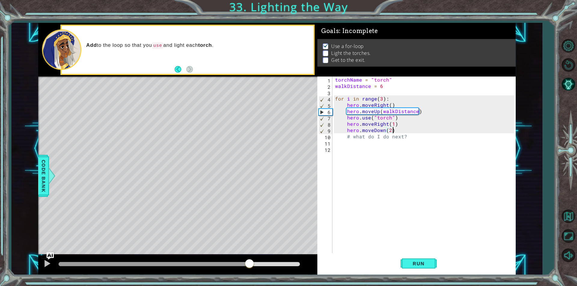
click at [249, 262] on div at bounding box center [179, 264] width 241 height 4
click at [41, 264] on button at bounding box center [47, 264] width 12 height 12
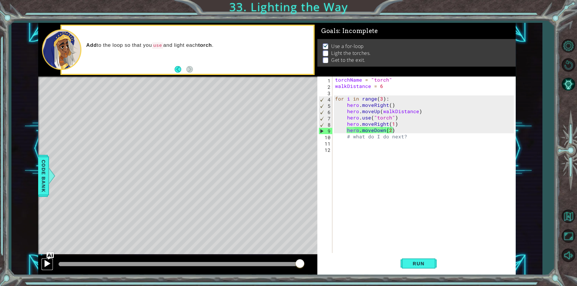
click at [48, 263] on div at bounding box center [47, 264] width 8 height 8
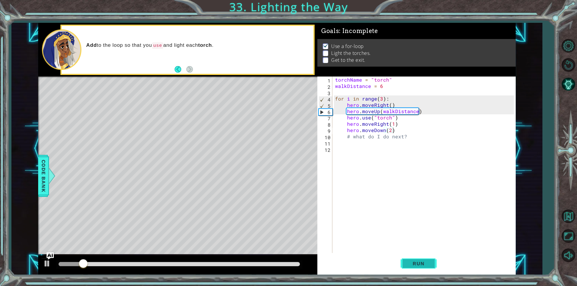
click at [411, 270] on button "Run" at bounding box center [419, 264] width 36 height 20
click at [412, 263] on span "Run" at bounding box center [419, 264] width 24 height 6
click at [148, 266] on div at bounding box center [179, 264] width 241 height 4
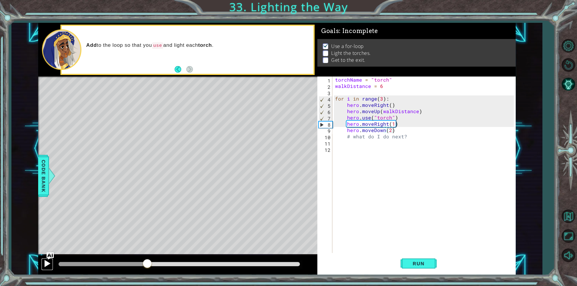
click at [50, 266] on div at bounding box center [47, 264] width 8 height 8
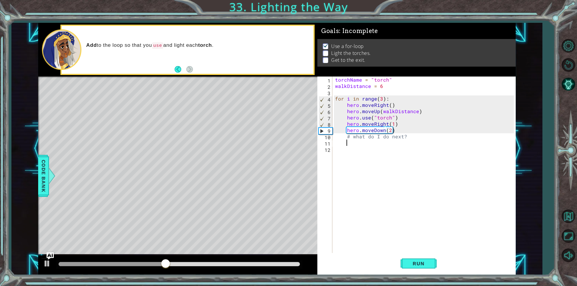
click at [404, 142] on div "torchName = "torch" walkDistance = 6 for i in range ( 3 ) : hero . moveRight ( …" at bounding box center [425, 171] width 183 height 189
click at [407, 140] on div "torchName = "torch" walkDistance = 6 for i in range ( 3 ) : hero . moveRight ( …" at bounding box center [425, 171] width 183 height 189
click at [51, 264] on button at bounding box center [47, 264] width 12 height 12
